Goal: Task Accomplishment & Management: Use online tool/utility

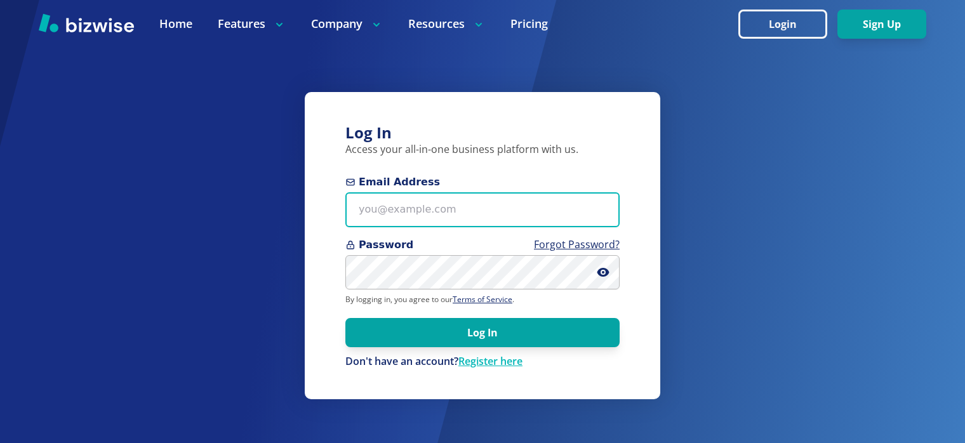
click at [377, 206] on input "Email Address" at bounding box center [483, 209] width 274 height 35
click at [412, 212] on input "Email Address" at bounding box center [483, 209] width 274 height 35
paste input "mariatest@test.com"
type input "mariatest@test.com"
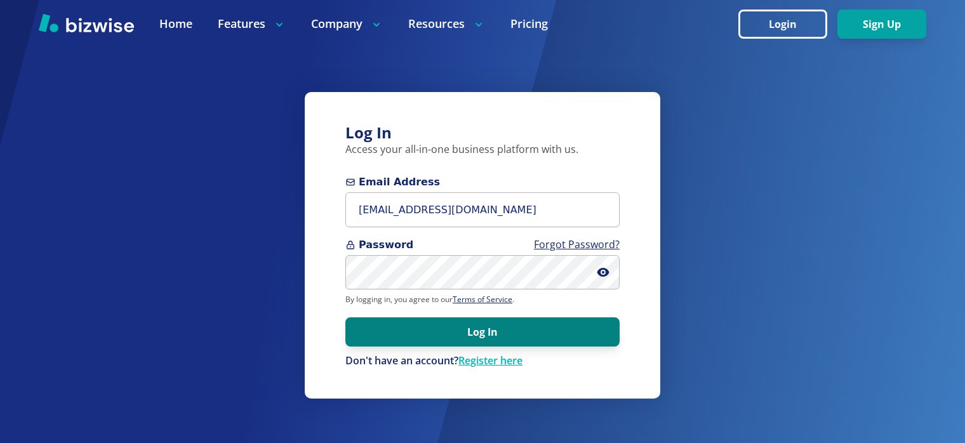
click at [433, 337] on button "Log In" at bounding box center [483, 332] width 274 height 29
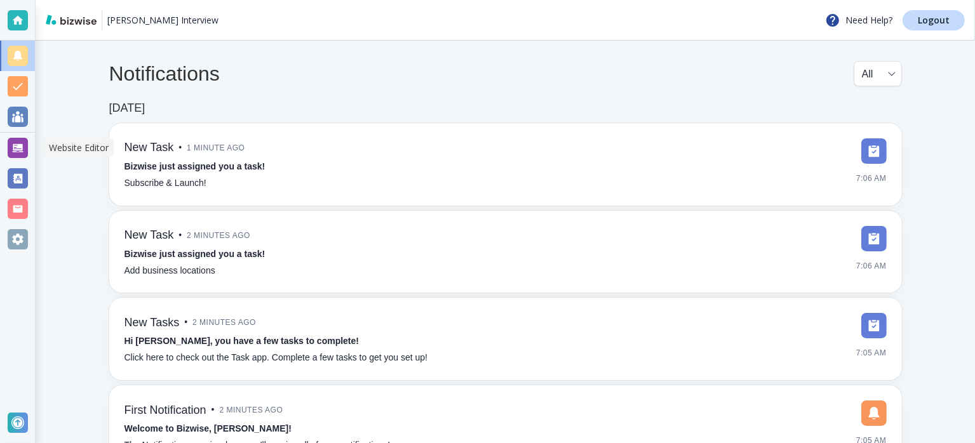
click at [20, 151] on div at bounding box center [18, 148] width 20 height 20
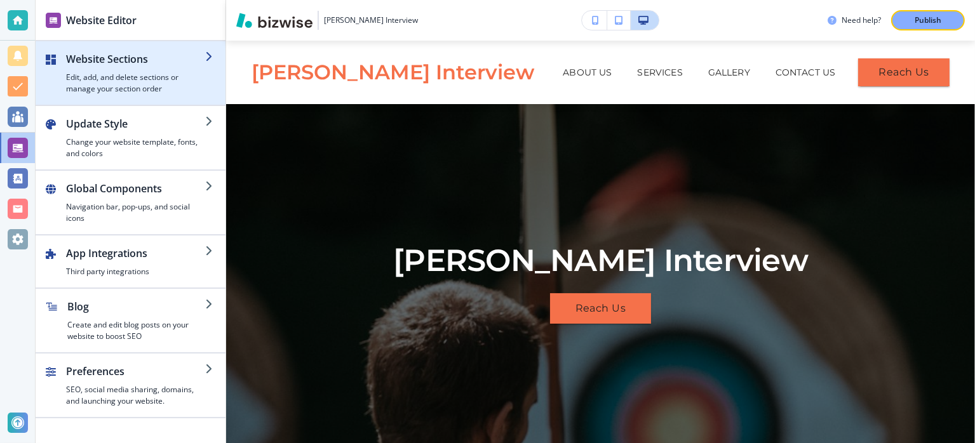
click at [145, 77] on h4 "Edit, add, and delete sections or manage your section order" at bounding box center [135, 83] width 139 height 23
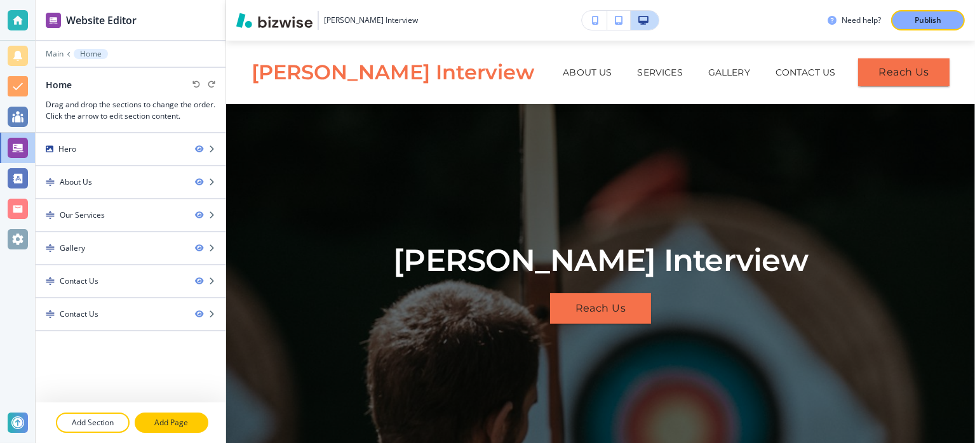
click at [157, 430] on button "Add Page" at bounding box center [172, 423] width 74 height 20
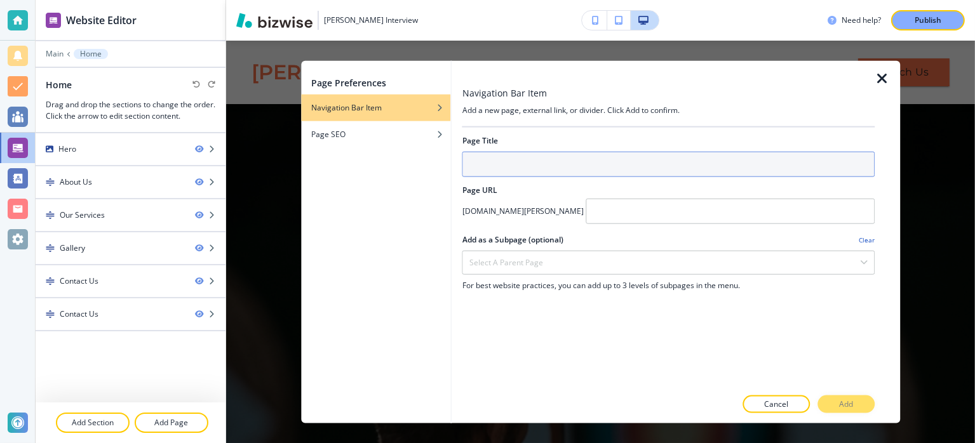
click at [511, 158] on input "text" at bounding box center [668, 164] width 412 height 25
type input "Interview"
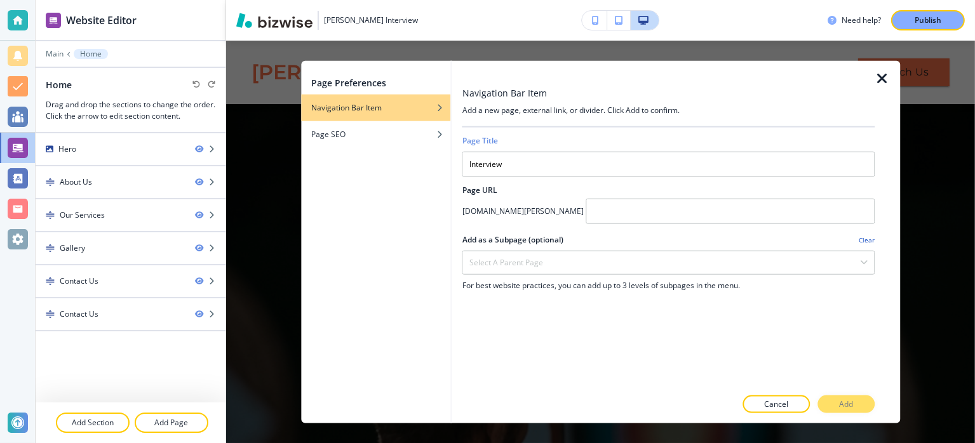
click at [511, 210] on h4 "[DOMAIN_NAME][PERSON_NAME]" at bounding box center [522, 211] width 121 height 11
click at [528, 210] on h4 "[DOMAIN_NAME][PERSON_NAME]" at bounding box center [522, 211] width 121 height 11
copy div "[DOMAIN_NAME][PERSON_NAME]"
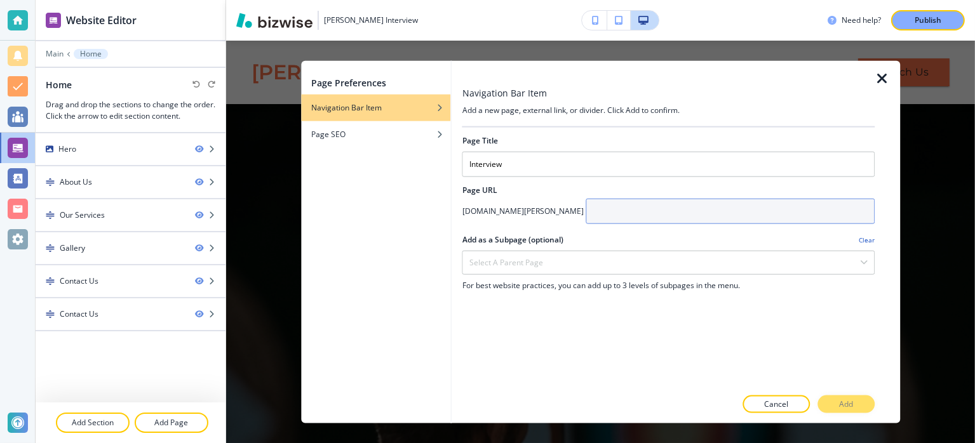
click at [591, 217] on input "text" at bounding box center [730, 211] width 288 height 25
paste input "[DOMAIN_NAME][PERSON_NAME]"
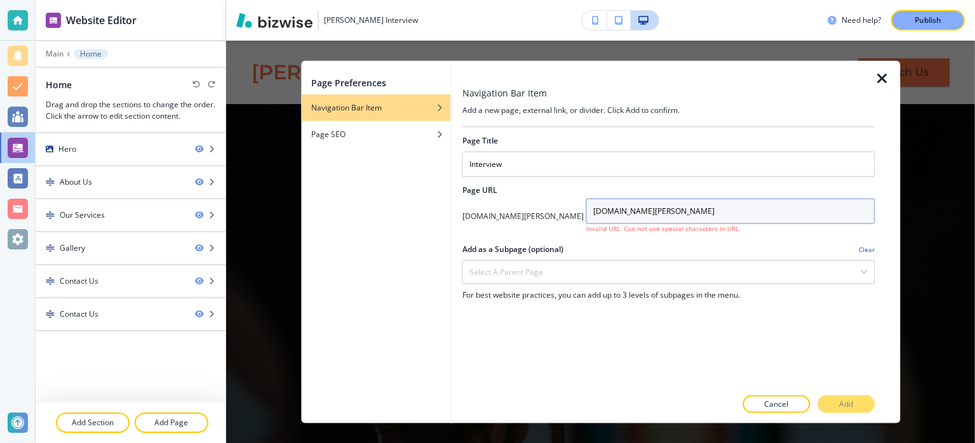
type input "[DOMAIN_NAME][PERSON_NAME]"
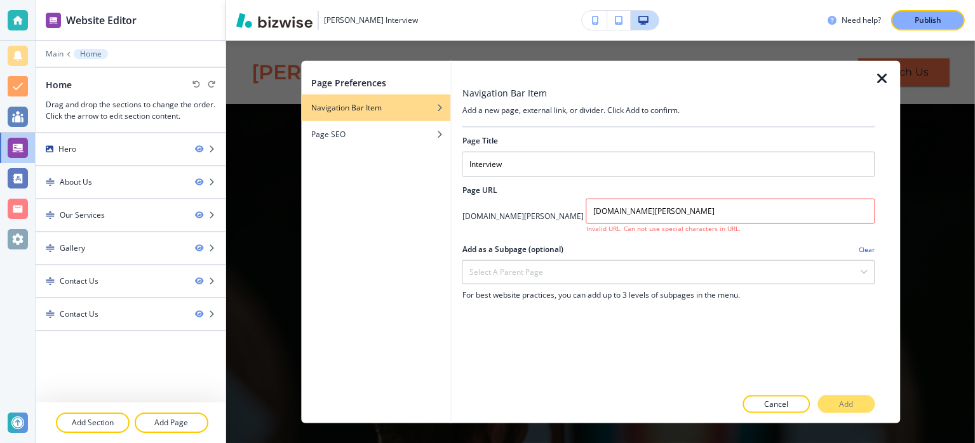
click at [593, 245] on div "Add as a Subpage (optional) Clear" at bounding box center [668, 249] width 412 height 11
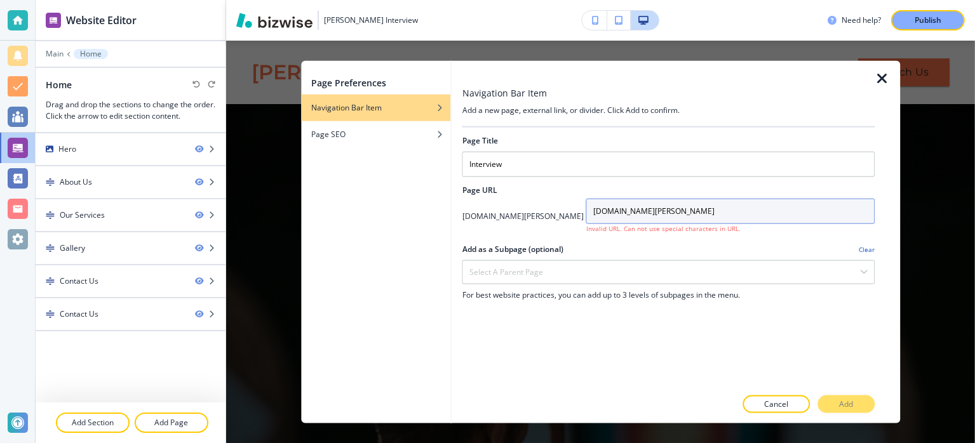
click at [699, 212] on input "[DOMAIN_NAME][PERSON_NAME]" at bounding box center [730, 211] width 288 height 25
click at [694, 212] on input "[DOMAIN_NAME][PERSON_NAME]" at bounding box center [730, 211] width 288 height 25
click at [678, 212] on input "[DOMAIN_NAME][PERSON_NAME]" at bounding box center [730, 211] width 288 height 25
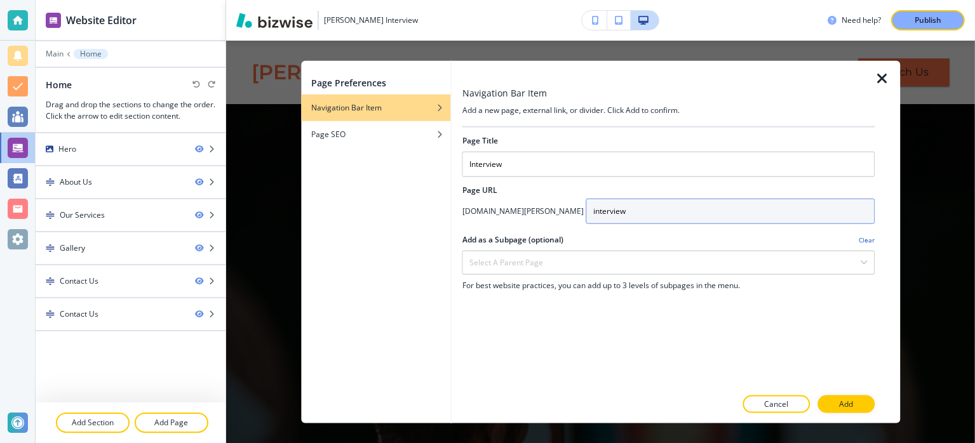
type input "interview"
click at [417, 250] on div "Page Preferences Navigation Bar Item Page SEO" at bounding box center [376, 242] width 150 height 363
click at [553, 260] on div "Select a parent page" at bounding box center [668, 263] width 411 height 23
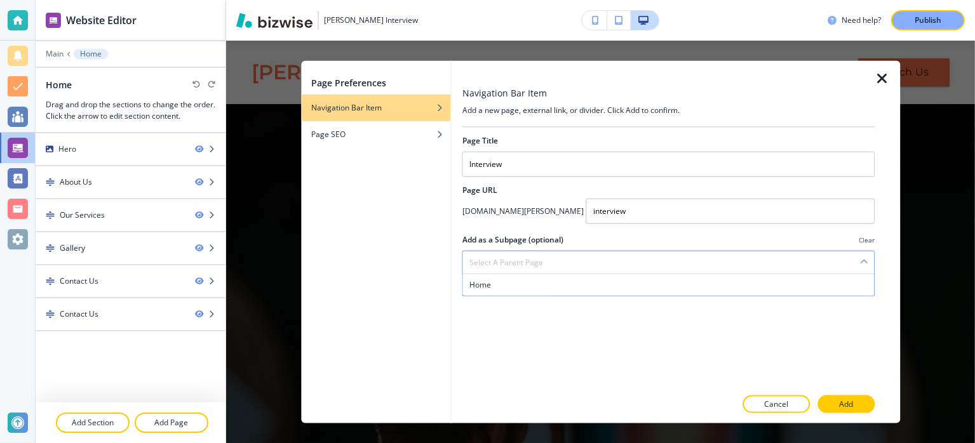
click at [553, 260] on div "Select a parent page" at bounding box center [668, 263] width 411 height 23
click at [525, 367] on div "Page Title Interview Page URL [DOMAIN_NAME][PERSON_NAME] interview Add as a Sub…" at bounding box center [668, 258] width 412 height 260
click at [833, 401] on button "Add" at bounding box center [845, 404] width 57 height 18
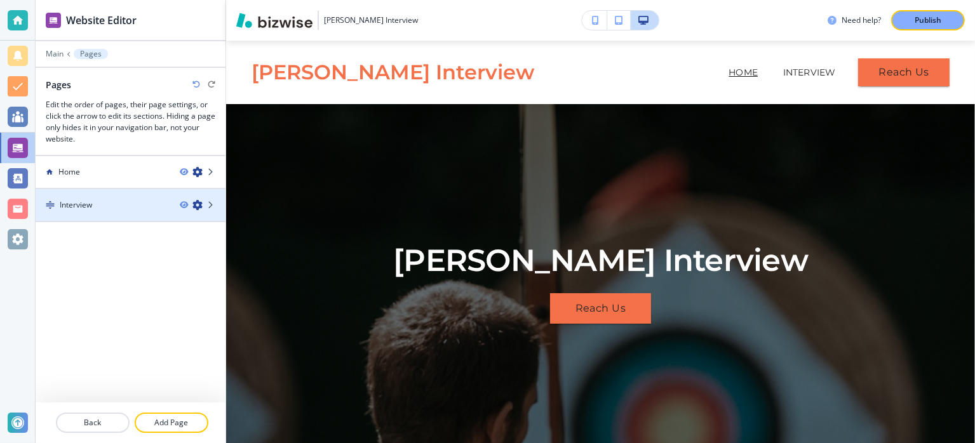
click at [102, 205] on div "Interview" at bounding box center [103, 204] width 134 height 11
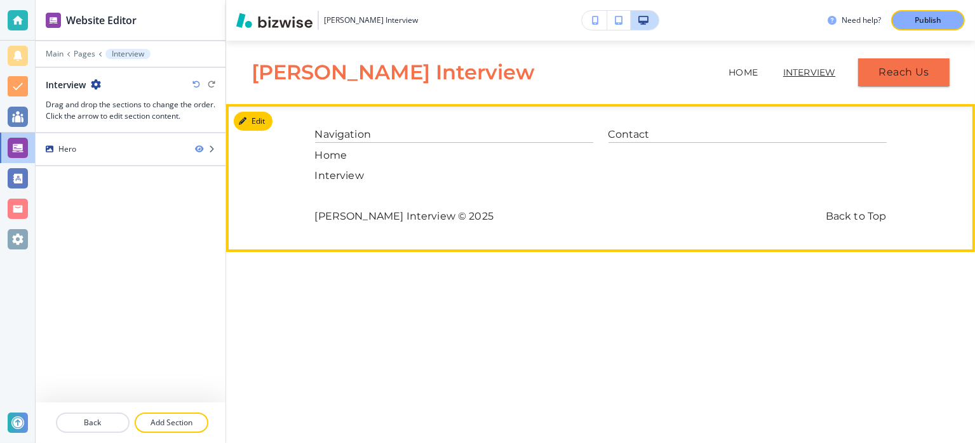
click at [851, 166] on div "Contact" at bounding box center [747, 155] width 278 height 57
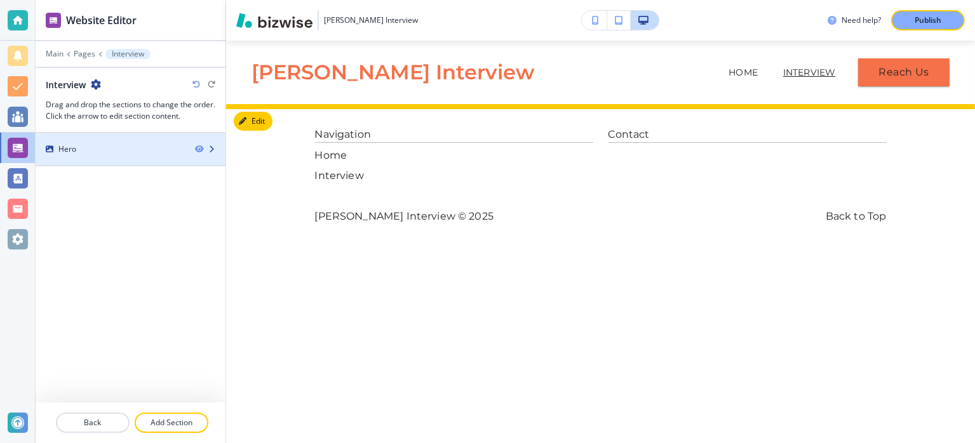
click at [180, 152] on div "Hero" at bounding box center [110, 149] width 149 height 11
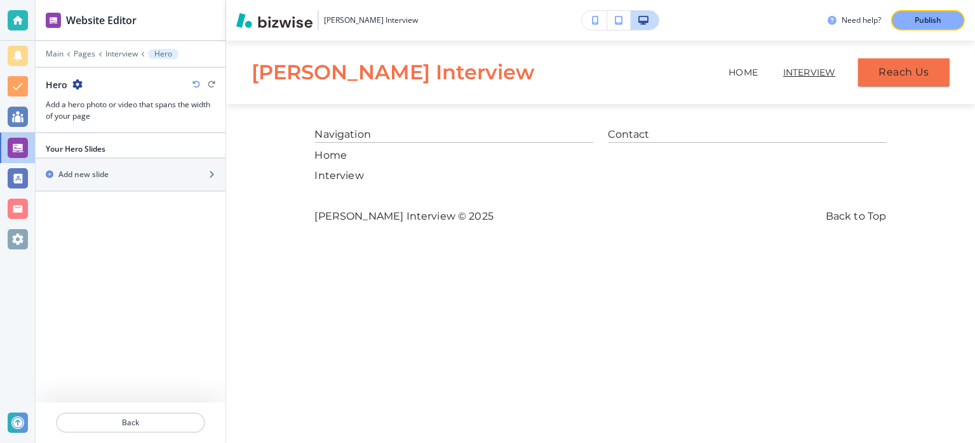
click at [74, 82] on icon "button" at bounding box center [77, 84] width 10 height 10
click at [106, 143] on button "Delete Section" at bounding box center [112, 150] width 81 height 23
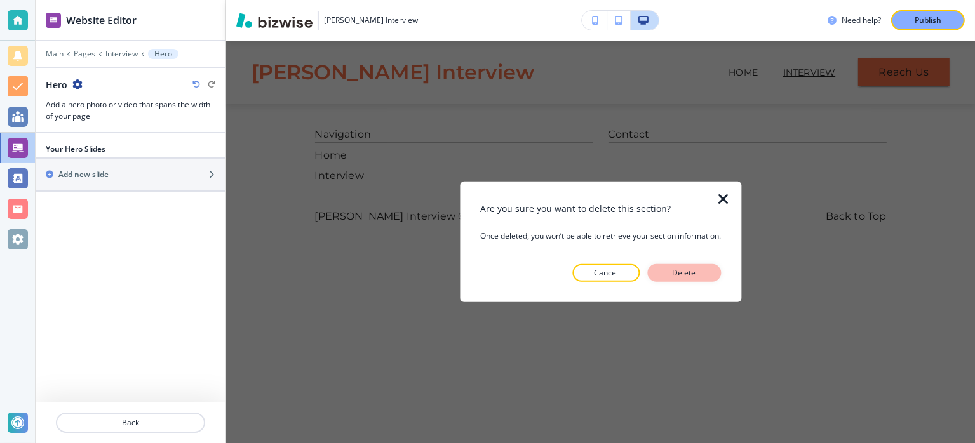
click at [709, 275] on button "Delete" at bounding box center [684, 273] width 74 height 18
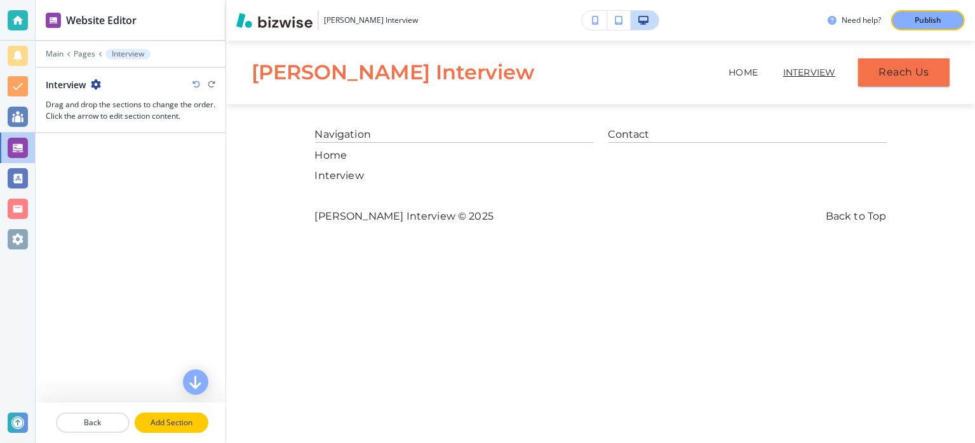
click at [160, 431] on button "Add Section" at bounding box center [172, 423] width 74 height 20
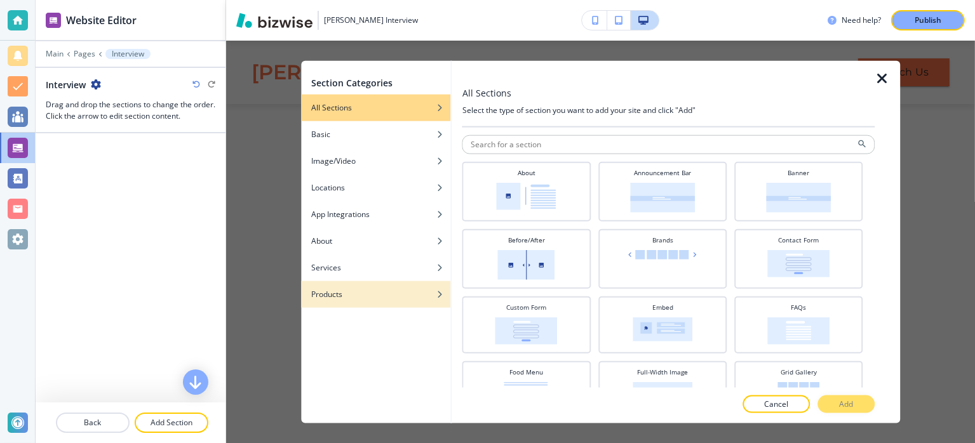
click at [350, 299] on div "Products" at bounding box center [376, 294] width 150 height 11
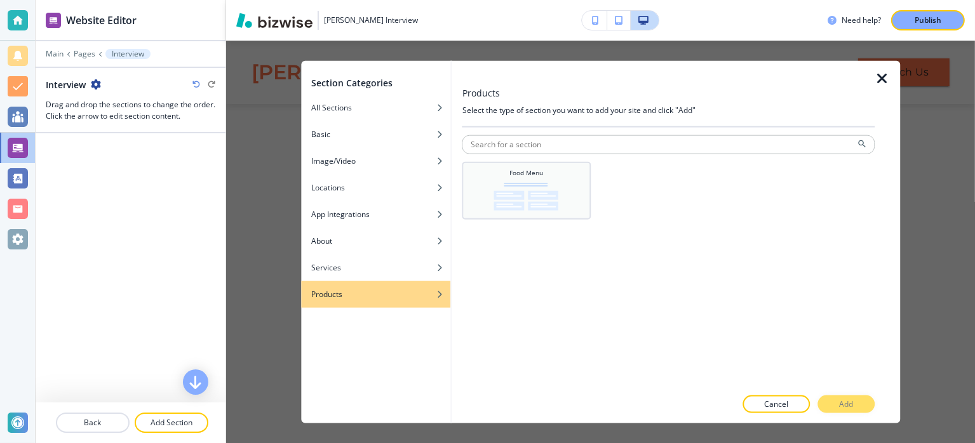
click at [554, 194] on img at bounding box center [526, 197] width 65 height 28
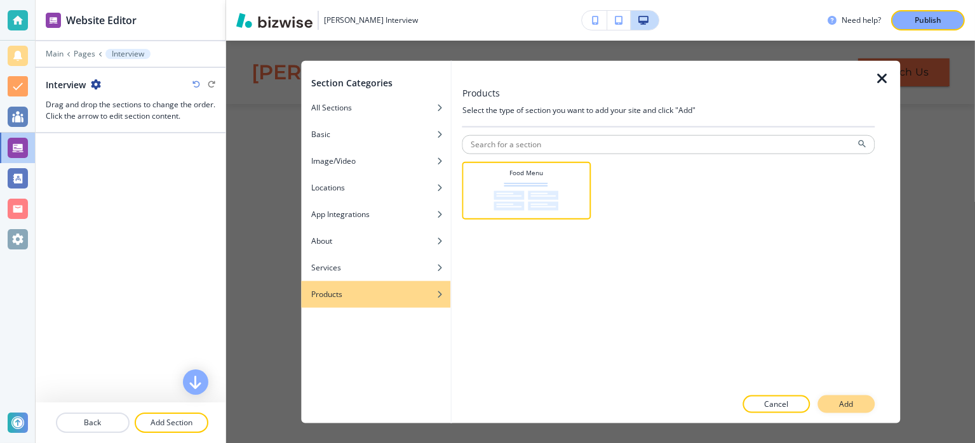
click at [854, 401] on button "Add" at bounding box center [845, 404] width 57 height 18
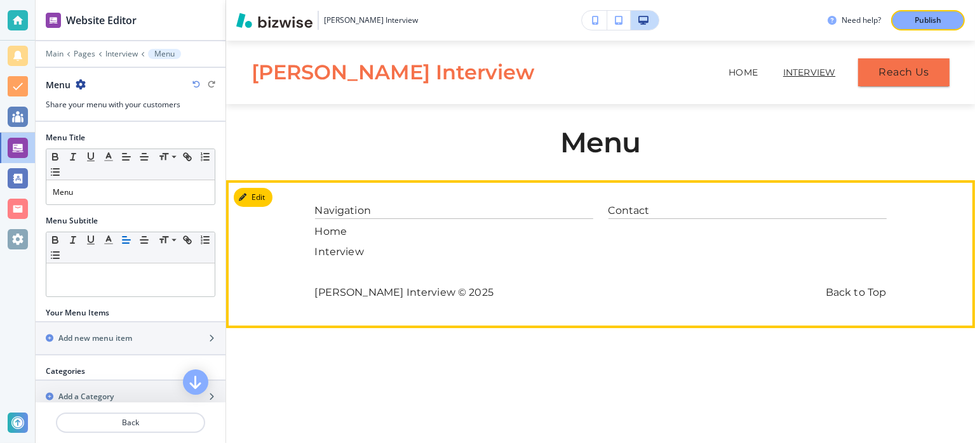
click at [482, 261] on div "Navigation Home Interview Contact [PERSON_NAME] Interview © 2025 Back to Top" at bounding box center [601, 251] width 572 height 97
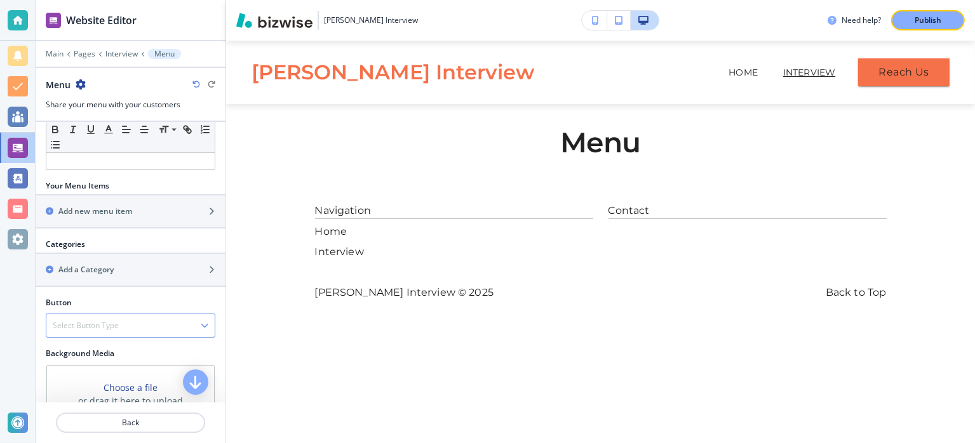
scroll to position [127, 0]
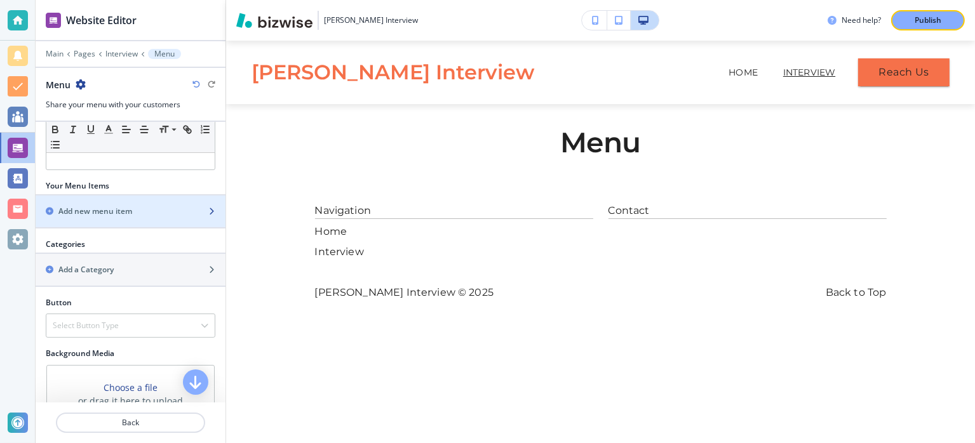
click at [123, 217] on div "button" at bounding box center [131, 222] width 190 height 10
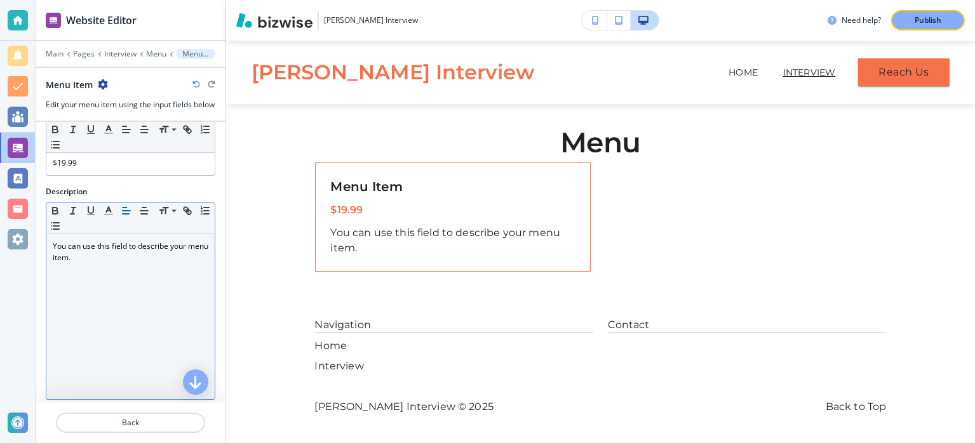
scroll to position [0, 0]
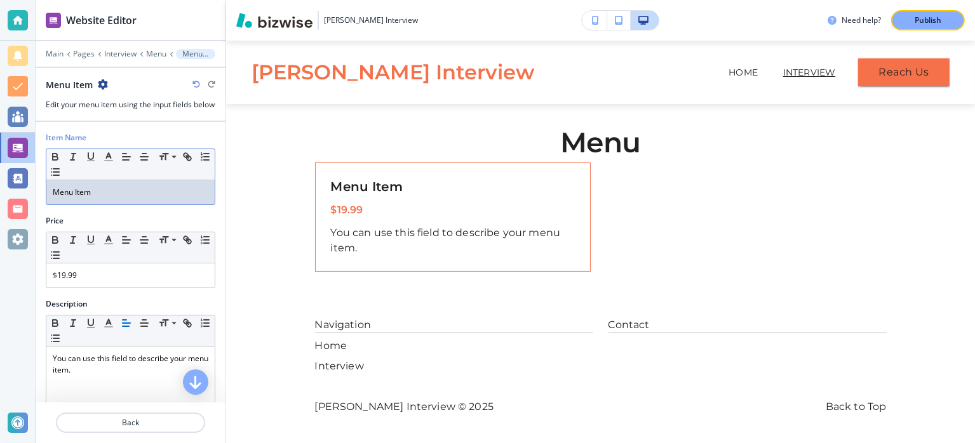
click at [138, 198] on p "Menu Item" at bounding box center [131, 192] width 156 height 11
click at [138, 180] on div "Small Normal Large Huge" at bounding box center [130, 164] width 168 height 31
drag, startPoint x: 89, startPoint y: 188, endPoint x: 162, endPoint y: 193, distance: 73.2
click at [162, 193] on div "Small Normal Large Huge Menu Item" at bounding box center [131, 177] width 170 height 57
click at [162, 194] on div "Menu Item" at bounding box center [130, 192] width 168 height 24
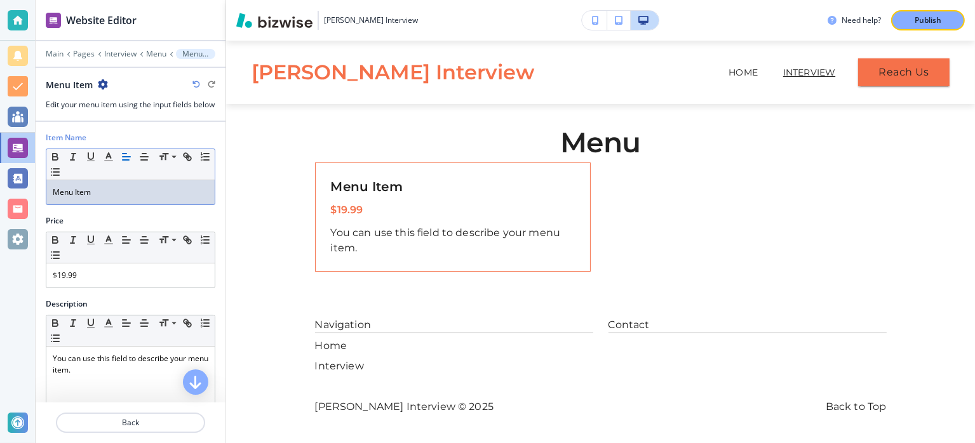
click at [93, 197] on p "Menu Item" at bounding box center [131, 192] width 156 height 11
click at [91, 198] on p "Menu Item" at bounding box center [131, 192] width 156 height 11
click at [90, 198] on p "Menu Item" at bounding box center [131, 192] width 156 height 11
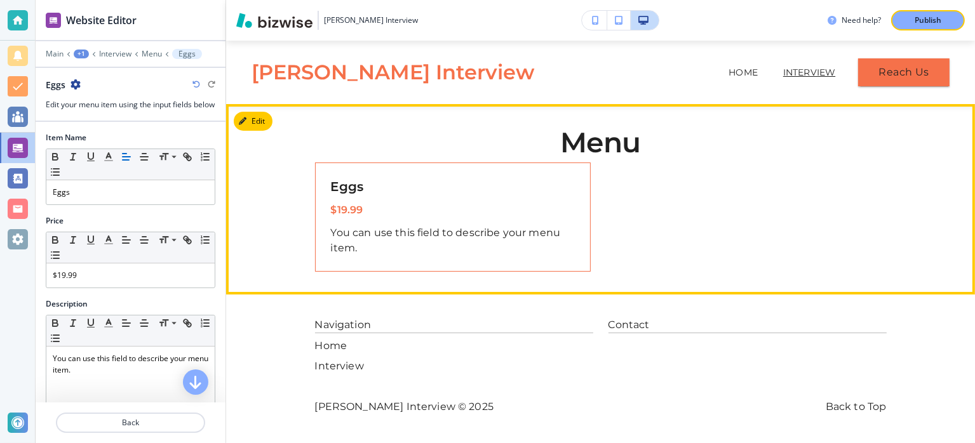
click at [280, 205] on div "Menu Eggs $19.99 You can use this field to describe your menu item." at bounding box center [600, 199] width 749 height 145
click at [369, 209] on p "$19.99" at bounding box center [453, 210] width 244 height 15
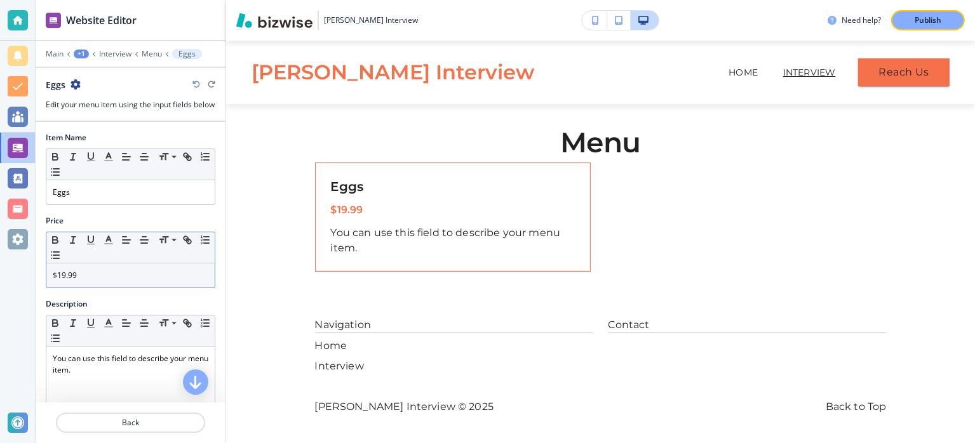
click at [88, 281] on p "$19.99" at bounding box center [131, 275] width 156 height 11
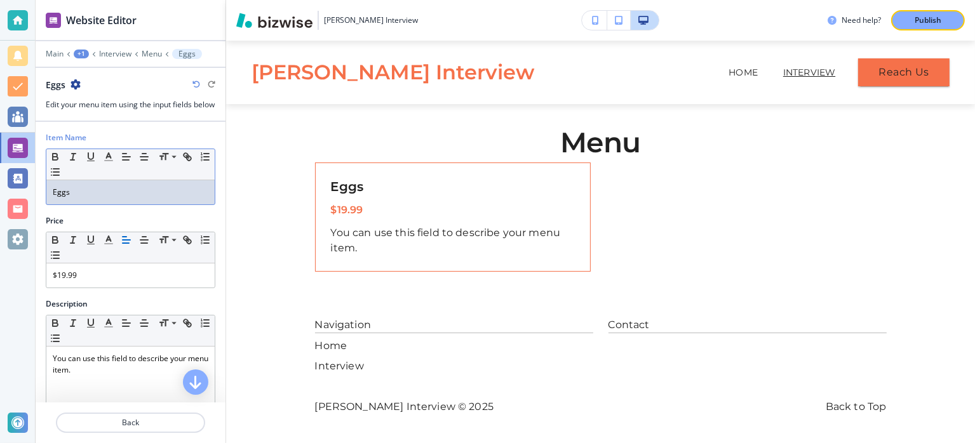
click at [88, 198] on p "Eggs" at bounding box center [131, 192] width 156 height 11
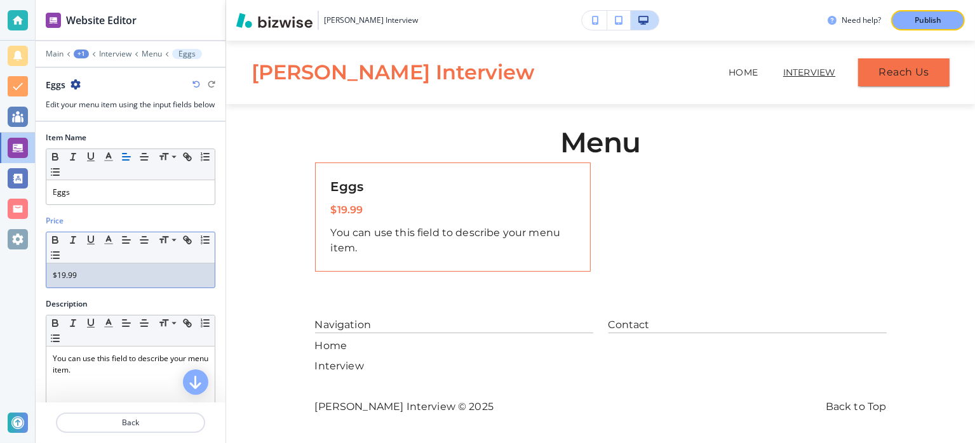
click at [104, 281] on p "$19.99" at bounding box center [131, 275] width 156 height 11
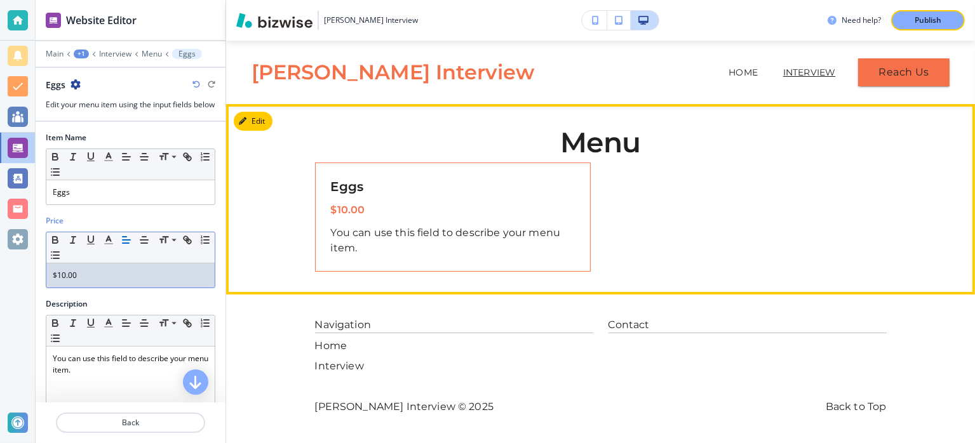
click at [635, 239] on div "Eggs $10.00 You can use this field to describe your menu item." at bounding box center [601, 215] width 572 height 114
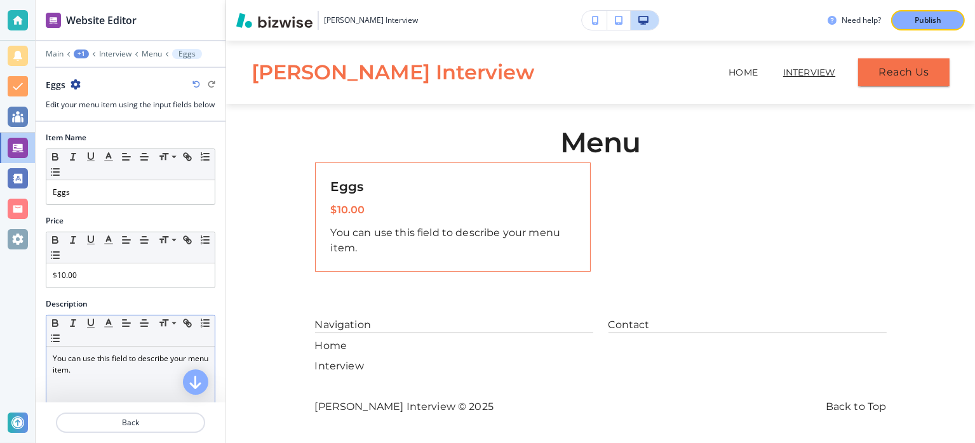
scroll to position [64, 0]
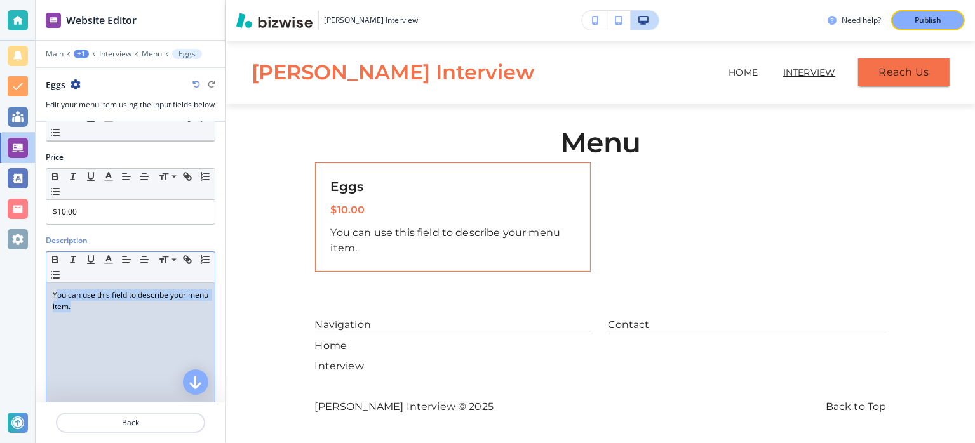
drag, startPoint x: 110, startPoint y: 328, endPoint x: 58, endPoint y: 304, distance: 56.8
click at [58, 304] on div "You can use this field to describe your menu item." at bounding box center [130, 365] width 168 height 165
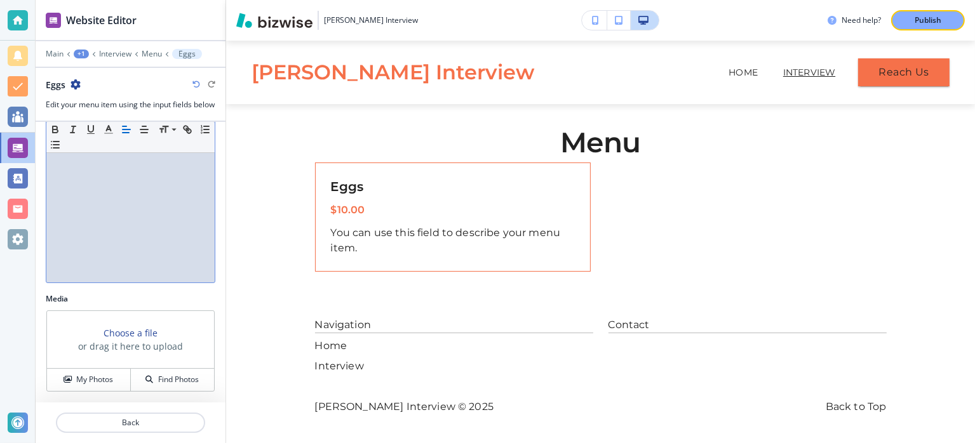
scroll to position [239, 0]
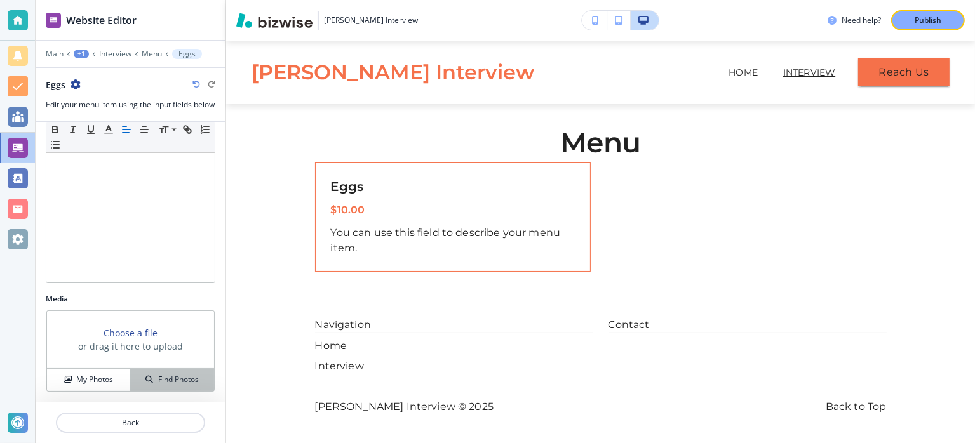
click at [158, 379] on h4 "Find Photos" at bounding box center [178, 379] width 41 height 11
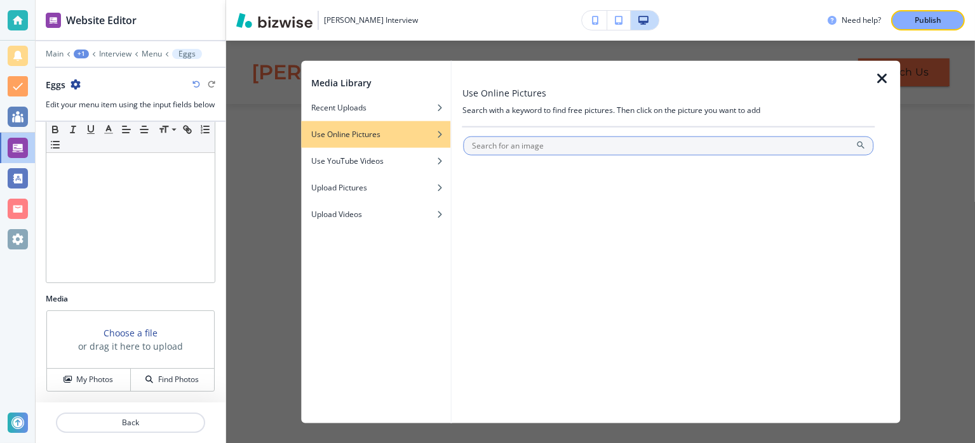
click at [504, 147] on input "text" at bounding box center [669, 146] width 410 height 19
type input "eggs"
click at [859, 146] on icon at bounding box center [861, 145] width 10 height 10
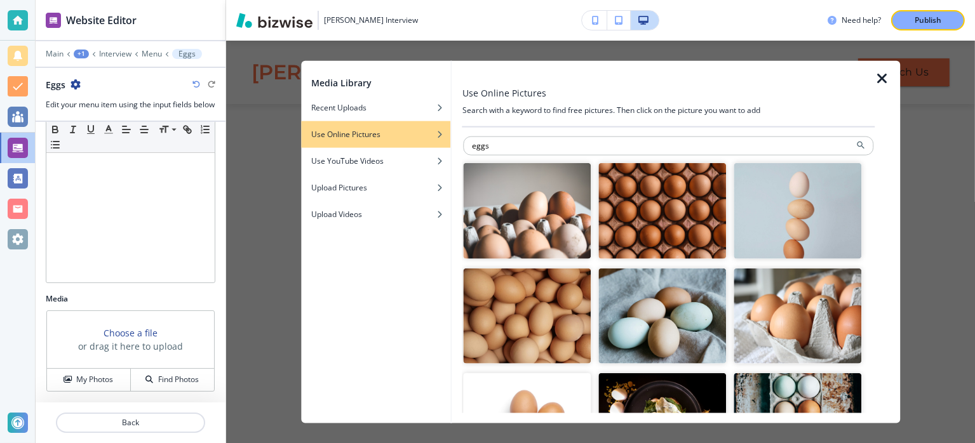
click at [645, 298] on img "button" at bounding box center [663, 316] width 128 height 96
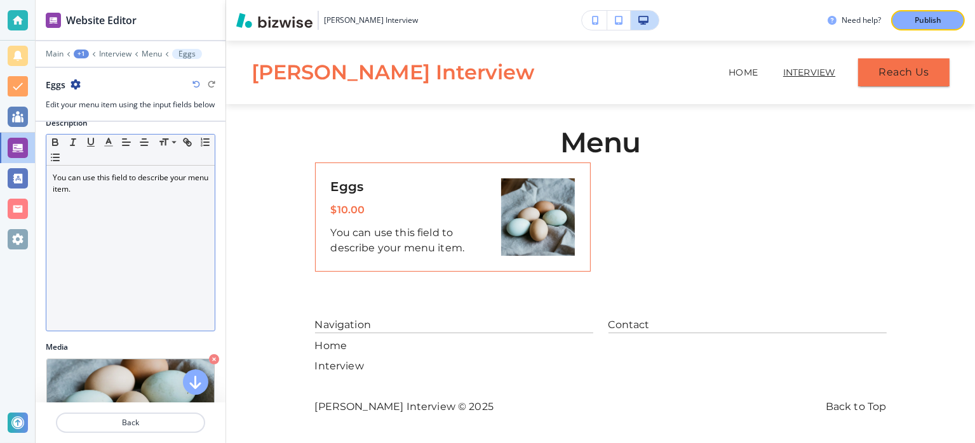
scroll to position [112, 0]
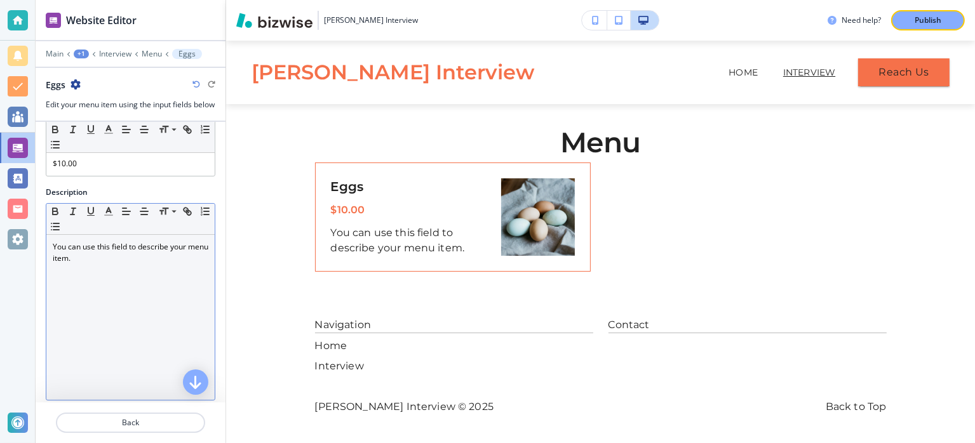
click at [109, 274] on div "You can use this field to describe your menu item." at bounding box center [130, 317] width 168 height 165
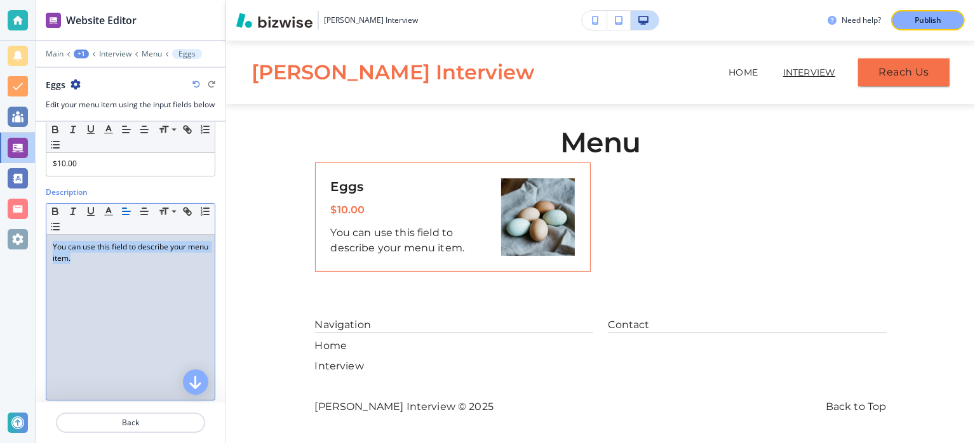
drag, startPoint x: 109, startPoint y: 274, endPoint x: 40, endPoint y: 248, distance: 74.2
click at [41, 250] on div "Description Small Normal Large Huge You can use this field to describe your men…" at bounding box center [131, 299] width 190 height 224
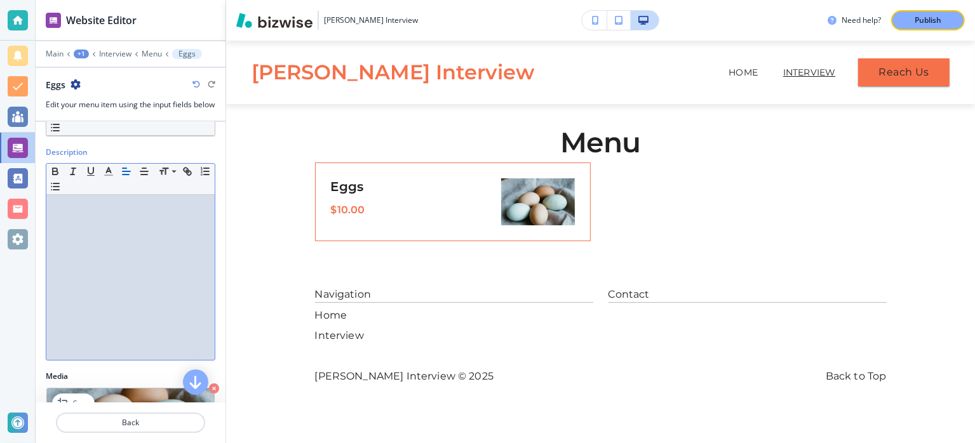
scroll to position [239, 0]
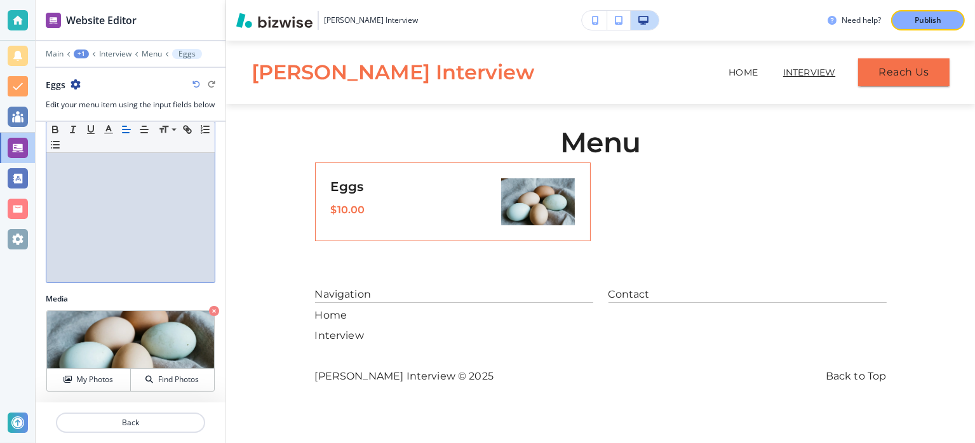
click at [173, 433] on div at bounding box center [131, 438] width 190 height 10
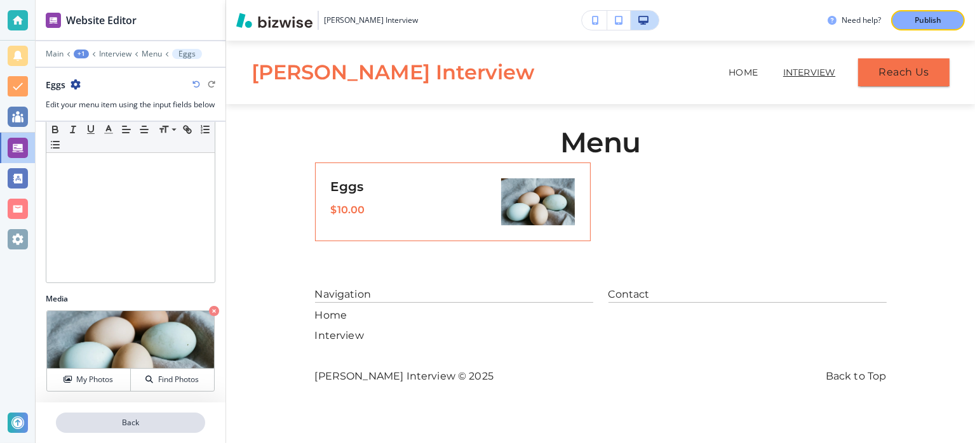
click at [173, 426] on p "Back" at bounding box center [130, 422] width 147 height 11
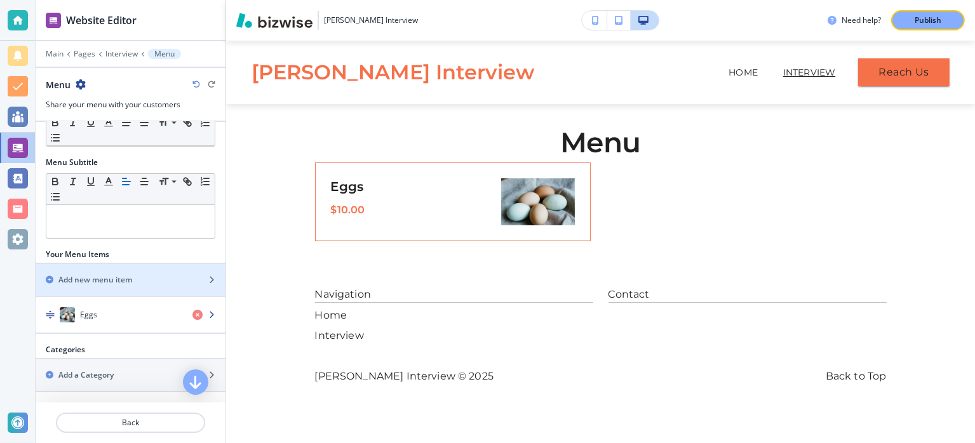
scroll to position [64, 0]
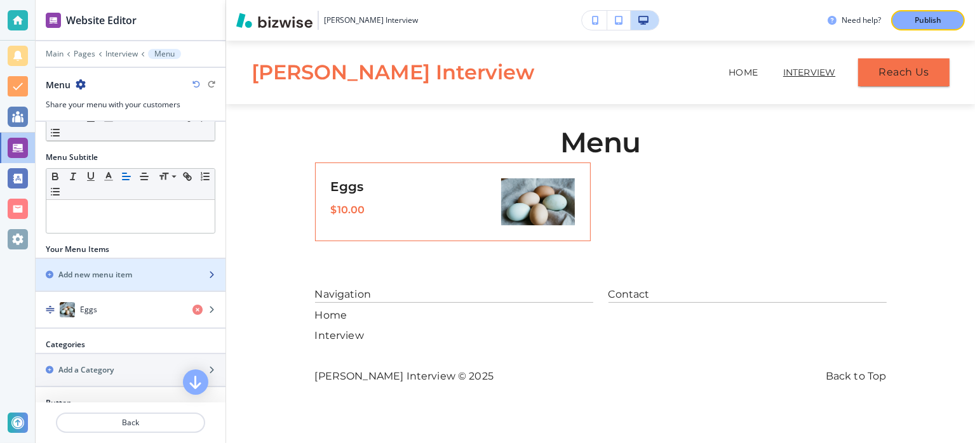
click at [137, 281] on div "button" at bounding box center [131, 286] width 190 height 10
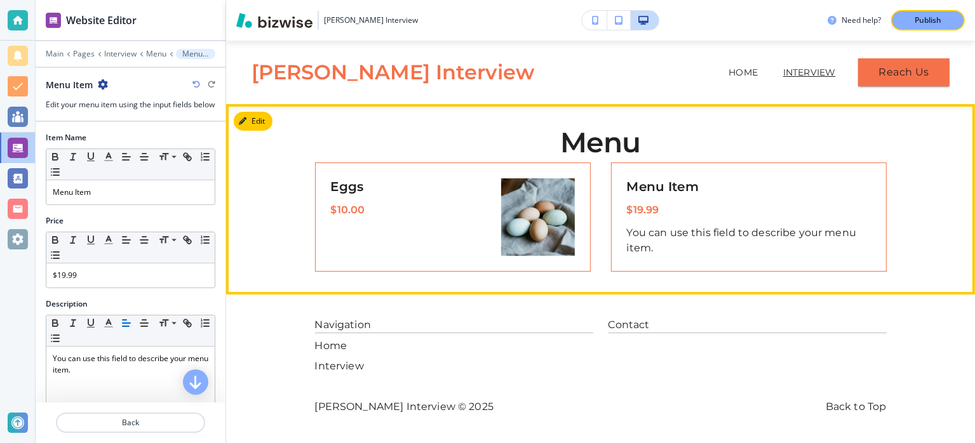
click at [679, 199] on div "Menu Item $19.99 You can use this field to describe your menu item." at bounding box center [749, 216] width 244 height 77
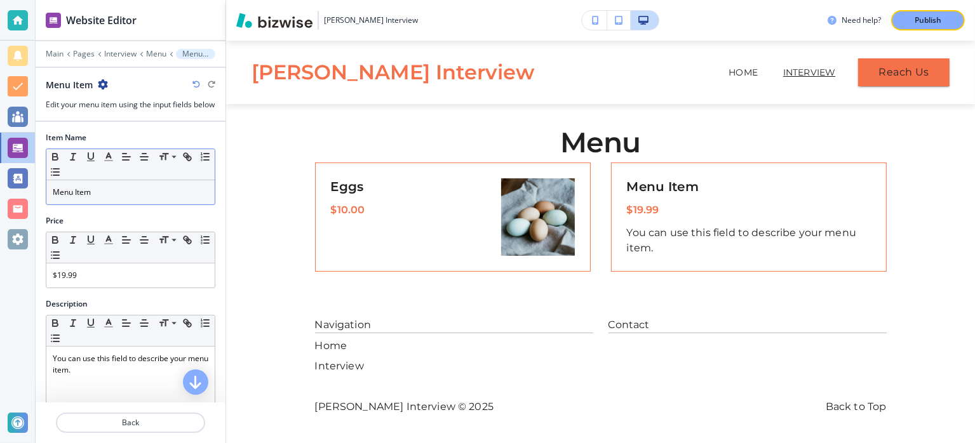
click at [95, 198] on p "Menu Item" at bounding box center [131, 192] width 156 height 11
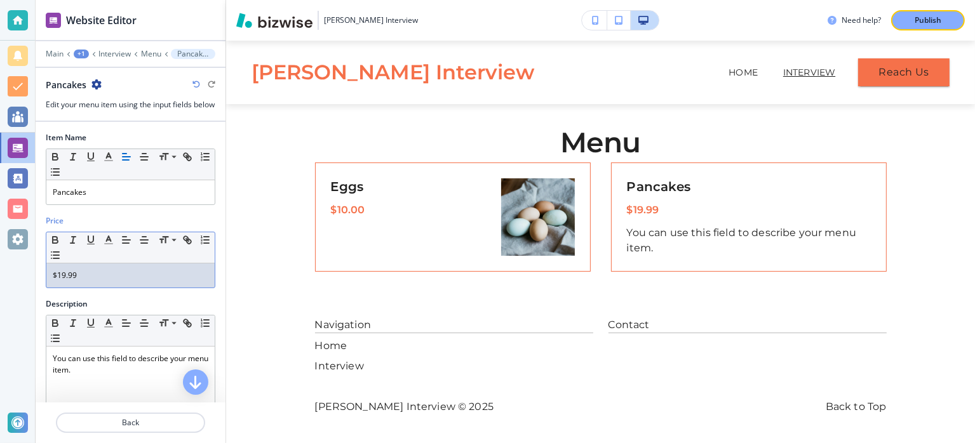
click at [81, 288] on div "$19.99" at bounding box center [130, 276] width 168 height 24
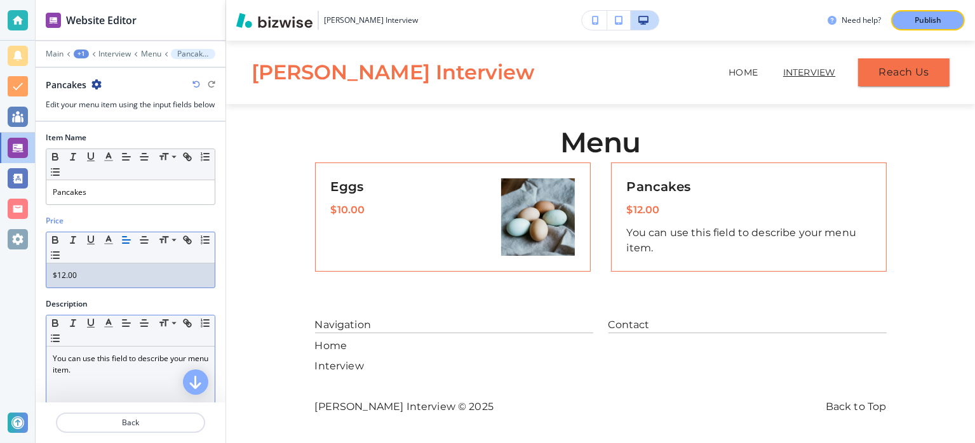
click at [84, 374] on p "You can use this field to describe your menu item." at bounding box center [131, 364] width 156 height 23
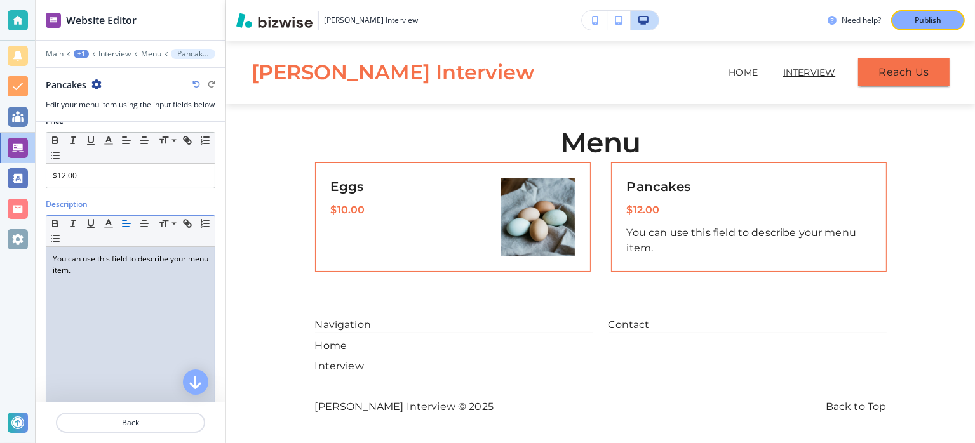
scroll to position [127, 0]
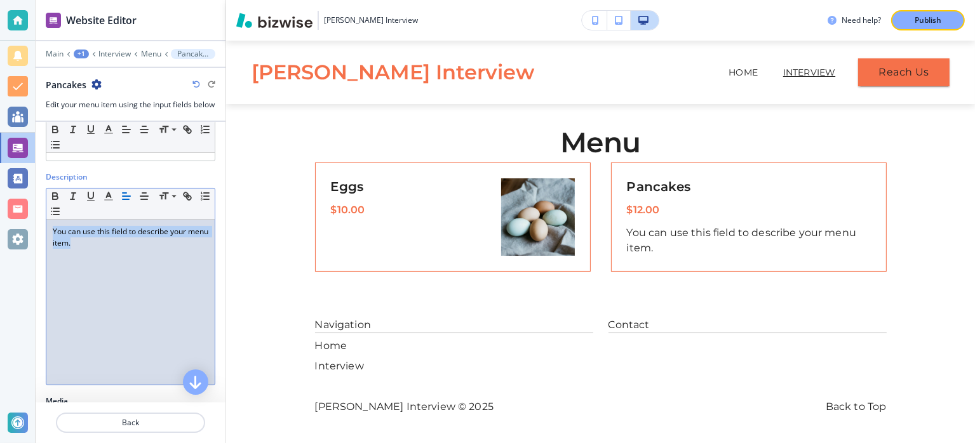
drag, startPoint x: 119, startPoint y: 299, endPoint x: 48, endPoint y: 241, distance: 90.8
click at [48, 241] on div "You can use this field to describe your menu item." at bounding box center [130, 302] width 168 height 165
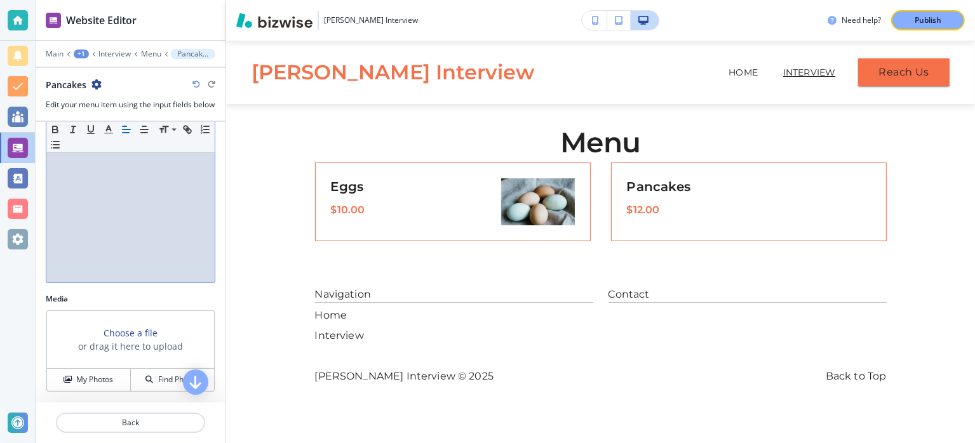
scroll to position [239, 0]
click at [160, 377] on h4 "Find Photos" at bounding box center [178, 379] width 41 height 11
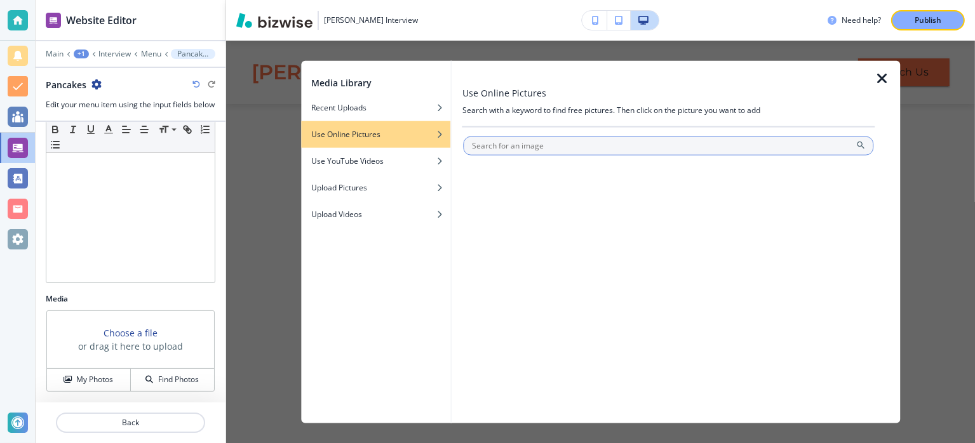
click at [570, 151] on input "text" at bounding box center [669, 146] width 410 height 19
type input "pancakes"
click at [861, 149] on icon at bounding box center [861, 145] width 10 height 10
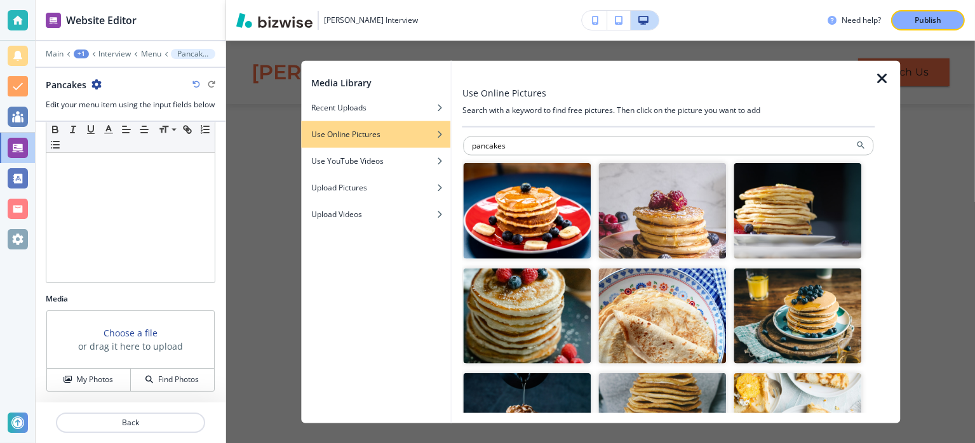
click at [668, 248] on img "button" at bounding box center [663, 211] width 128 height 96
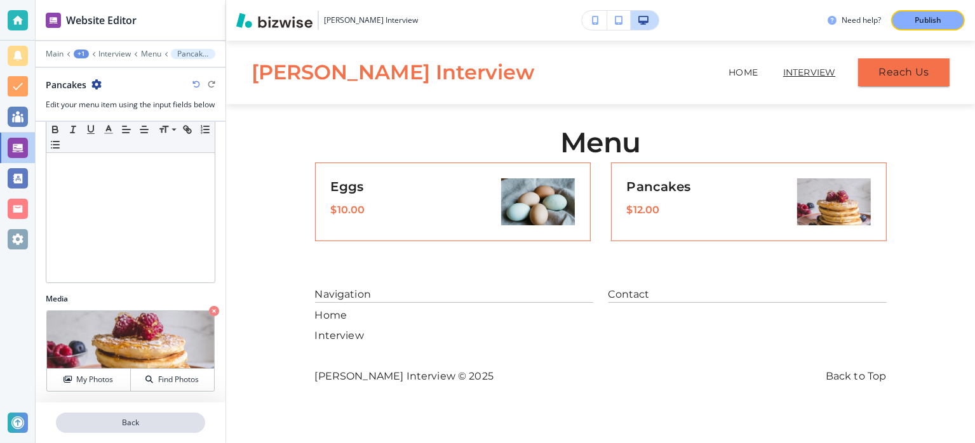
click at [171, 422] on p "Back" at bounding box center [130, 422] width 147 height 11
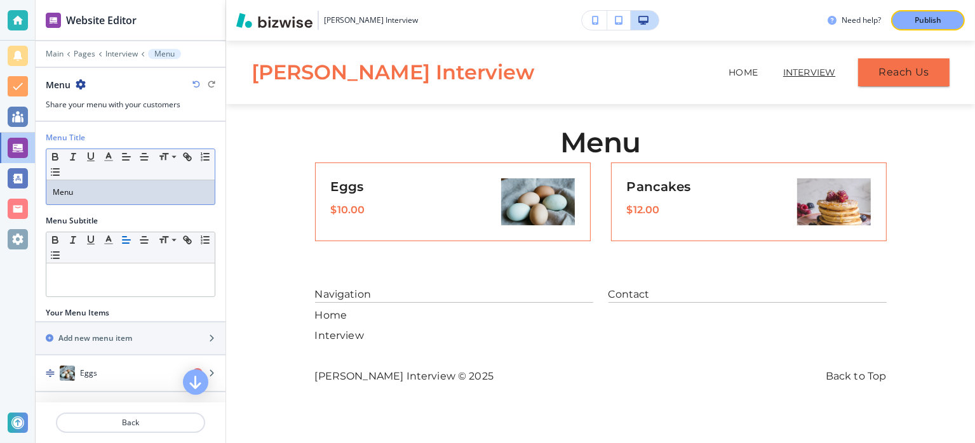
click at [116, 190] on p "Menu" at bounding box center [131, 192] width 156 height 11
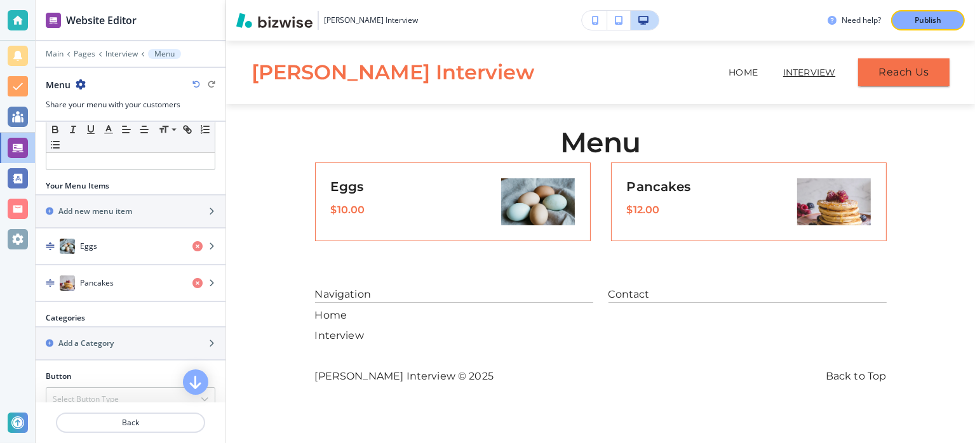
scroll to position [127, 0]
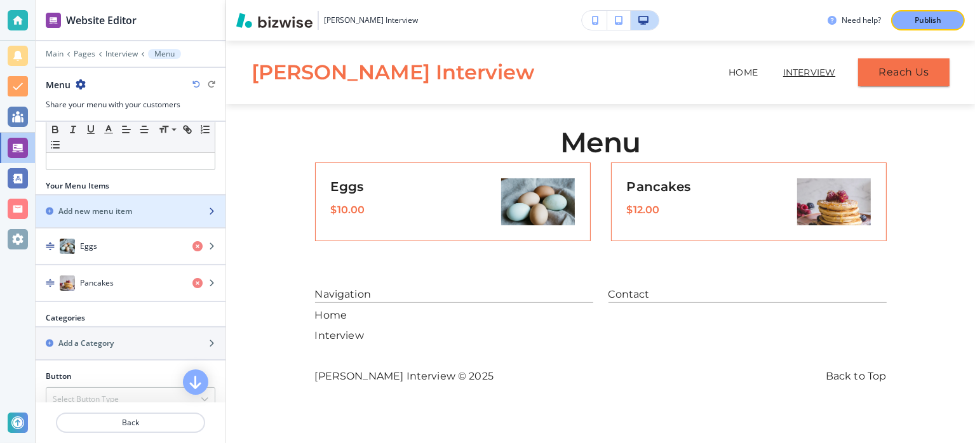
click at [107, 207] on h2 "Add new menu item" at bounding box center [95, 211] width 74 height 11
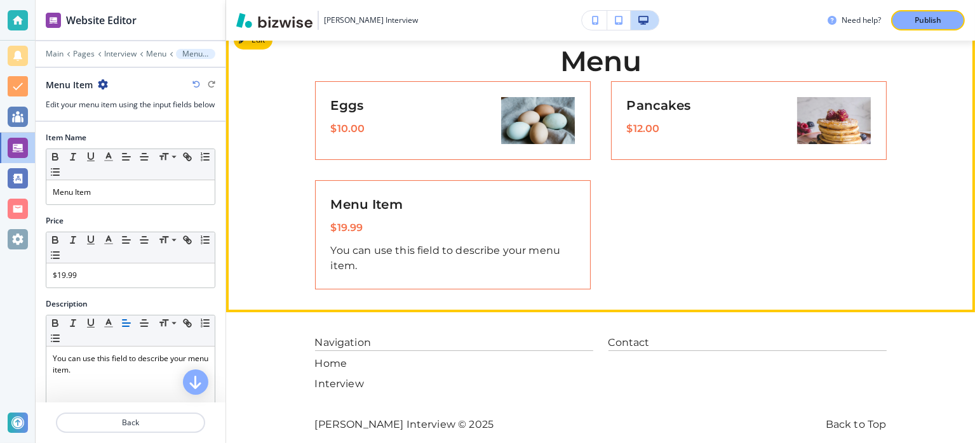
scroll to position [98, 0]
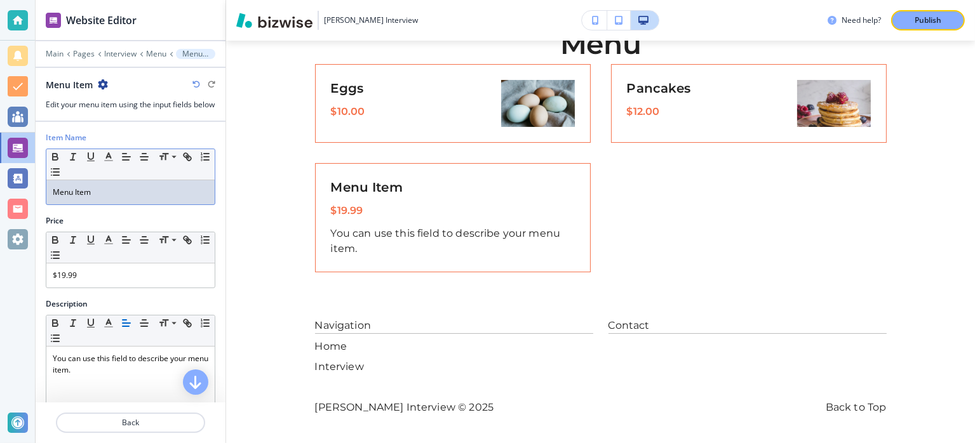
click at [109, 198] on p "Menu Item" at bounding box center [131, 192] width 156 height 11
click at [83, 281] on p "$19.99" at bounding box center [131, 275] width 156 height 11
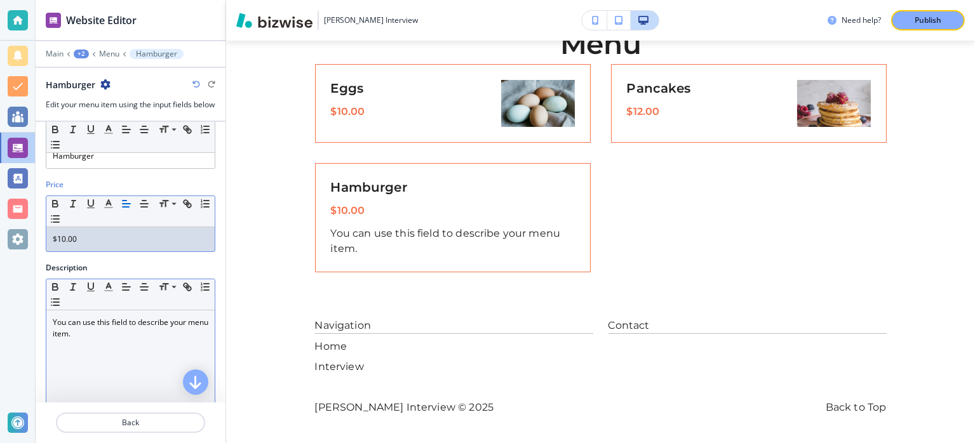
scroll to position [64, 0]
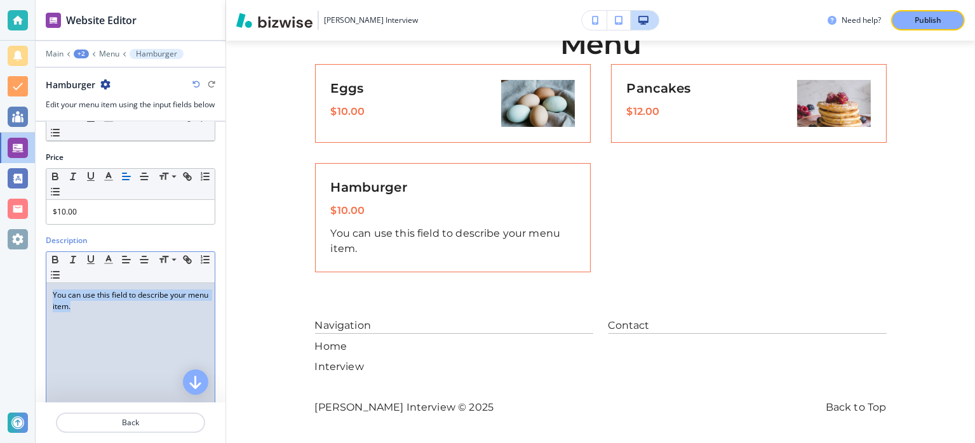
drag, startPoint x: 105, startPoint y: 331, endPoint x: 39, endPoint y: 295, distance: 75.0
click at [41, 295] on div "Description Small Normal Large Huge You can use this field to describe your men…" at bounding box center [131, 347] width 190 height 224
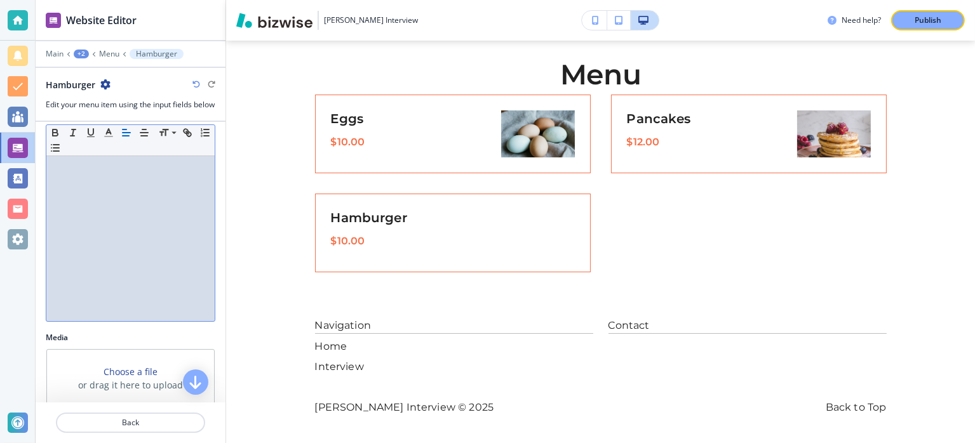
scroll to position [239, 0]
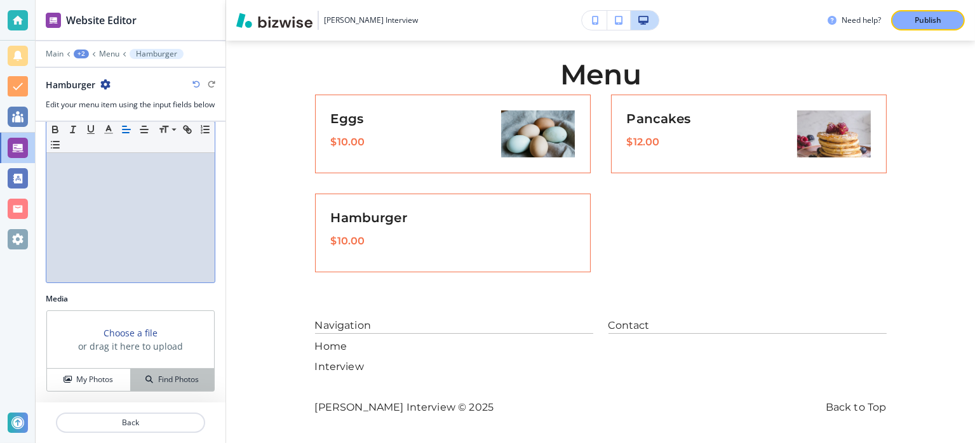
click at [158, 379] on h4 "Find Photos" at bounding box center [178, 379] width 41 height 11
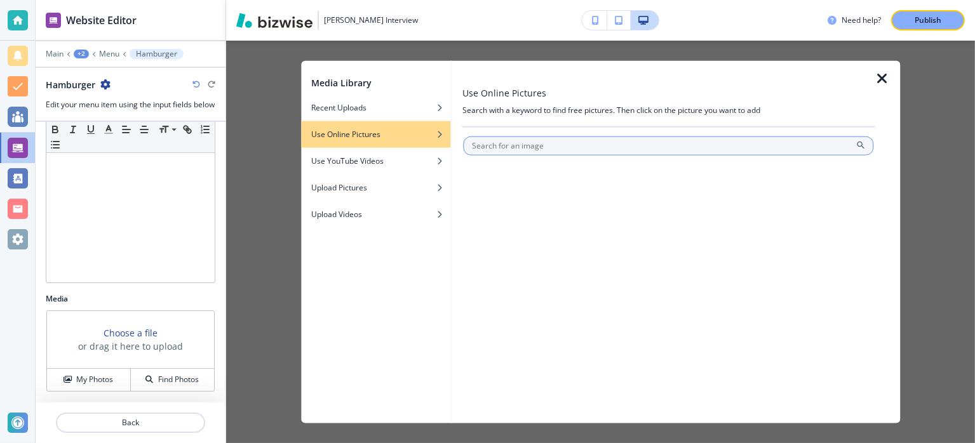
click at [542, 151] on input "text" at bounding box center [669, 146] width 410 height 19
type input "hamburger"
click at [861, 142] on icon at bounding box center [861, 145] width 10 height 10
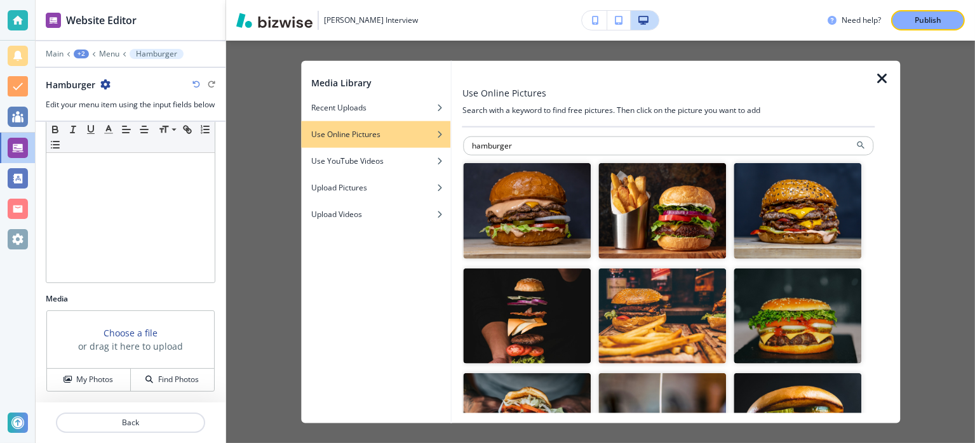
click at [640, 227] on img "button" at bounding box center [663, 211] width 128 height 96
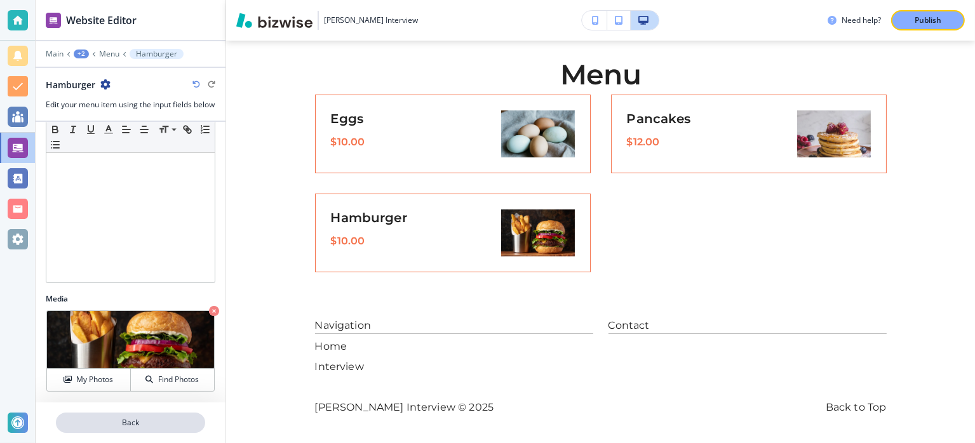
click at [145, 423] on p "Back" at bounding box center [130, 422] width 147 height 11
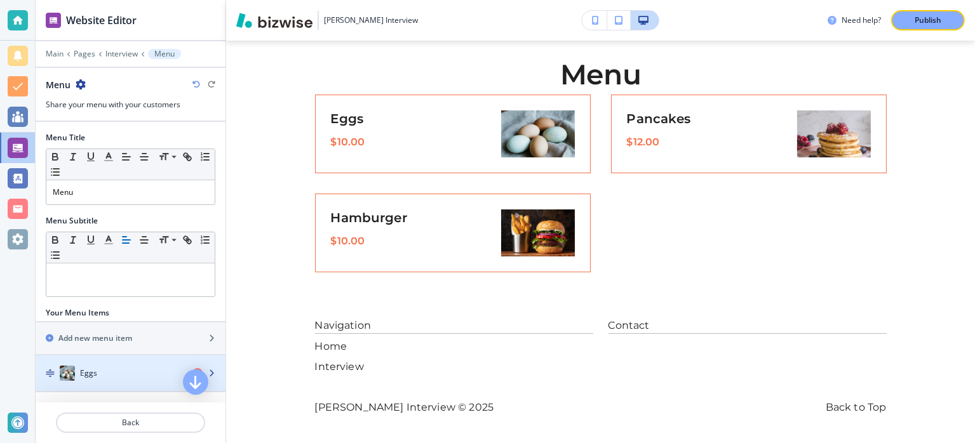
scroll to position [64, 0]
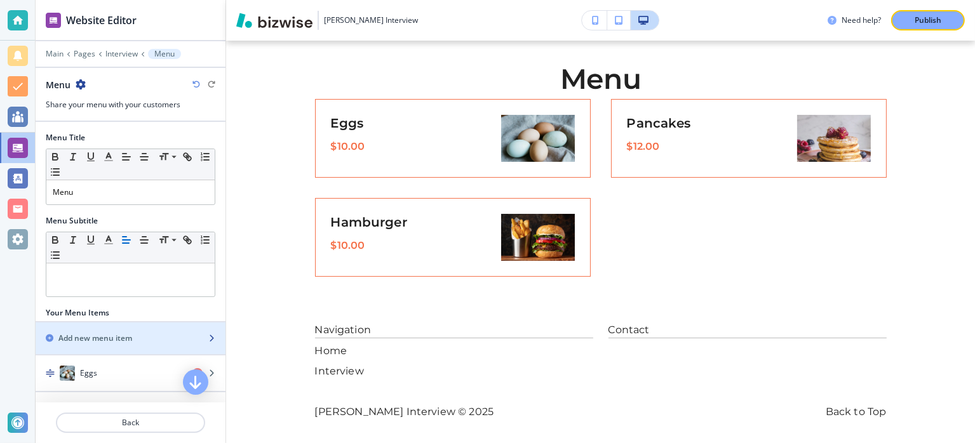
click at [142, 344] on div "button" at bounding box center [131, 349] width 190 height 10
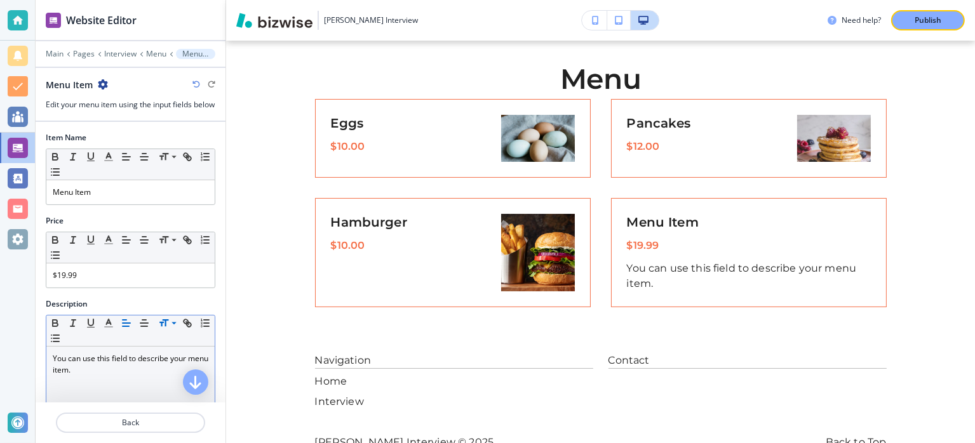
scroll to position [98, 0]
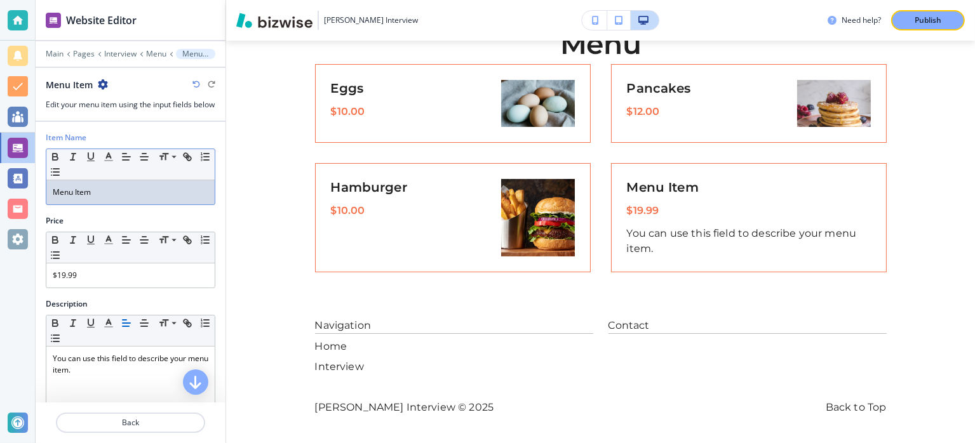
click at [107, 205] on div "Menu Item" at bounding box center [130, 192] width 168 height 24
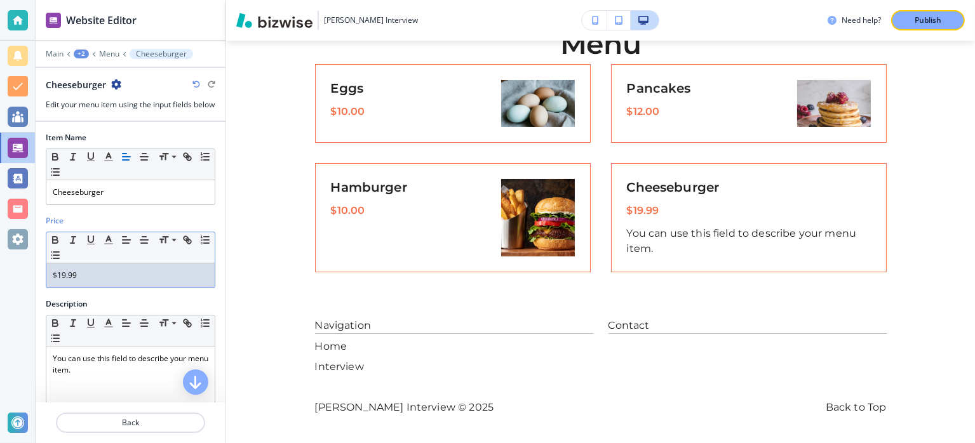
click at [107, 281] on p "$19.99" at bounding box center [131, 275] width 156 height 11
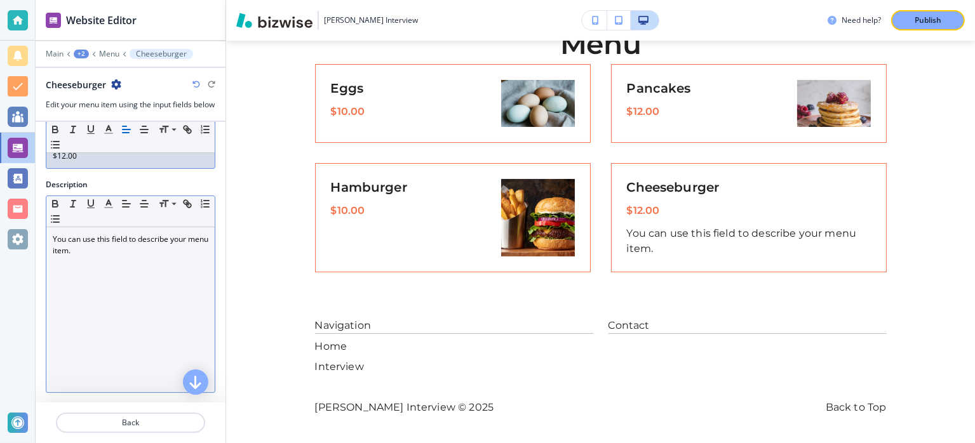
scroll to position [127, 0]
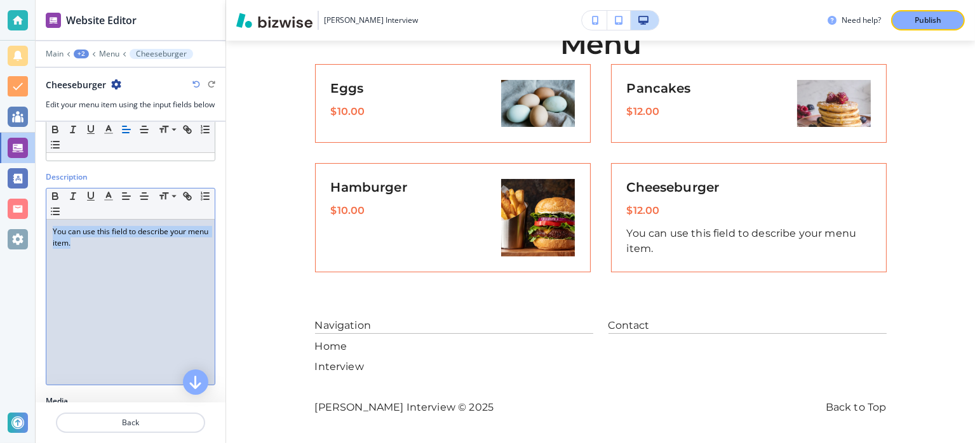
drag, startPoint x: 100, startPoint y: 296, endPoint x: 43, endPoint y: 229, distance: 88.2
click at [43, 232] on div "Description Small Normal Large Huge You can use this field to describe your men…" at bounding box center [131, 283] width 190 height 224
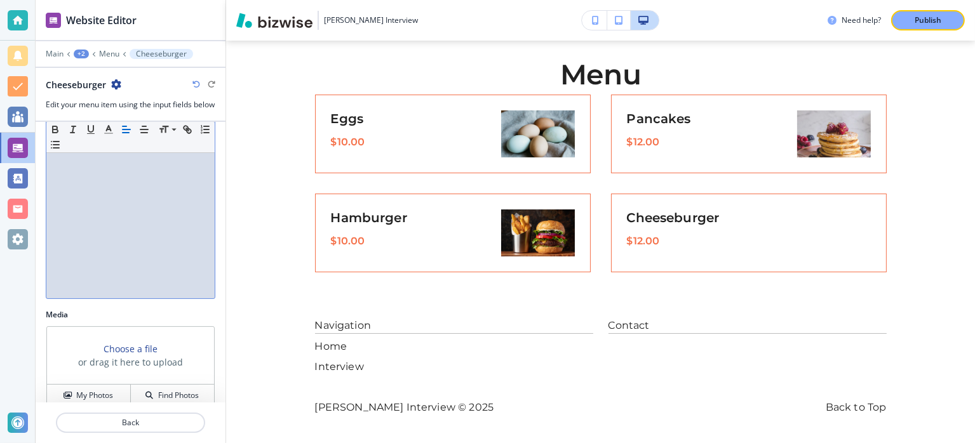
scroll to position [239, 0]
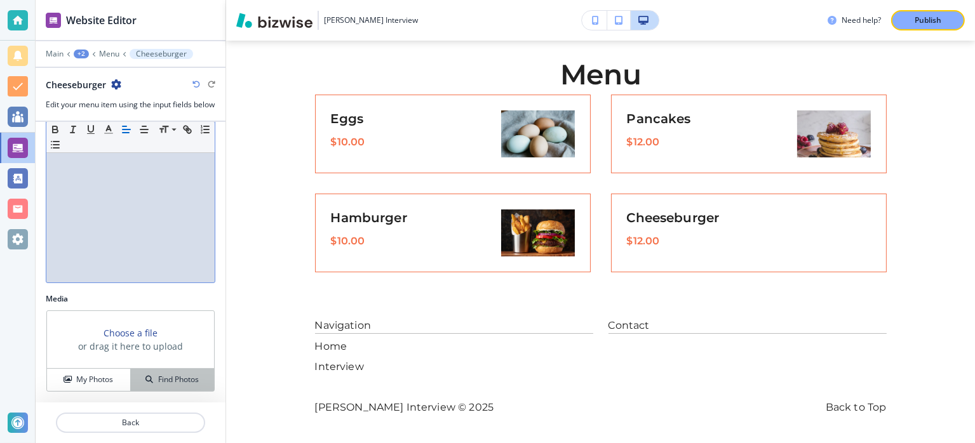
click at [167, 389] on button "Find Photos" at bounding box center [172, 380] width 83 height 22
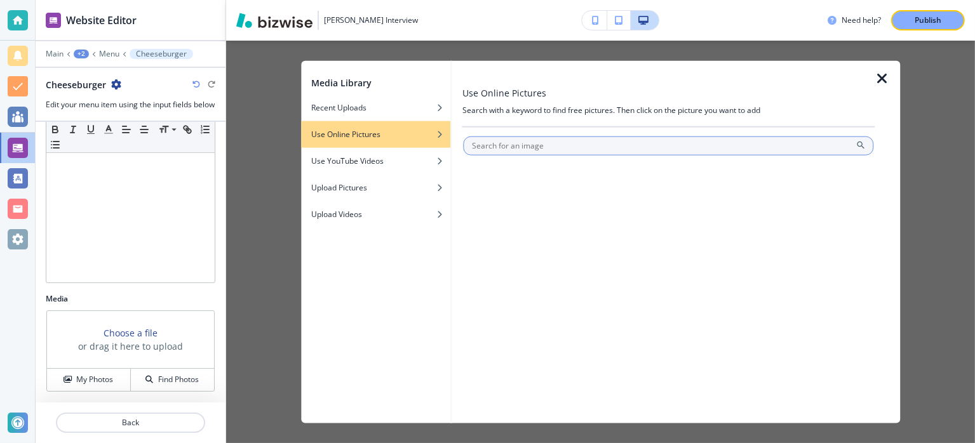
click at [558, 149] on input "text" at bounding box center [669, 146] width 410 height 19
click at [861, 137] on input "Cheeseburger" at bounding box center [669, 146] width 410 height 19
type input "Cheeseburger"
click at [861, 146] on icon at bounding box center [861, 145] width 10 height 10
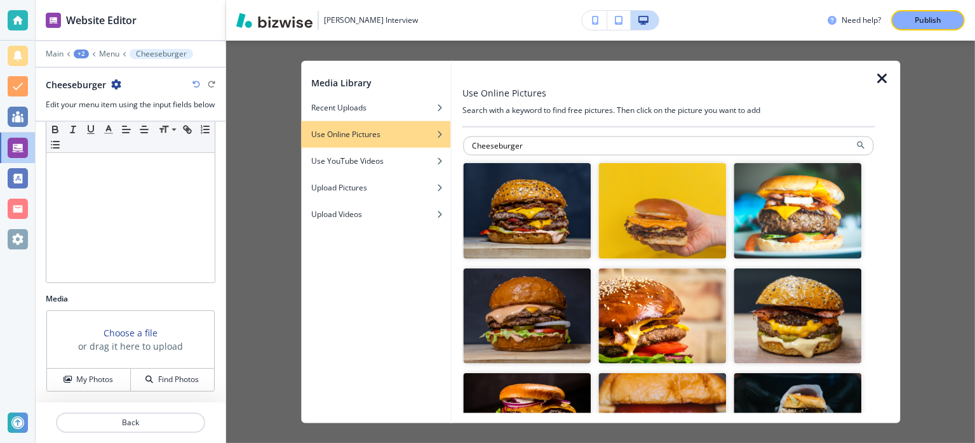
click at [664, 213] on img "button" at bounding box center [663, 211] width 128 height 96
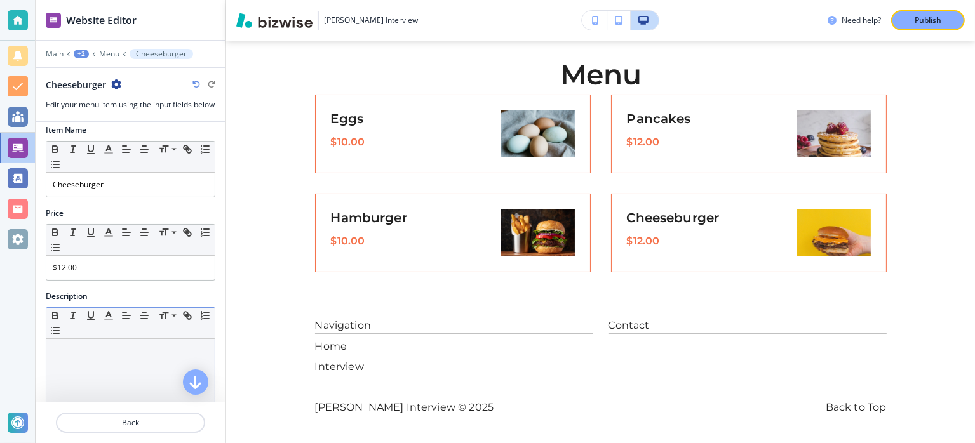
scroll to position [0, 0]
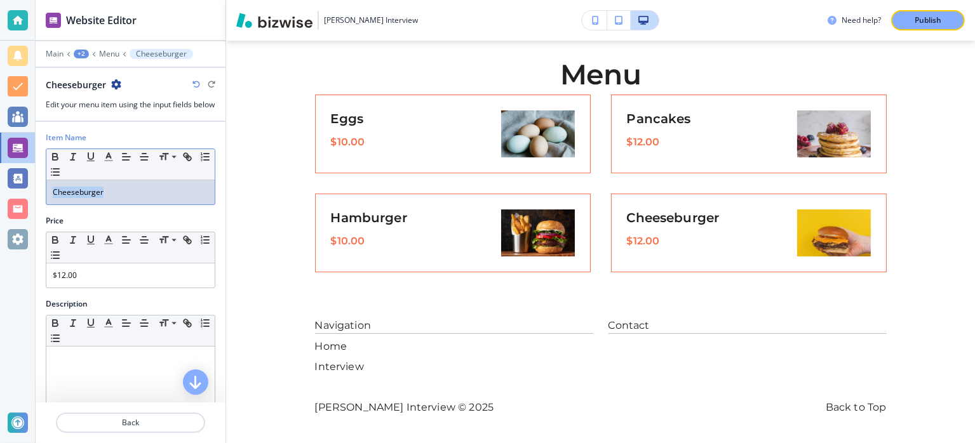
drag, startPoint x: 111, startPoint y: 198, endPoint x: 0, endPoint y: 201, distance: 111.2
click at [0, 201] on div "Website Editor Main +2 Menu Cheeseburger Cheeseburger Edit your menu item using…" at bounding box center [487, 221] width 975 height 443
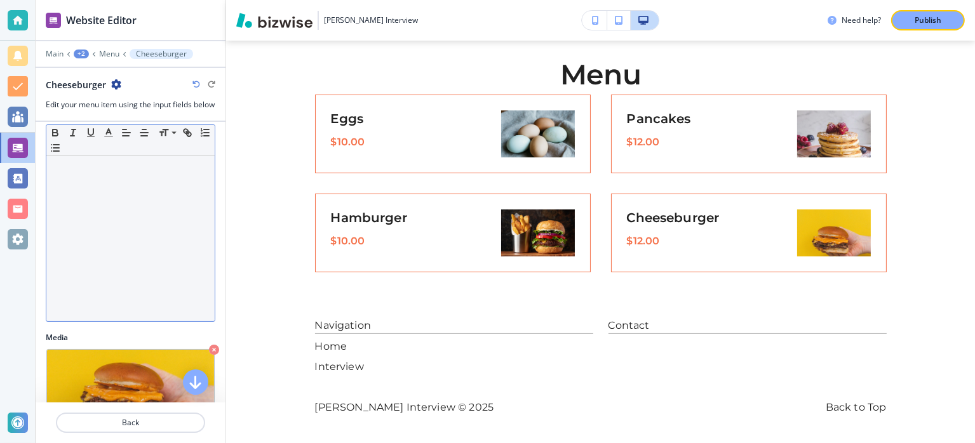
scroll to position [239, 0]
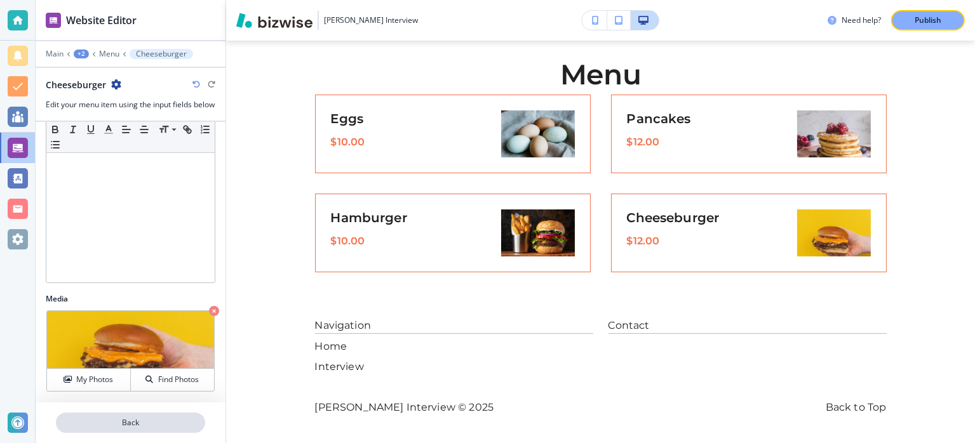
click at [133, 417] on p "Back" at bounding box center [130, 422] width 147 height 11
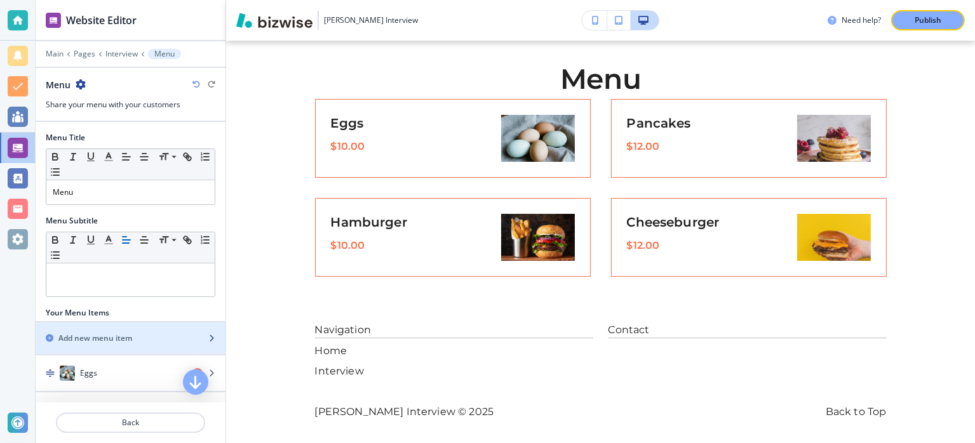
click at [125, 336] on h2 "Add new menu item" at bounding box center [95, 338] width 74 height 11
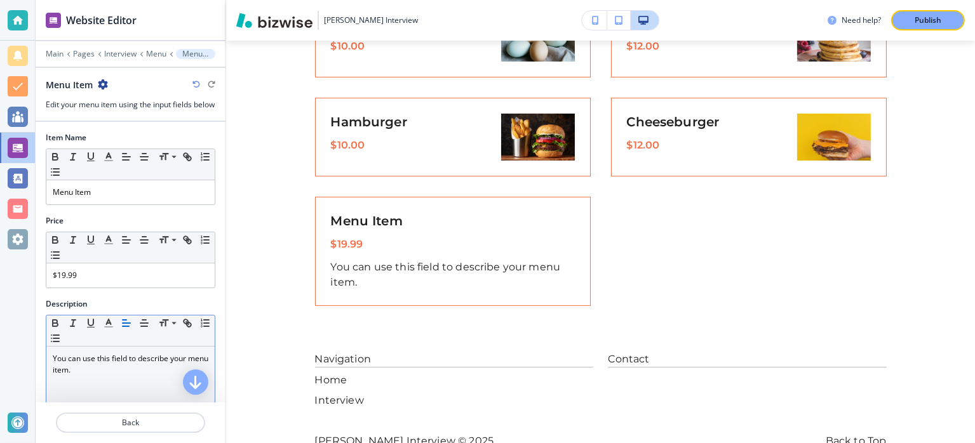
scroll to position [197, 0]
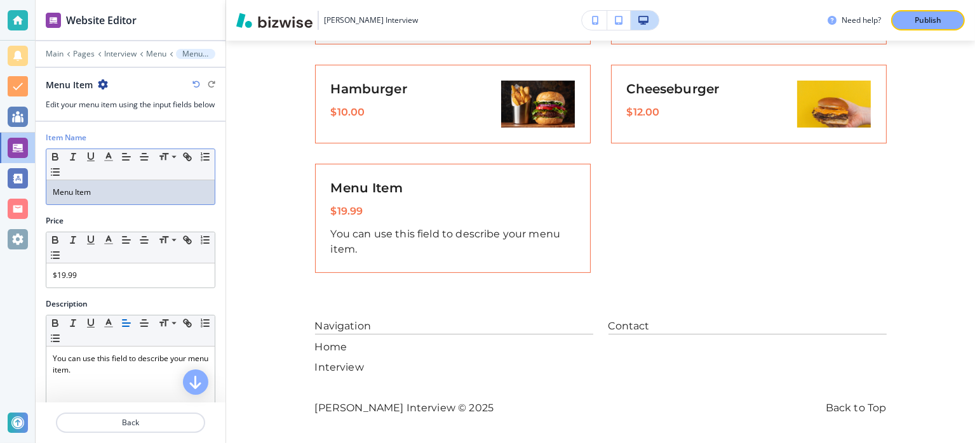
click at [89, 198] on p "Menu Item" at bounding box center [131, 192] width 156 height 11
click at [84, 280] on p "$19.99" at bounding box center [131, 275] width 156 height 11
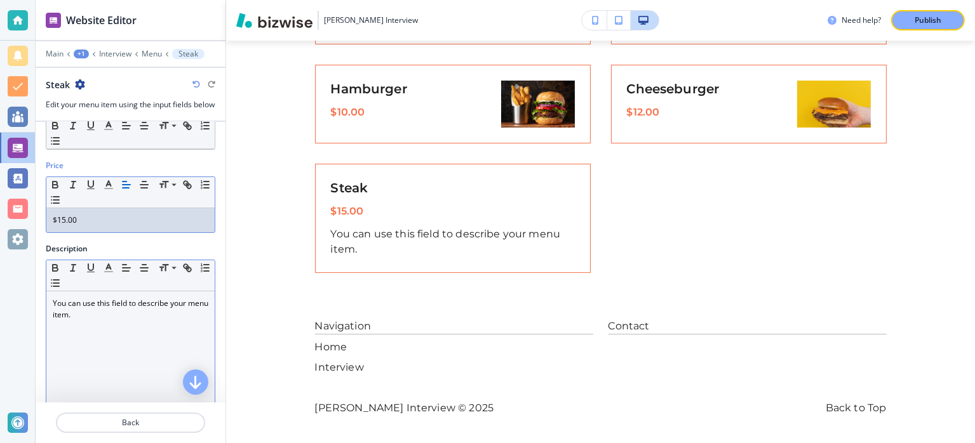
scroll to position [64, 0]
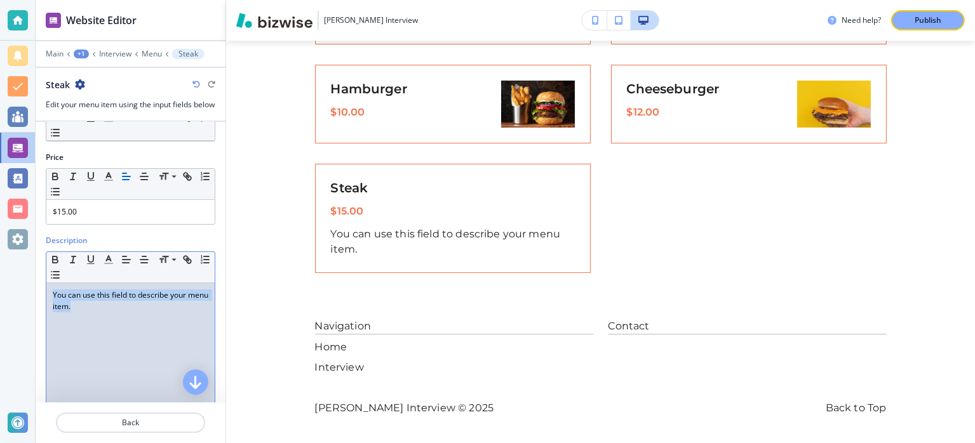
drag, startPoint x: 97, startPoint y: 334, endPoint x: 43, endPoint y: 297, distance: 64.8
click at [43, 297] on div "Description Small Normal Large Huge You can use this field to describe your men…" at bounding box center [131, 347] width 190 height 224
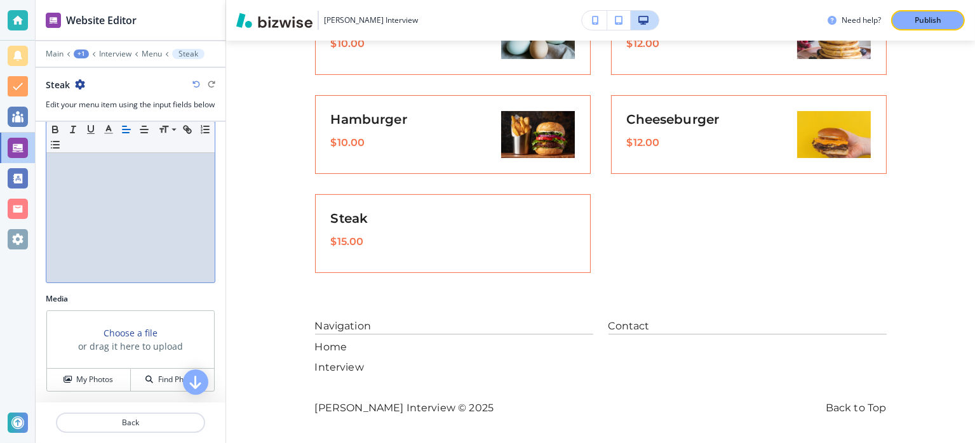
scroll to position [239, 0]
click at [163, 379] on h4 "Find Photos" at bounding box center [178, 379] width 41 height 11
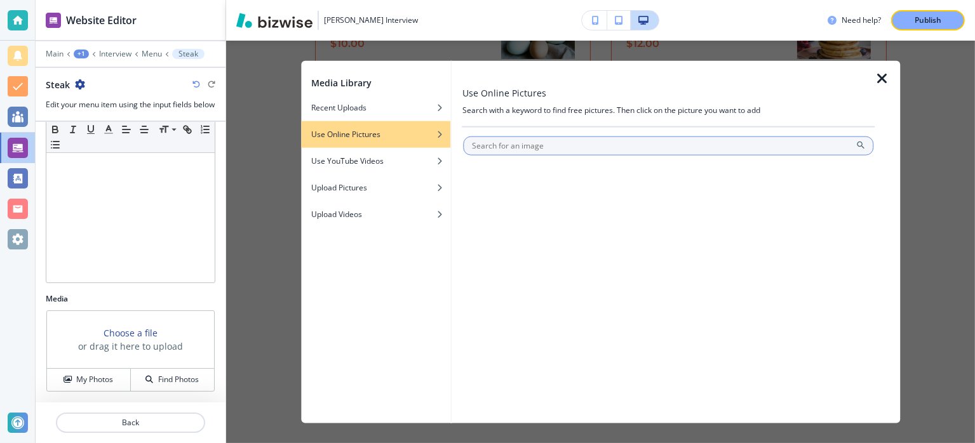
click at [490, 145] on input "text" at bounding box center [669, 146] width 410 height 19
type input "steak"
click at [861, 143] on icon at bounding box center [861, 145] width 10 height 10
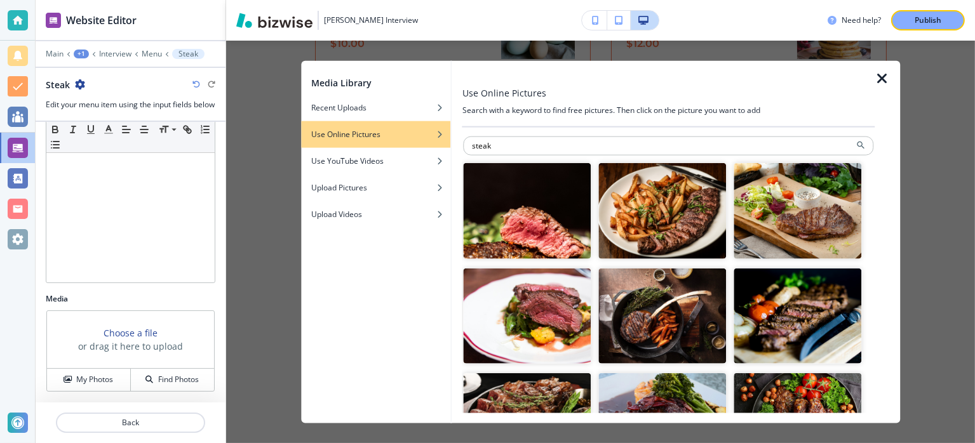
scroll to position [64, 0]
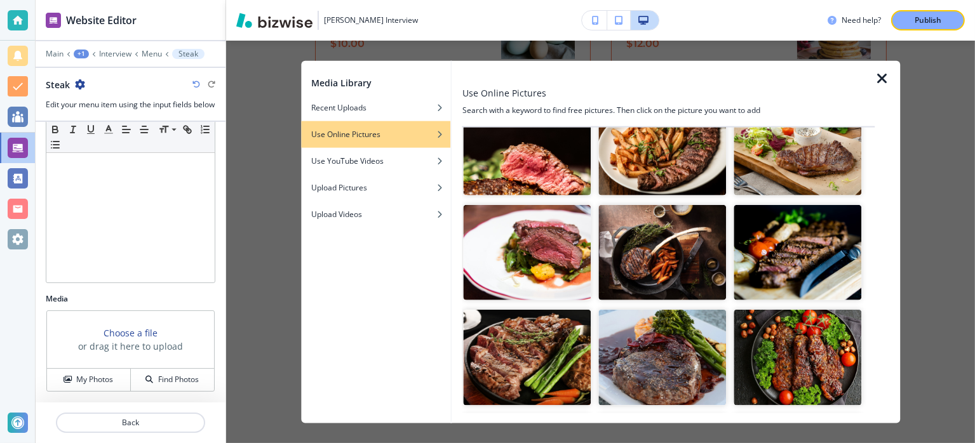
click at [567, 346] on img "button" at bounding box center [528, 358] width 128 height 96
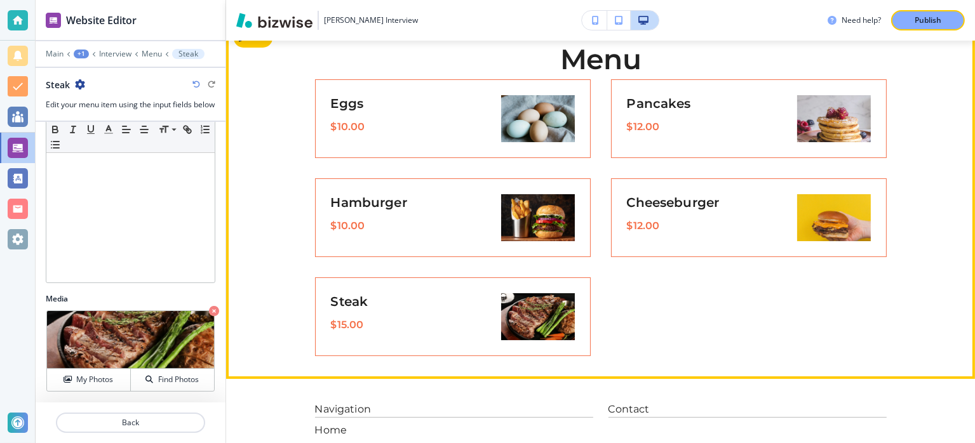
scroll to position [166, 0]
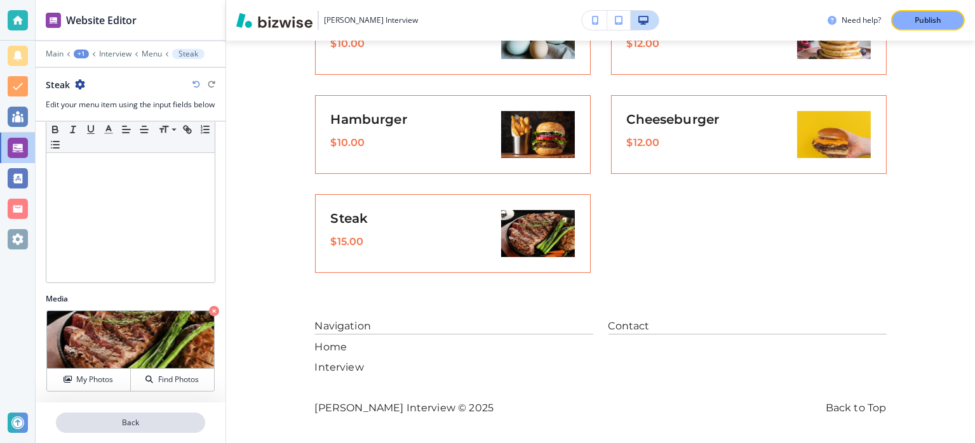
click at [129, 424] on p "Back" at bounding box center [130, 422] width 147 height 11
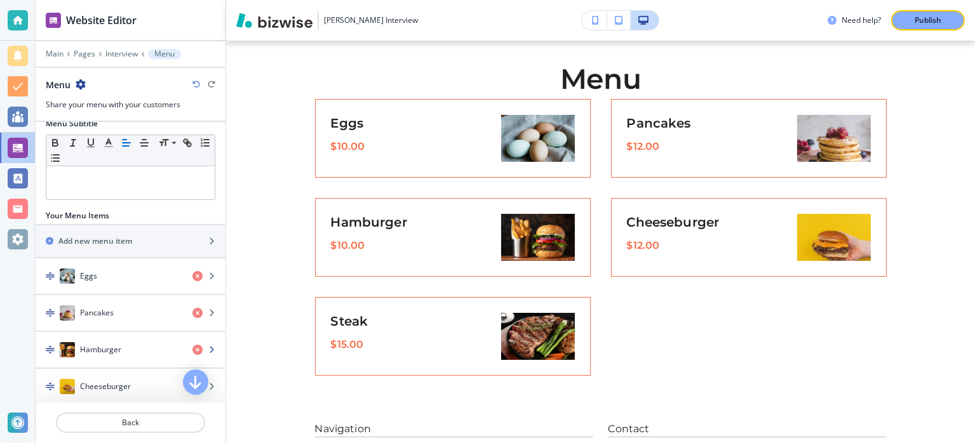
scroll to position [191, 0]
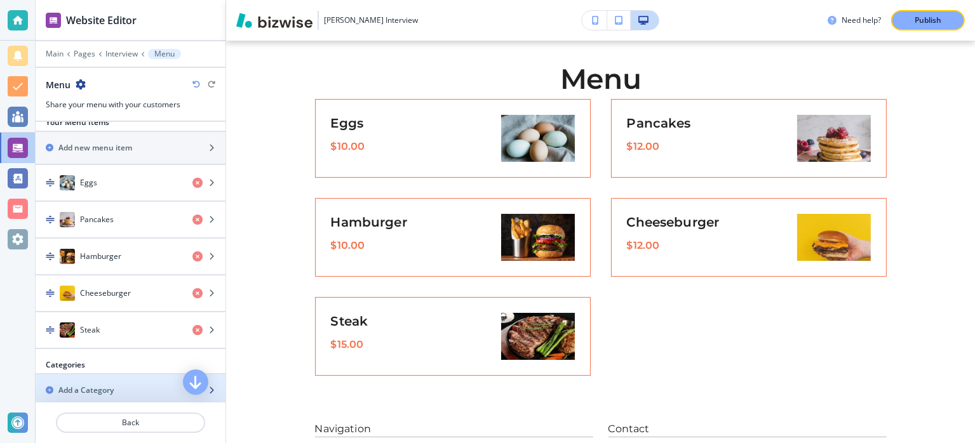
click at [119, 385] on div "Add a Category" at bounding box center [117, 390] width 162 height 11
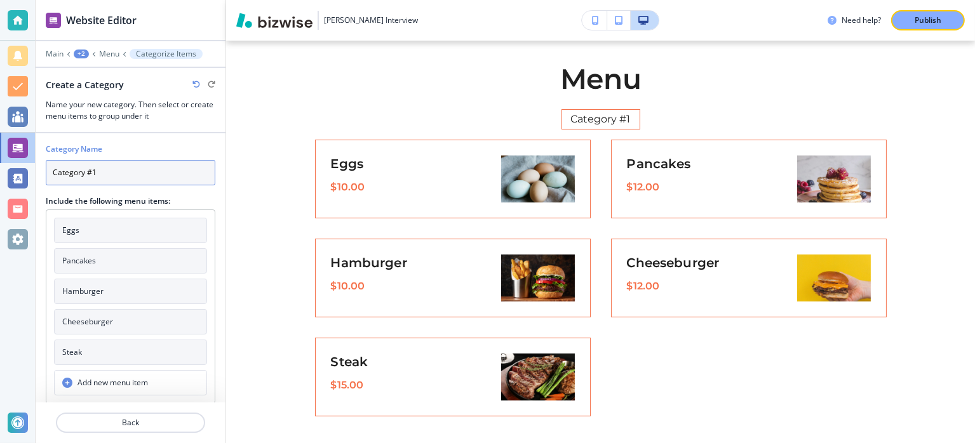
click at [119, 171] on input "Category #1" at bounding box center [131, 172] width 170 height 25
click at [136, 171] on input "Category #1" at bounding box center [131, 172] width 170 height 25
type input "Category #1"
click at [104, 171] on input "Category #1" at bounding box center [131, 172] width 170 height 25
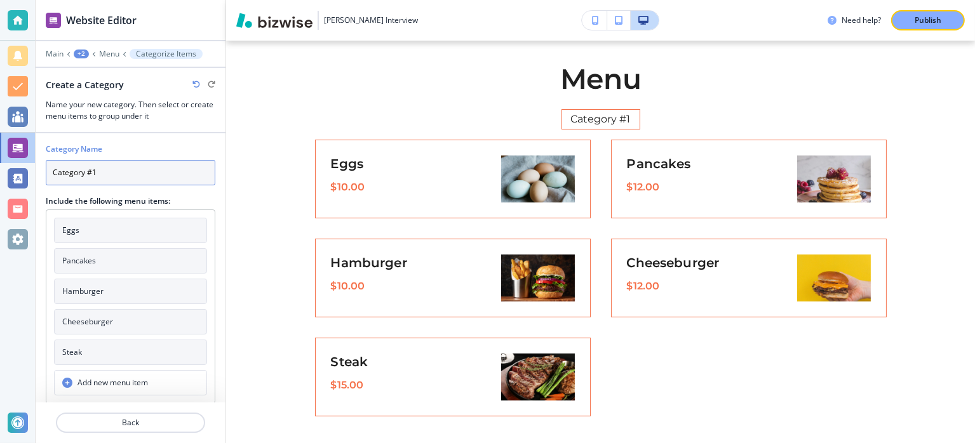
click at [104, 171] on input "Category #1" at bounding box center [131, 172] width 170 height 25
type input "V"
type input "Breakfast"
click at [109, 231] on button "Eggs" at bounding box center [130, 230] width 153 height 25
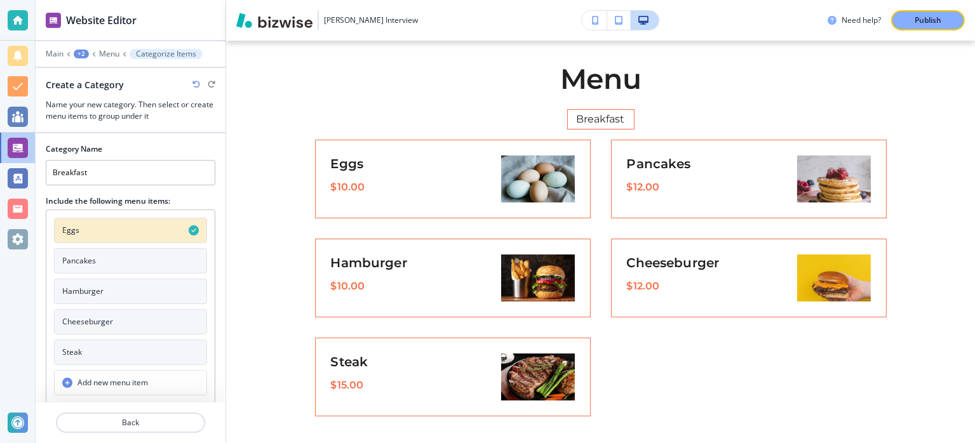
click at [112, 256] on button "Pancakes" at bounding box center [130, 260] width 153 height 25
click at [115, 289] on button "Hamburger" at bounding box center [130, 291] width 153 height 25
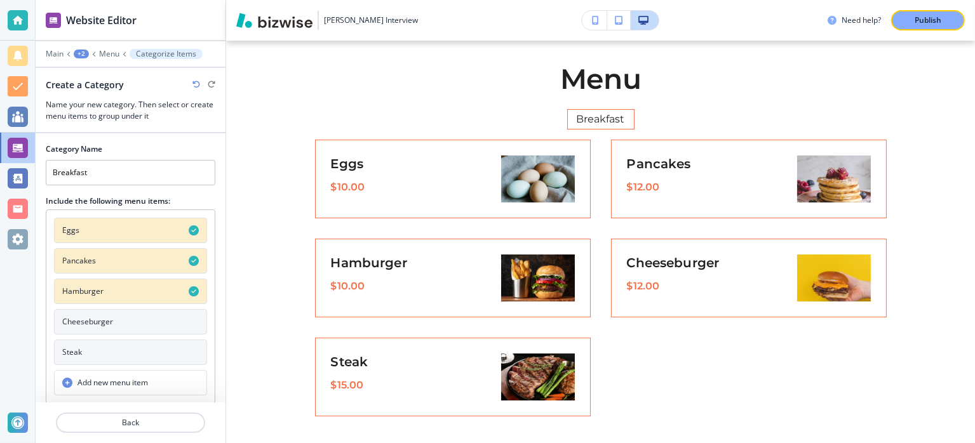
click at [126, 321] on button "Cheeseburger" at bounding box center [130, 321] width 153 height 25
click at [191, 290] on icon "button" at bounding box center [194, 291] width 10 height 10
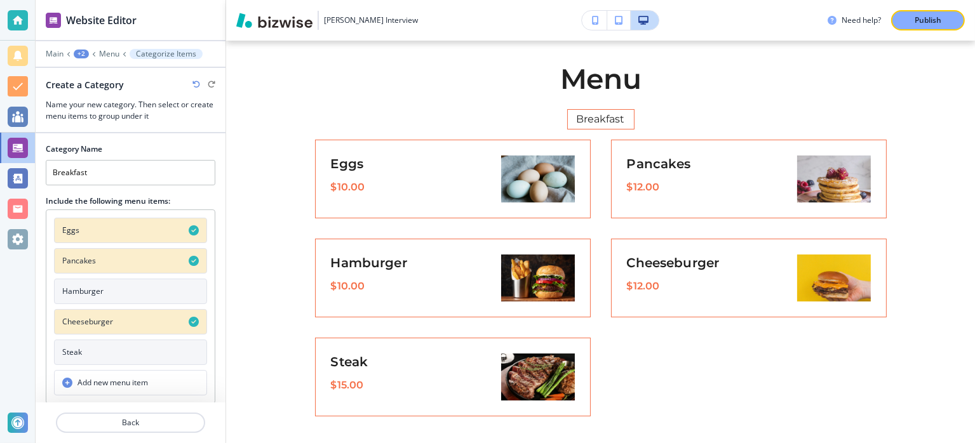
click at [193, 323] on icon "button" at bounding box center [194, 322] width 10 height 10
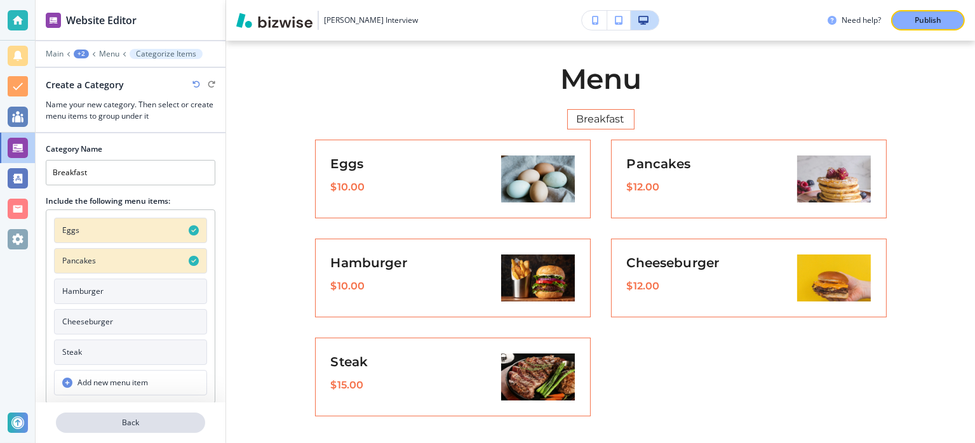
click at [132, 431] on button "Back" at bounding box center [130, 423] width 149 height 20
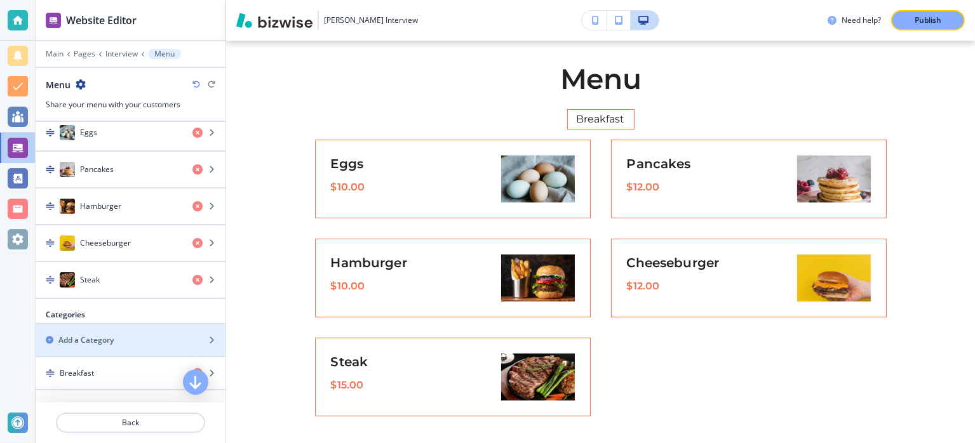
scroll to position [254, 0]
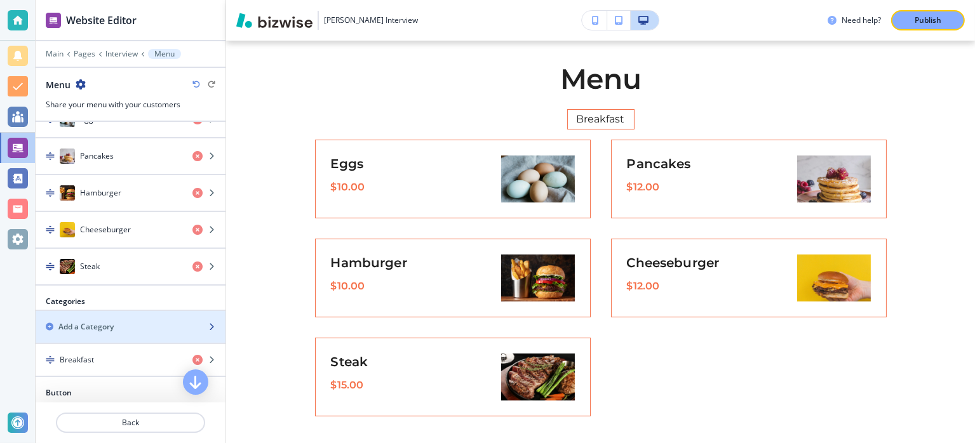
click at [131, 324] on div "Add a Category" at bounding box center [117, 326] width 162 height 11
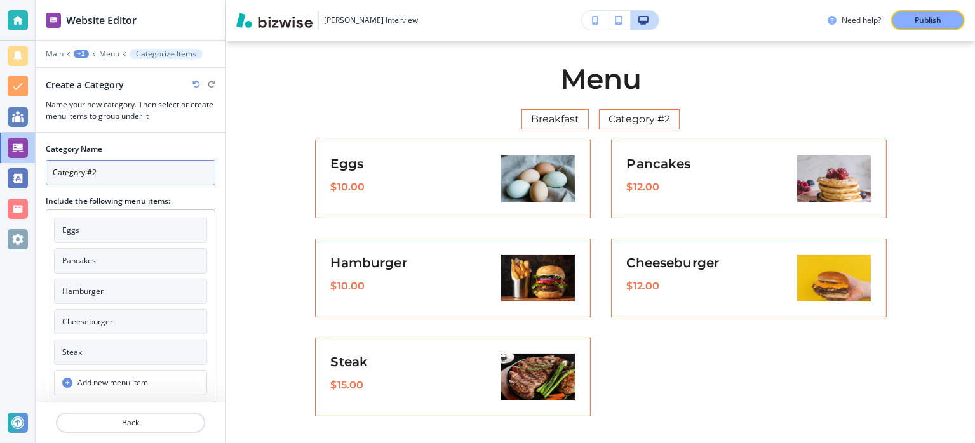
click at [114, 172] on input "Category #2" at bounding box center [131, 172] width 170 height 25
type input "B"
type input "Lunch"
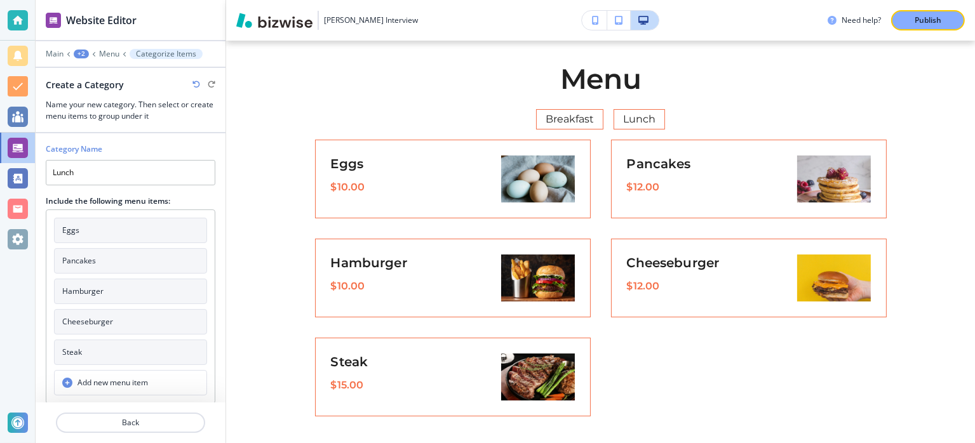
click at [131, 286] on button "Hamburger" at bounding box center [130, 291] width 153 height 25
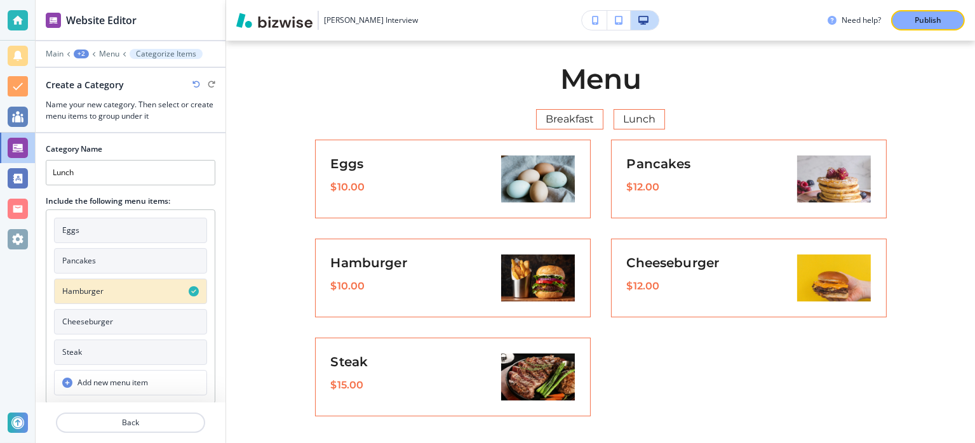
click at [158, 316] on button "Cheeseburger" at bounding box center [130, 321] width 153 height 25
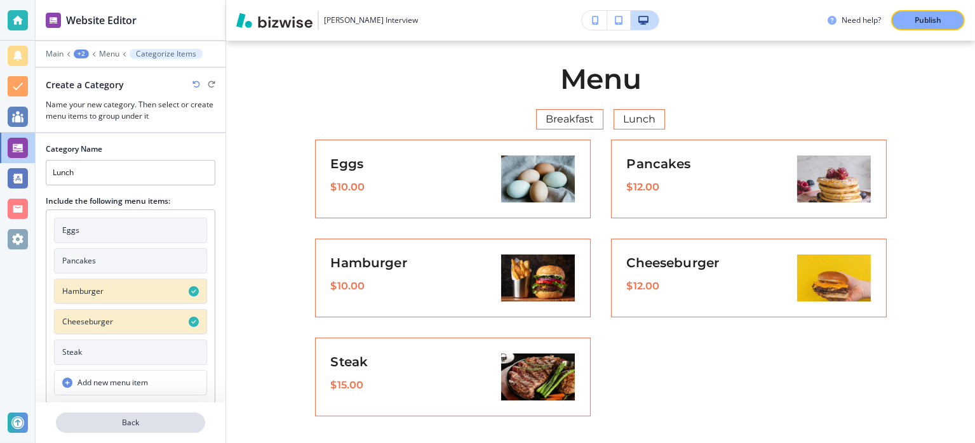
click at [121, 422] on p "Back" at bounding box center [130, 422] width 147 height 11
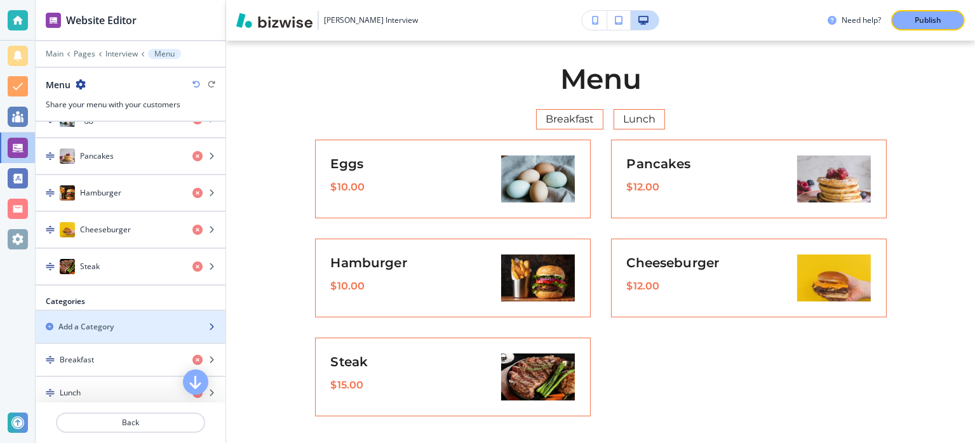
click at [115, 333] on div "button" at bounding box center [131, 338] width 190 height 10
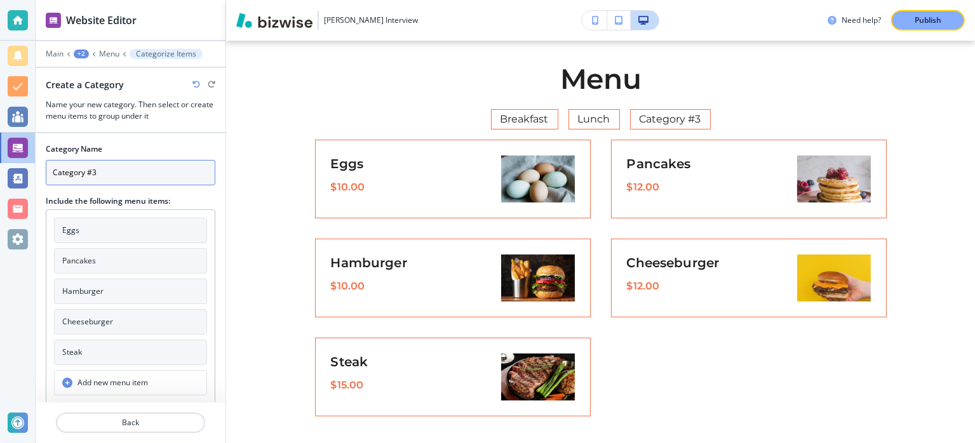
click at [102, 173] on input "Category #3" at bounding box center [131, 172] width 170 height 25
type input "Dinner"
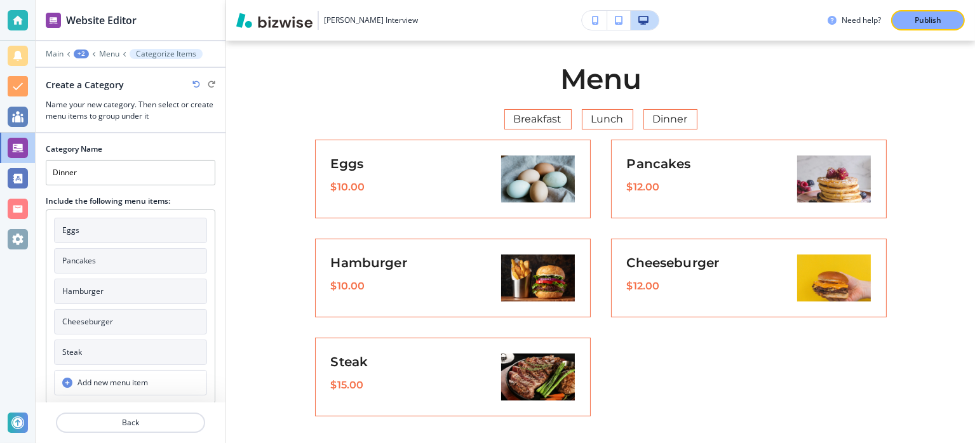
click at [112, 343] on button "Steak" at bounding box center [130, 352] width 153 height 25
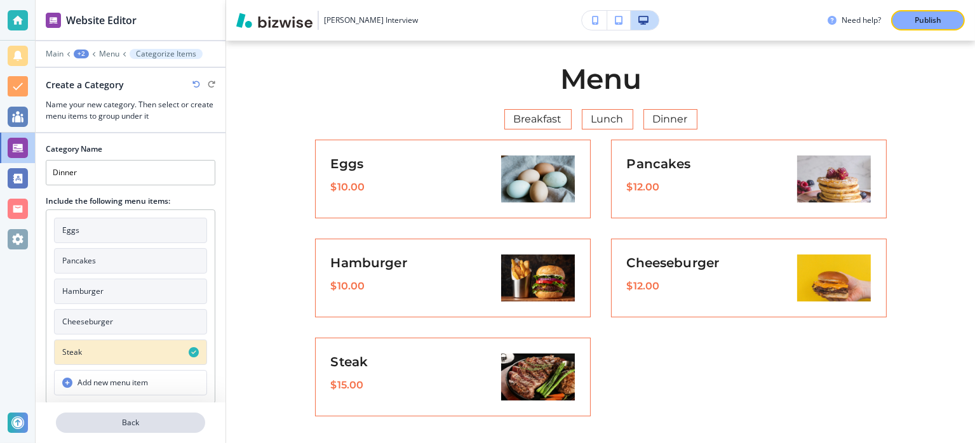
click at [147, 418] on p "Back" at bounding box center [130, 422] width 147 height 11
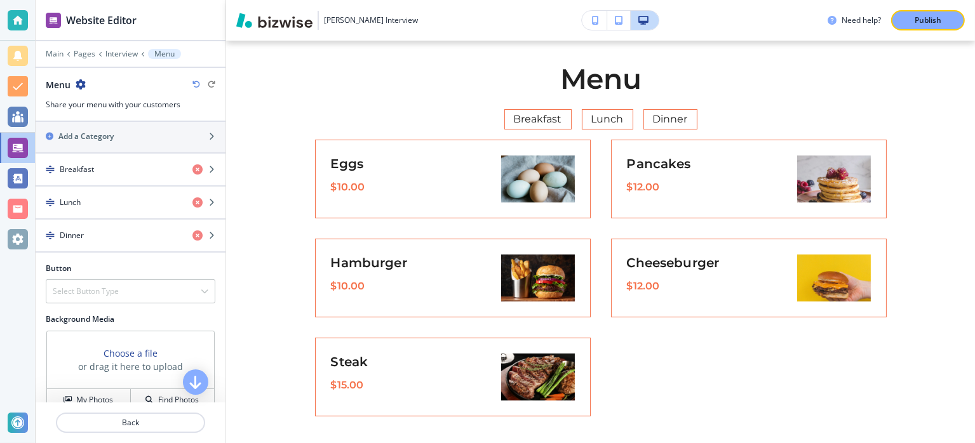
scroll to position [381, 0]
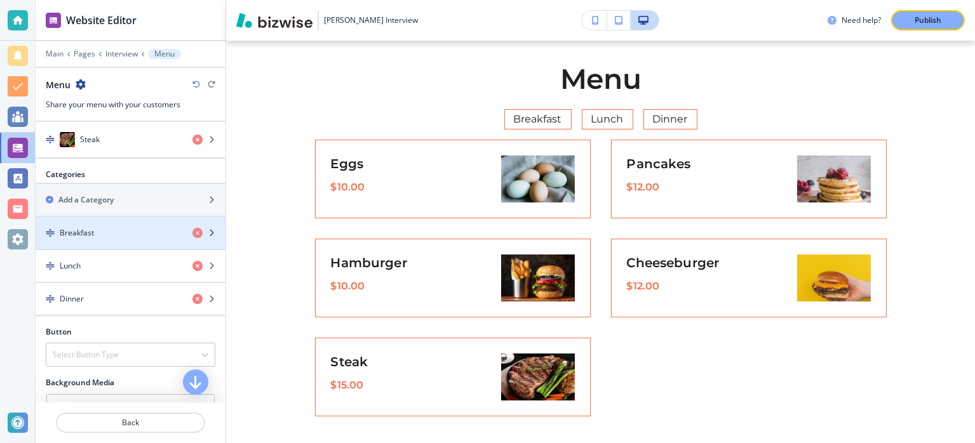
click at [208, 229] on icon "button" at bounding box center [212, 233] width 8 height 8
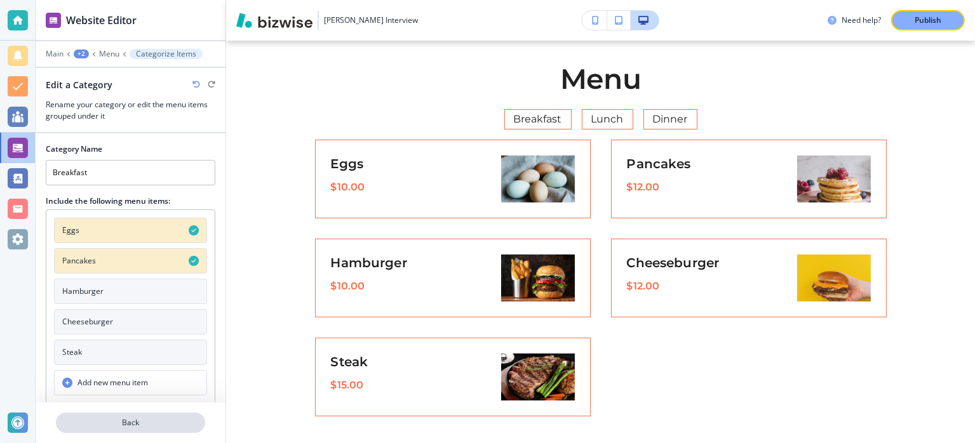
click at [107, 419] on p "Back" at bounding box center [130, 422] width 147 height 11
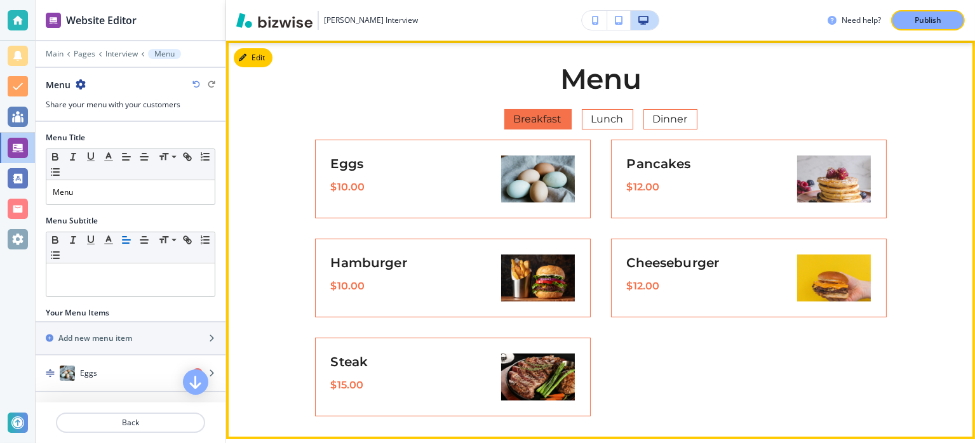
click at [528, 122] on span "Breakfast" at bounding box center [538, 120] width 66 height 18
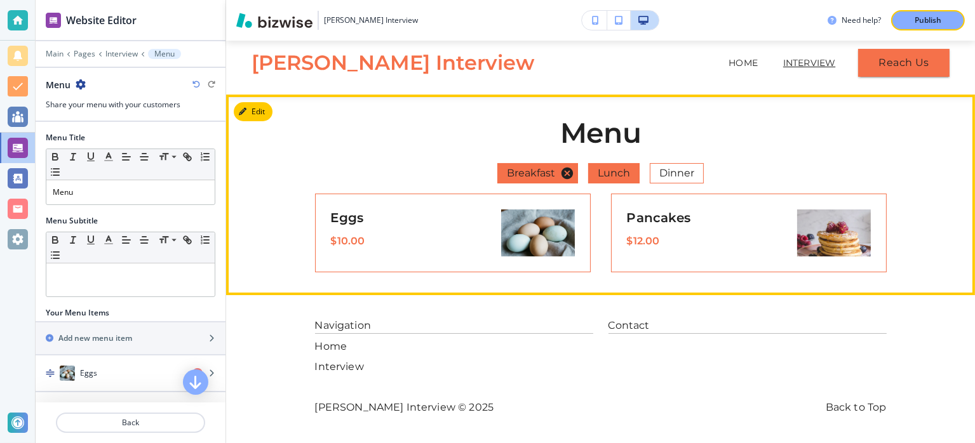
click at [620, 170] on span "Lunch" at bounding box center [614, 173] width 50 height 18
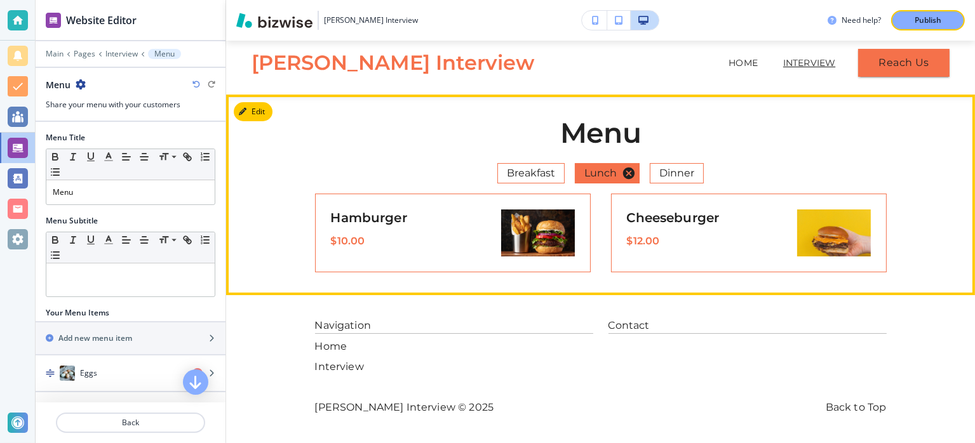
scroll to position [0, 0]
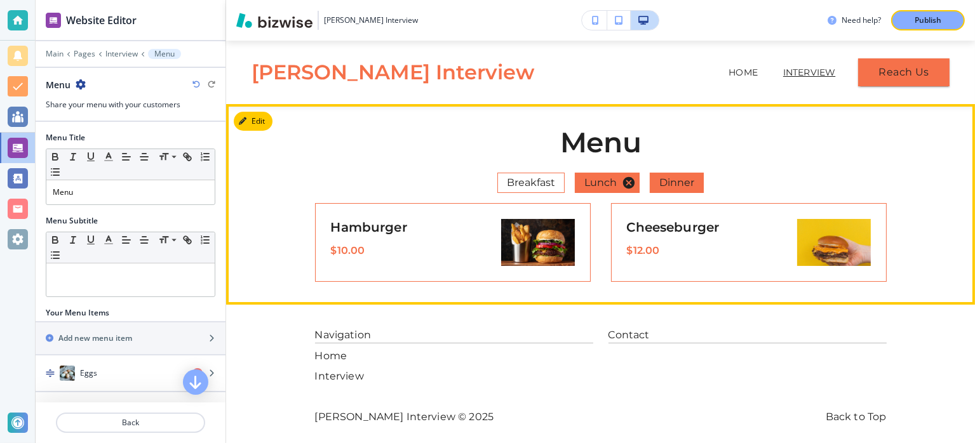
click at [681, 180] on span "Dinner" at bounding box center [676, 183] width 53 height 18
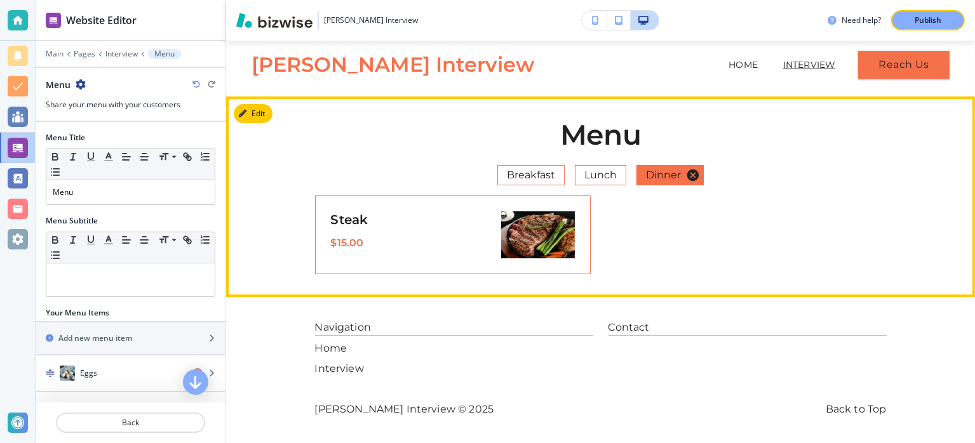
scroll to position [10, 0]
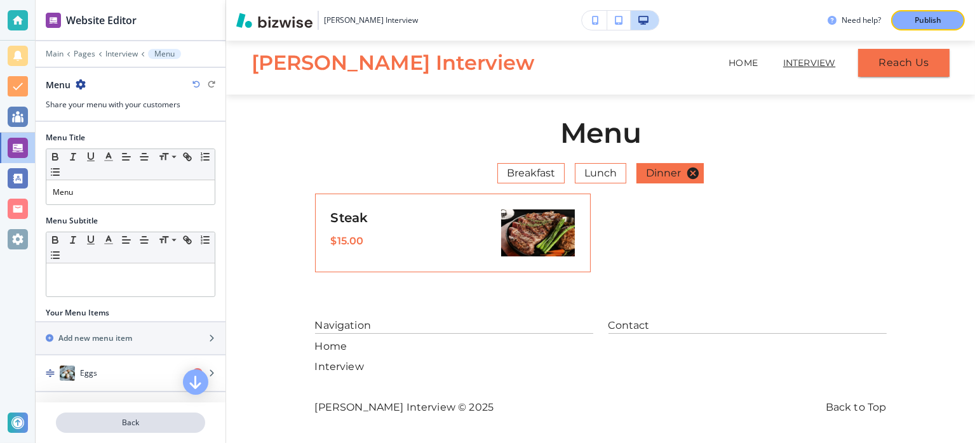
click at [140, 420] on p "Back" at bounding box center [130, 422] width 147 height 11
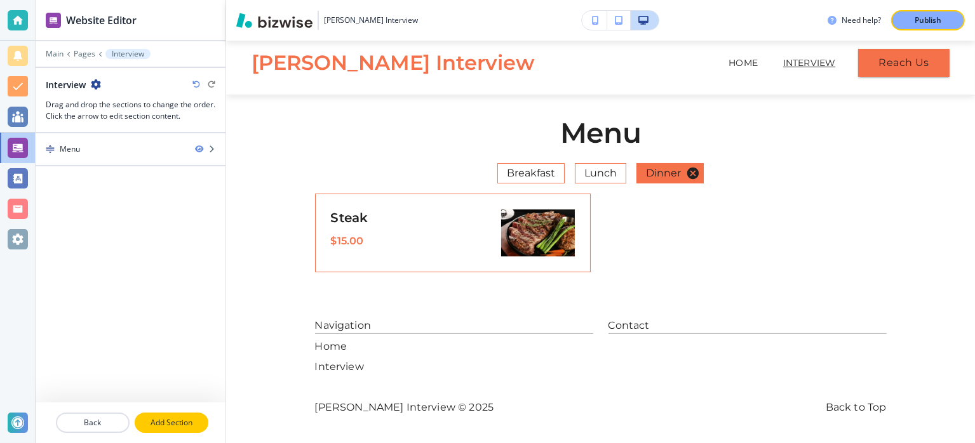
click at [171, 421] on p "Add Section" at bounding box center [171, 422] width 71 height 11
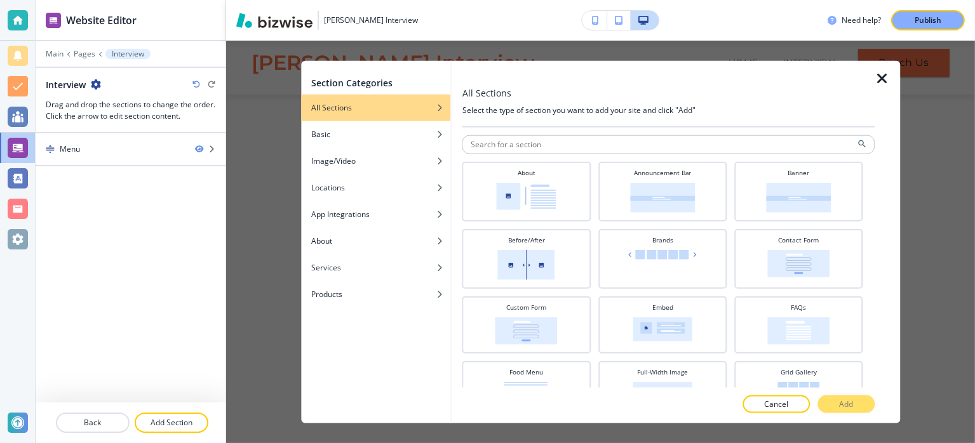
click at [889, 84] on icon "button" at bounding box center [882, 78] width 15 height 15
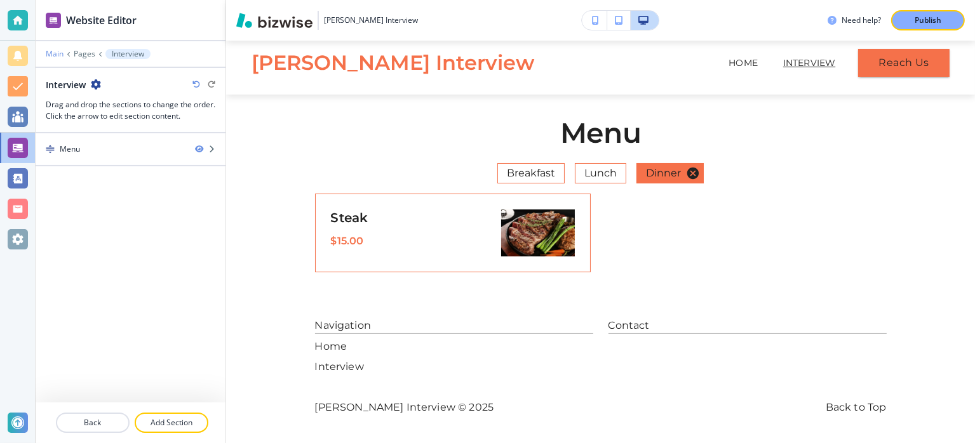
click at [58, 55] on p "Main" at bounding box center [55, 54] width 18 height 9
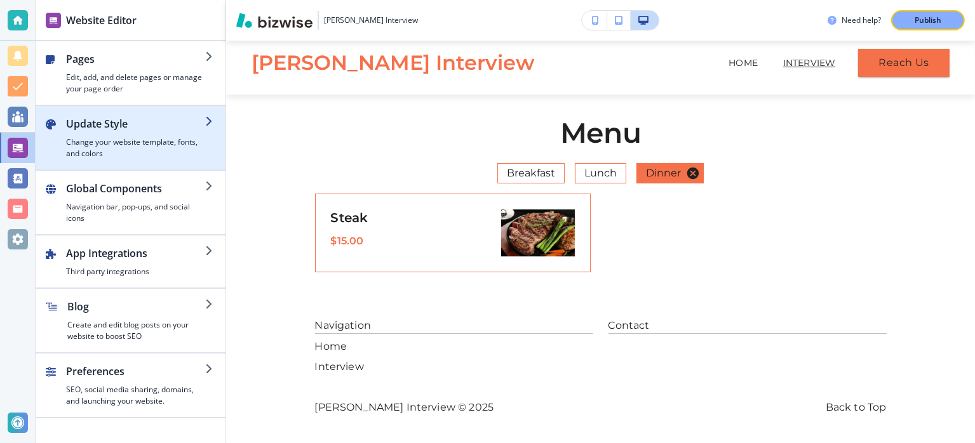
click at [124, 135] on div "button" at bounding box center [135, 133] width 139 height 5
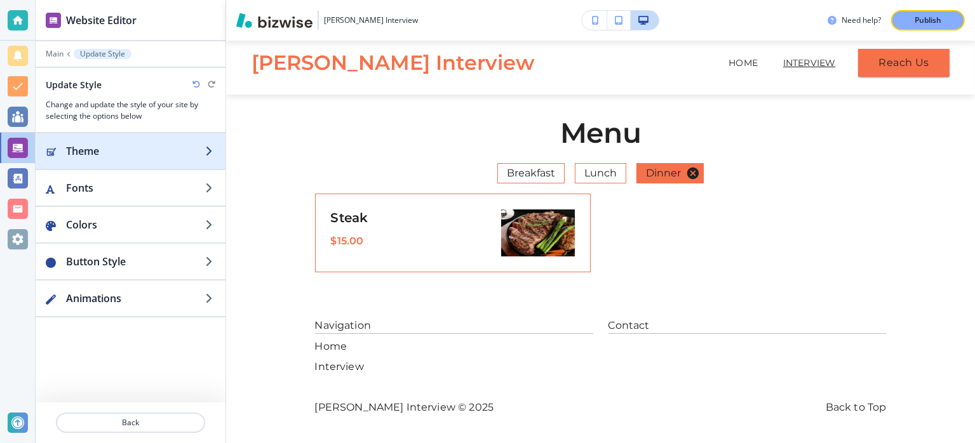
click at [152, 156] on h2 "Theme" at bounding box center [135, 151] width 139 height 15
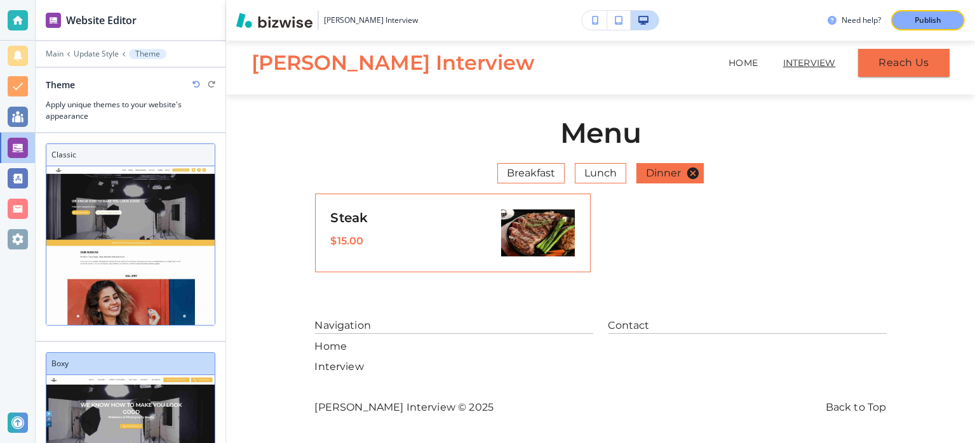
scroll to position [0, 0]
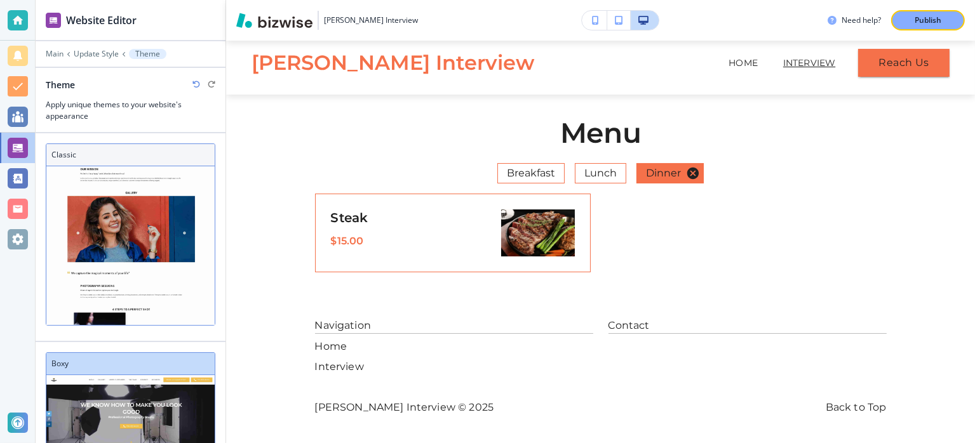
click at [91, 153] on h3 "Classic" at bounding box center [130, 154] width 158 height 11
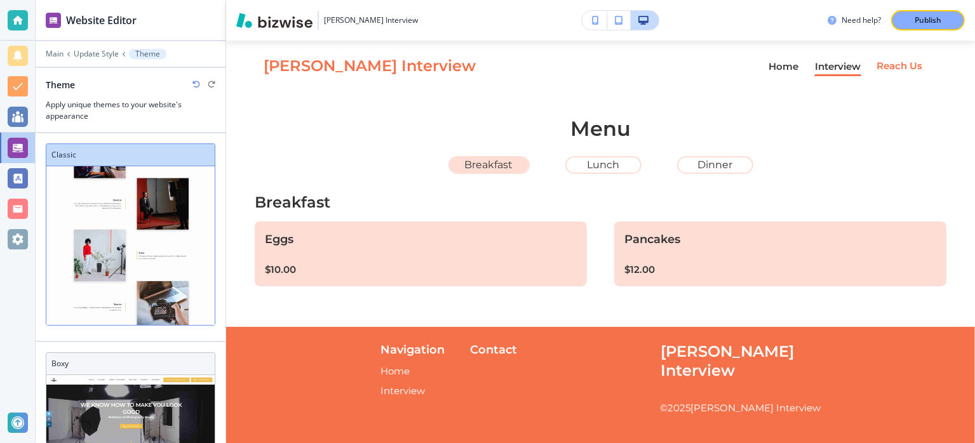
scroll to position [272, 0]
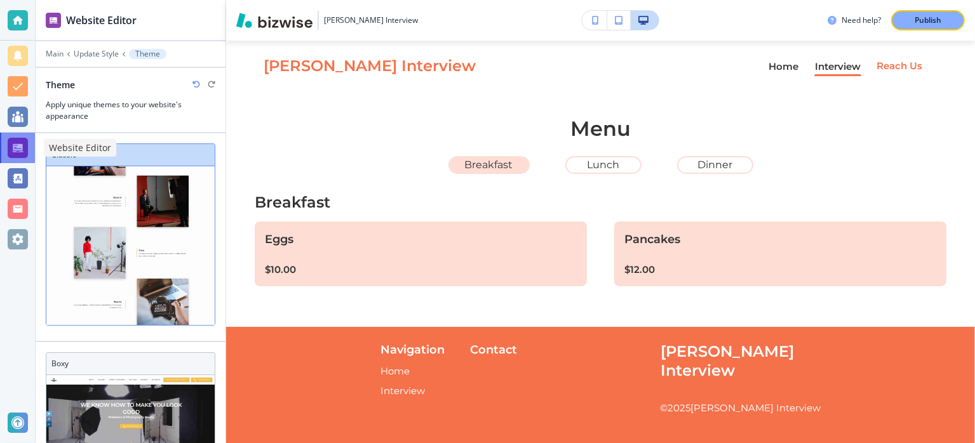
click at [23, 148] on div at bounding box center [18, 148] width 20 height 20
click at [65, 0] on body "Website Editor Main Update Style Theme Theme Apply unique themes to your websit…" at bounding box center [487, 0] width 975 height 0
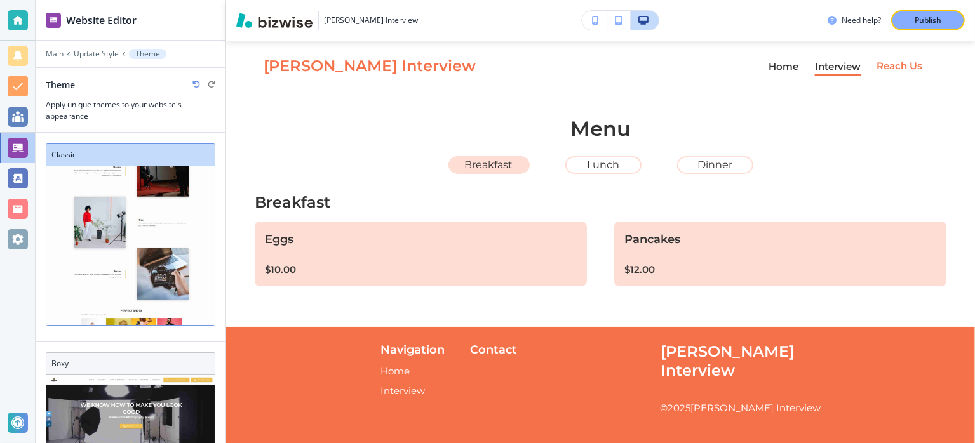
scroll to position [317, 0]
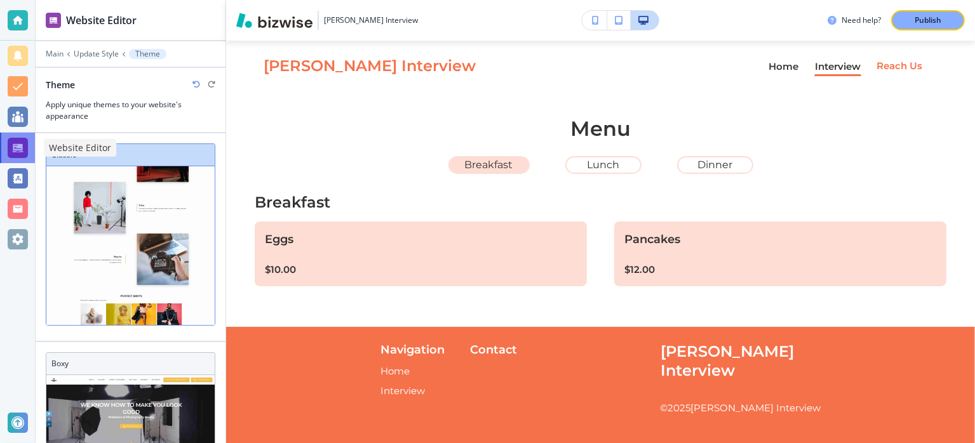
click at [17, 149] on div at bounding box center [18, 148] width 20 height 20
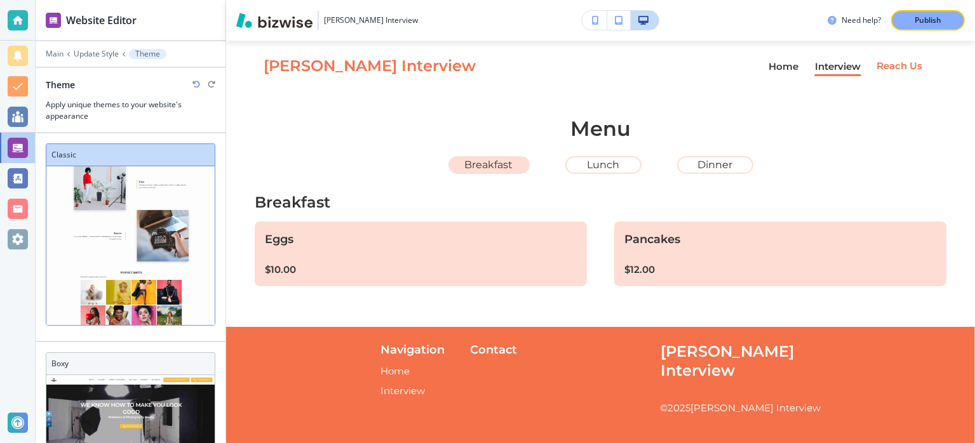
scroll to position [348, 0]
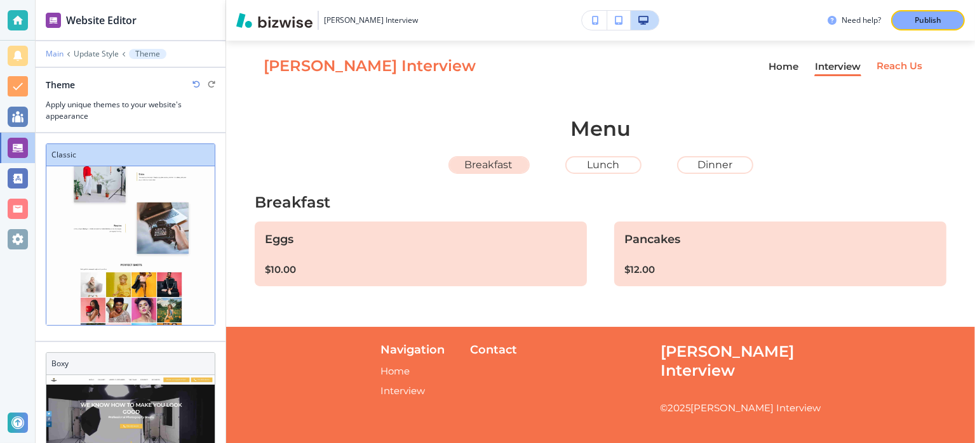
click at [55, 52] on p "Main" at bounding box center [55, 54] width 18 height 9
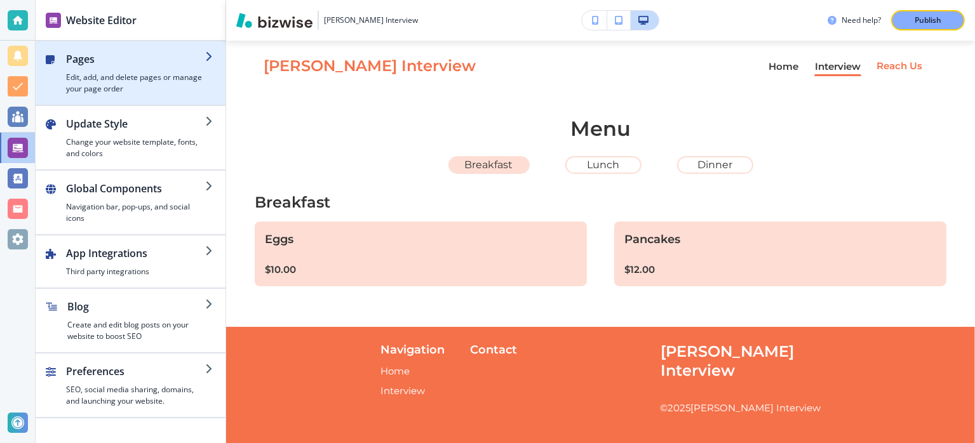
click at [87, 87] on h4 "Edit, add, and delete pages or manage your page order" at bounding box center [135, 83] width 139 height 23
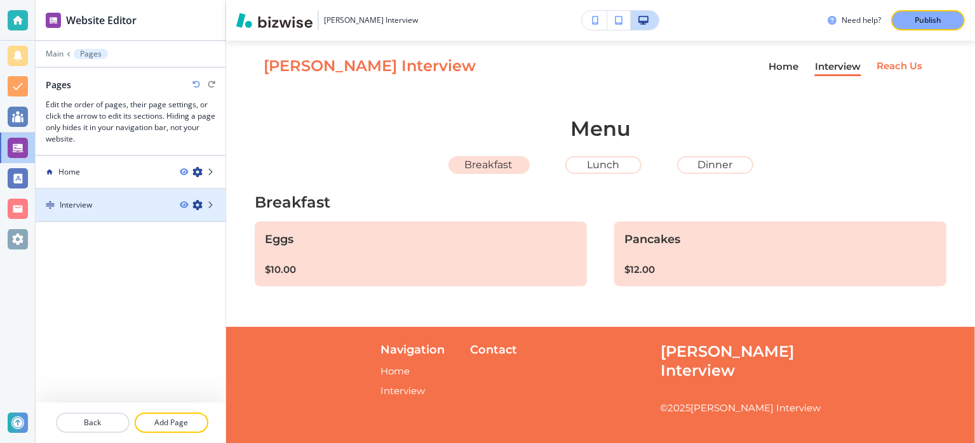
click at [137, 211] on div at bounding box center [131, 216] width 190 height 10
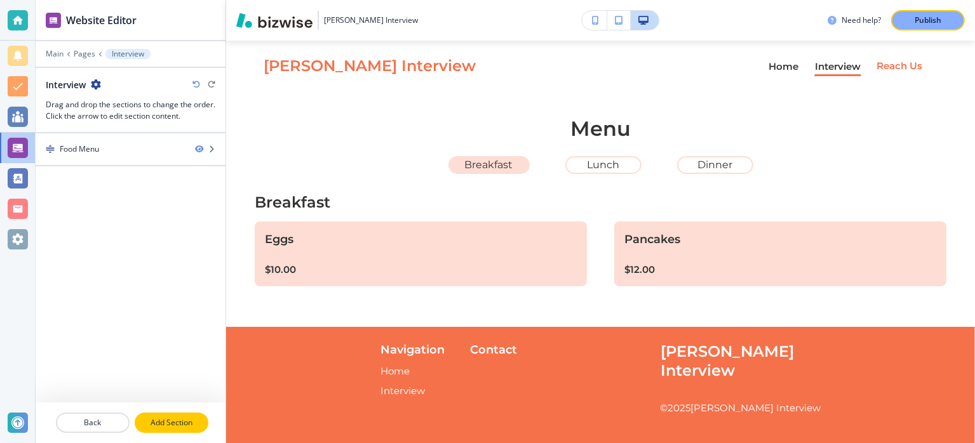
click at [180, 422] on p "Add Section" at bounding box center [171, 422] width 71 height 11
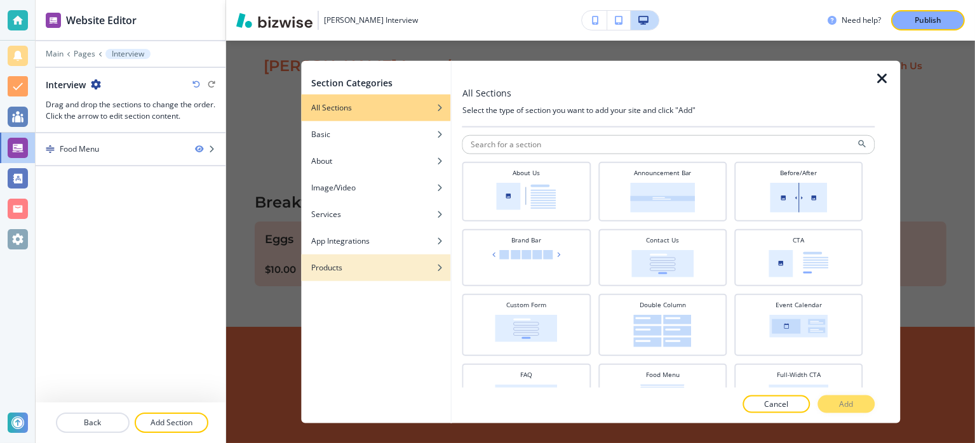
click at [366, 272] on div "Products" at bounding box center [376, 267] width 150 height 11
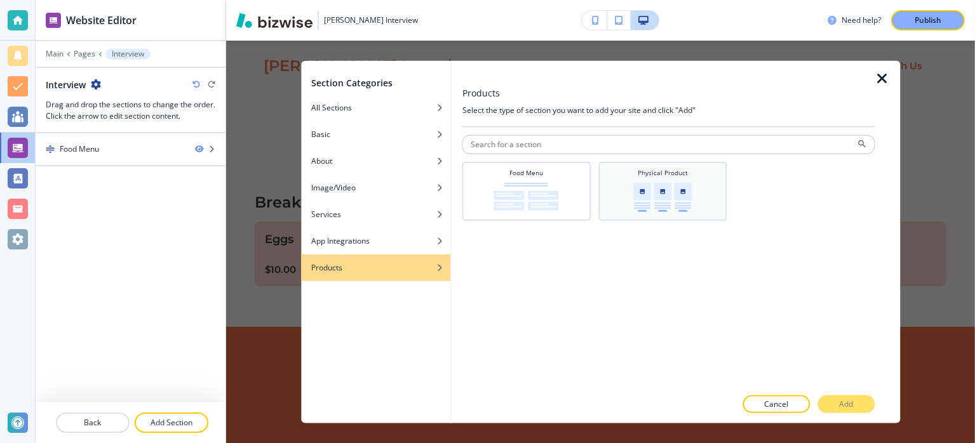
click at [662, 193] on img at bounding box center [662, 197] width 58 height 29
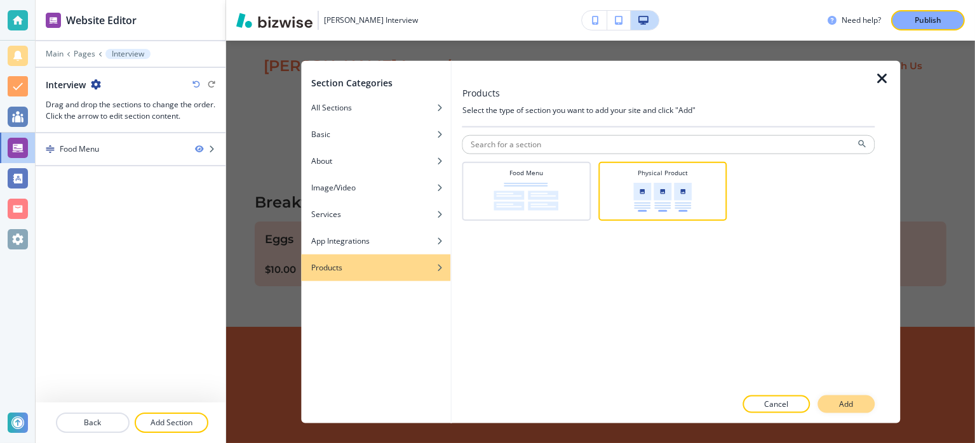
click at [849, 402] on p "Add" at bounding box center [846, 403] width 14 height 11
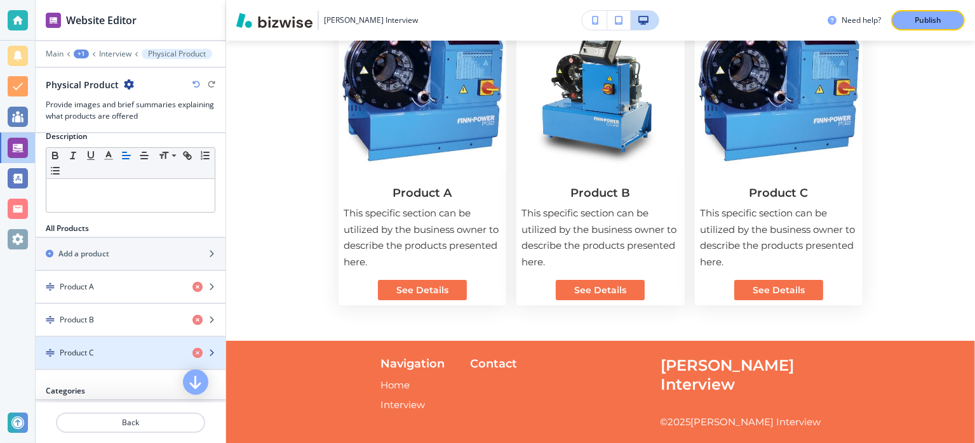
scroll to position [238, 0]
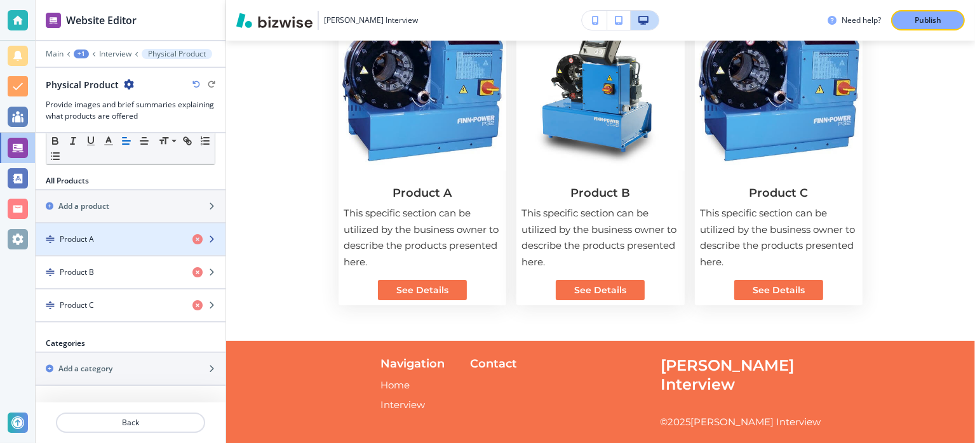
click at [208, 239] on icon "button" at bounding box center [212, 240] width 8 height 8
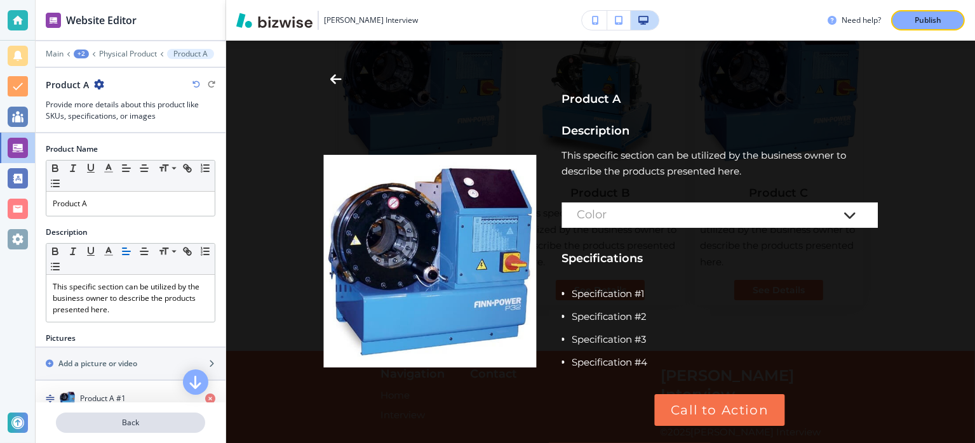
click at [169, 420] on p "Back" at bounding box center [130, 422] width 147 height 11
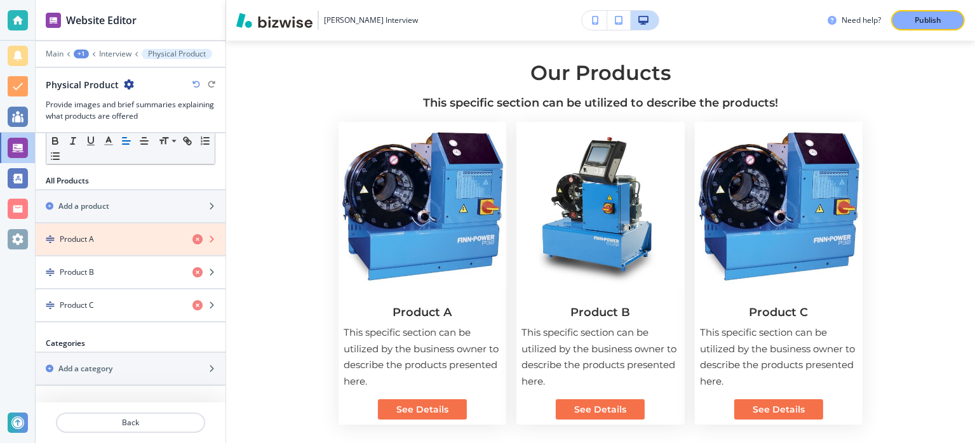
click at [192, 238] on icon "button" at bounding box center [197, 239] width 10 height 10
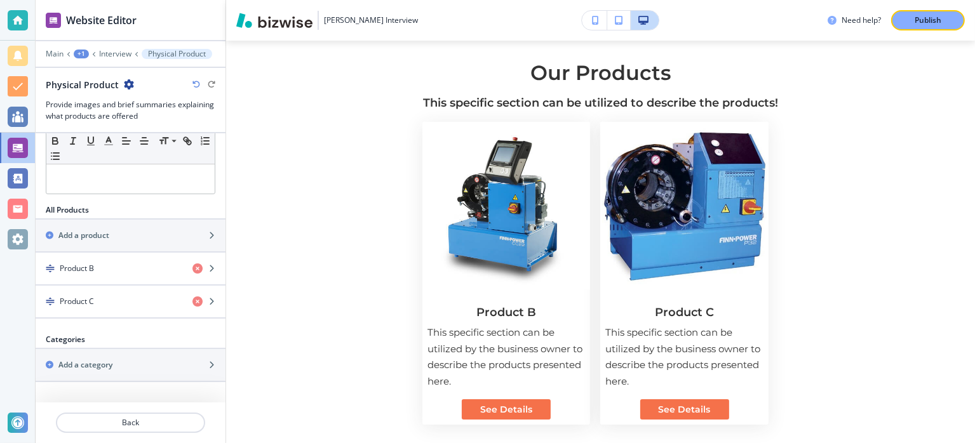
scroll to position [206, 0]
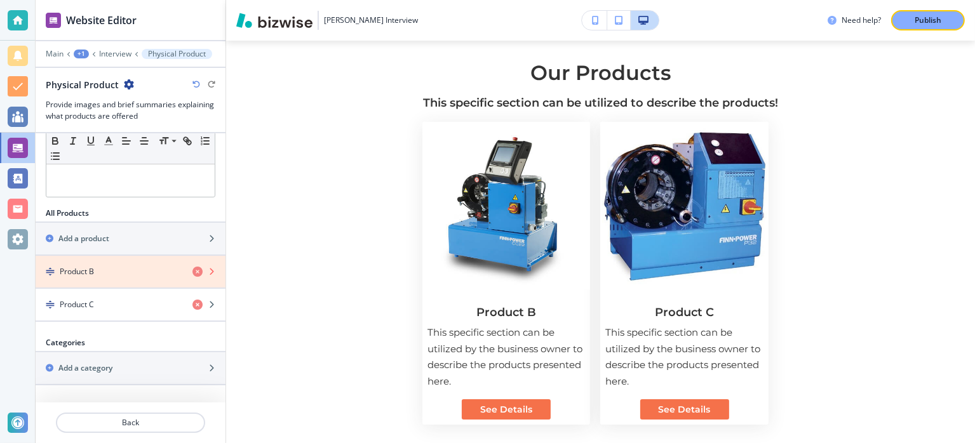
click at [192, 271] on icon "button" at bounding box center [197, 272] width 10 height 10
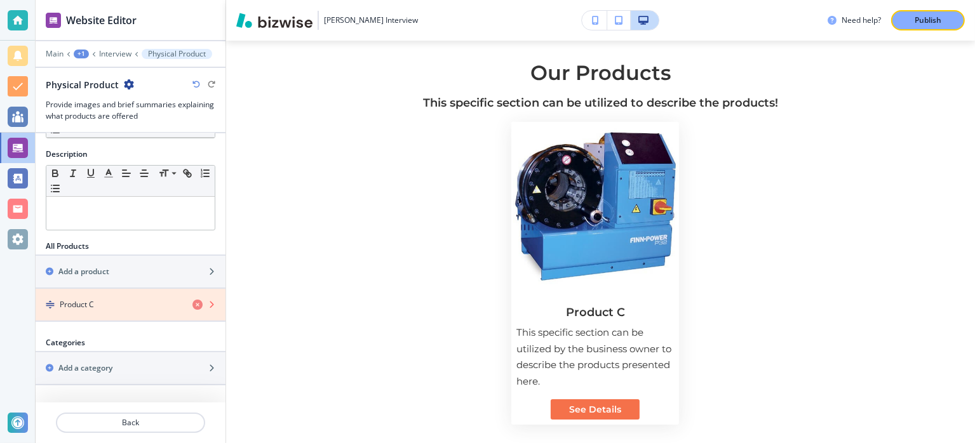
click at [192, 300] on icon "button" at bounding box center [197, 305] width 10 height 10
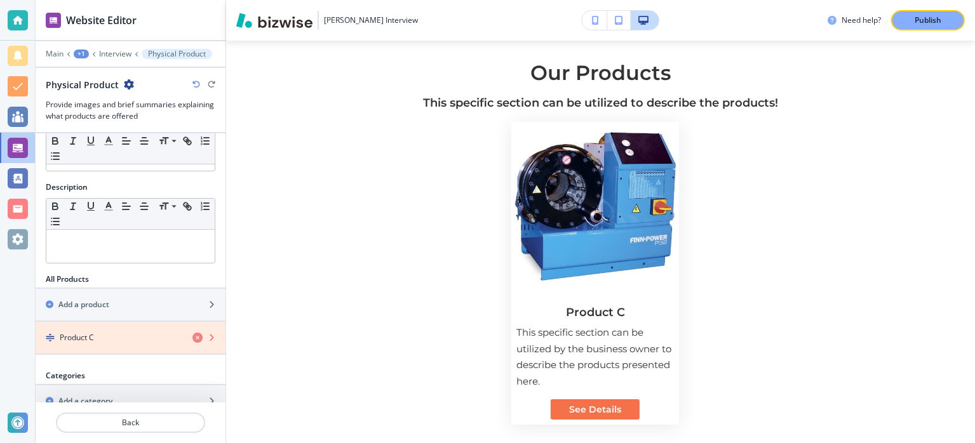
scroll to position [90, 0]
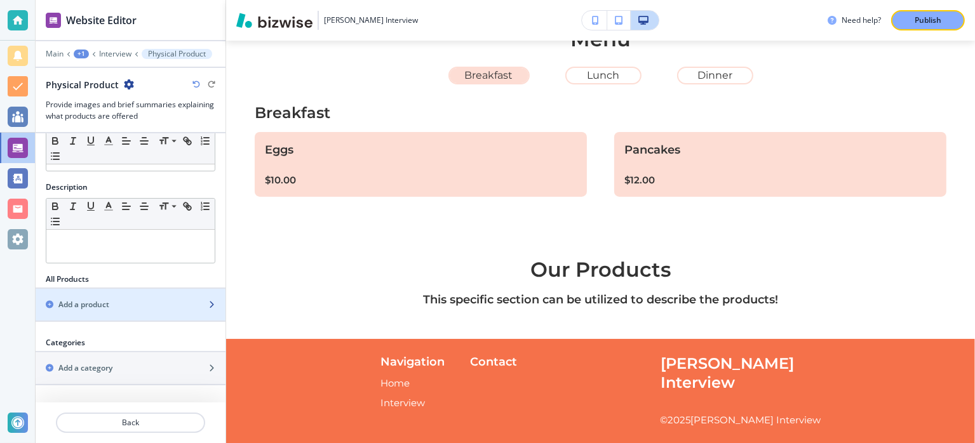
click at [129, 303] on div "Add a product" at bounding box center [117, 304] width 162 height 11
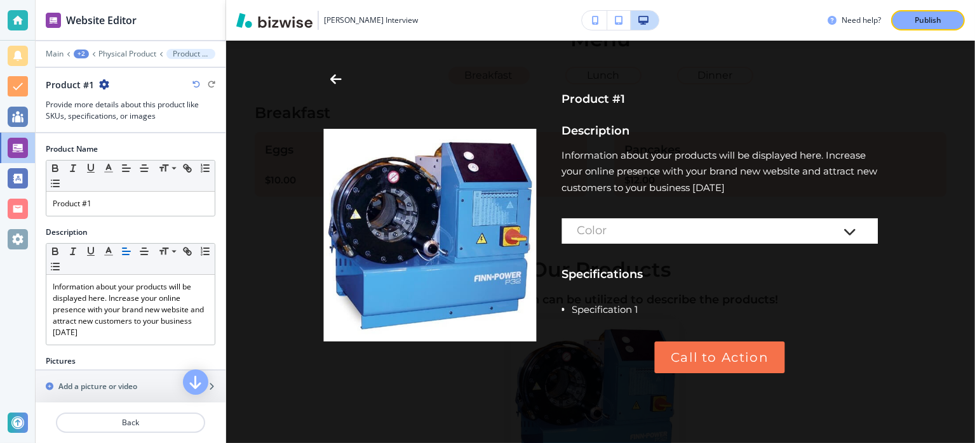
scroll to position [286, 0]
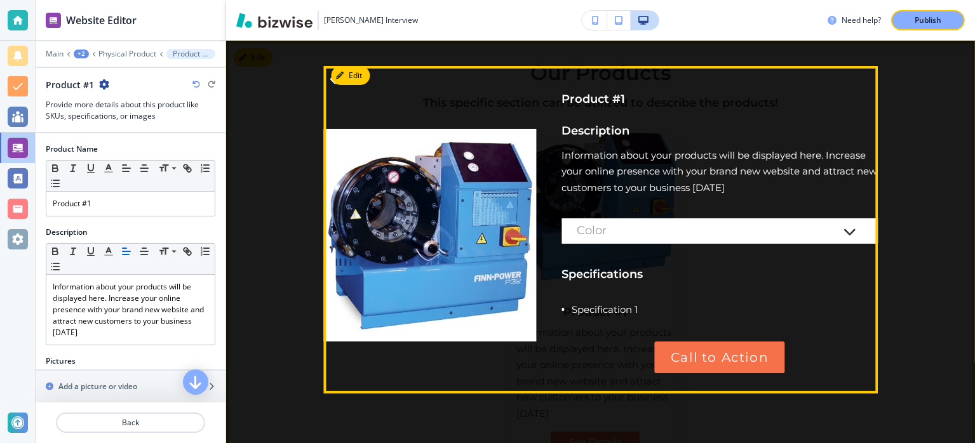
click at [608, 120] on div "Product #1 Description Information about your products will be displayed here. …" at bounding box center [600, 242] width 554 height 302
click at [614, 129] on h3 "Description" at bounding box center [719, 131] width 316 height 17
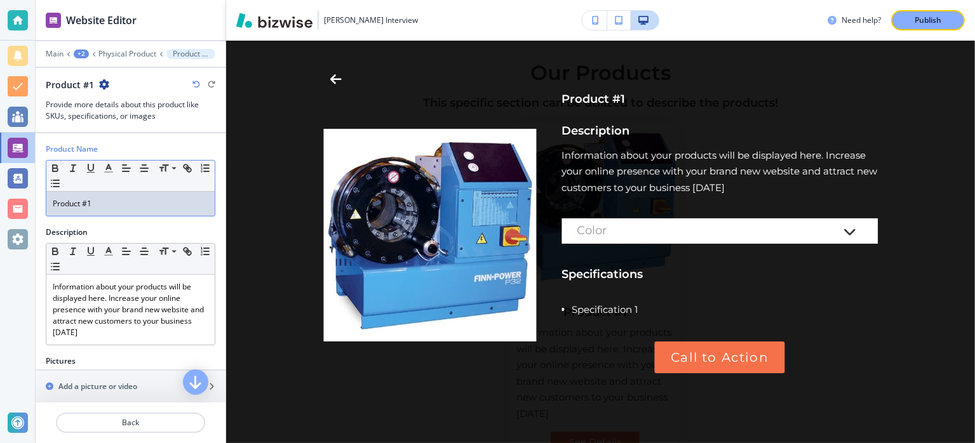
click at [102, 206] on p "Product #1" at bounding box center [131, 203] width 156 height 11
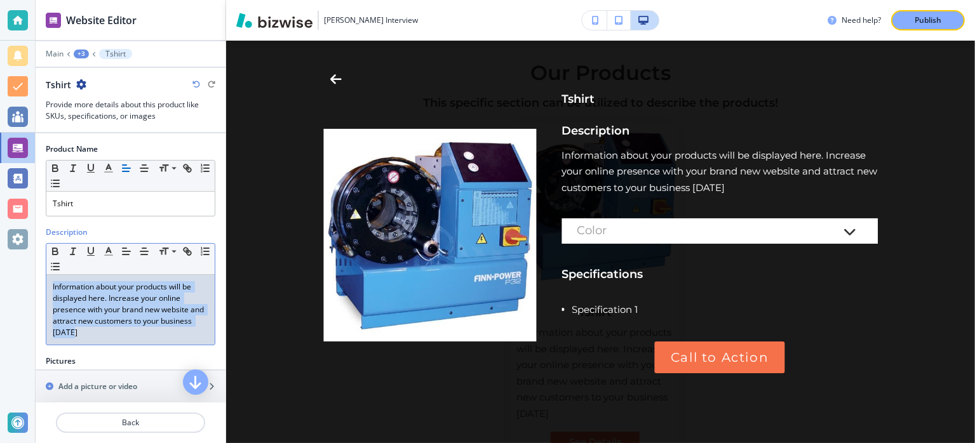
drag, startPoint x: 128, startPoint y: 334, endPoint x: 31, endPoint y: 281, distance: 110.9
click at [31, 281] on div "Website Editor Main +3 Tshirt Tshirt Provide more details about this product li…" at bounding box center [487, 221] width 975 height 443
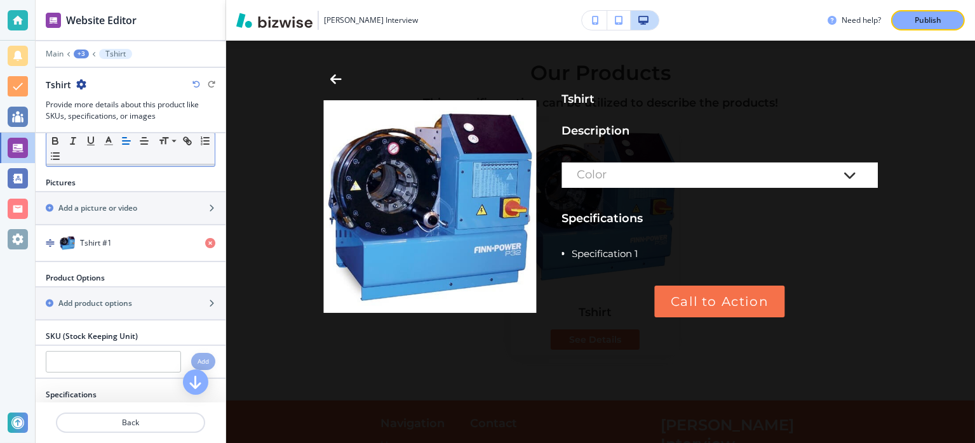
scroll to position [64, 0]
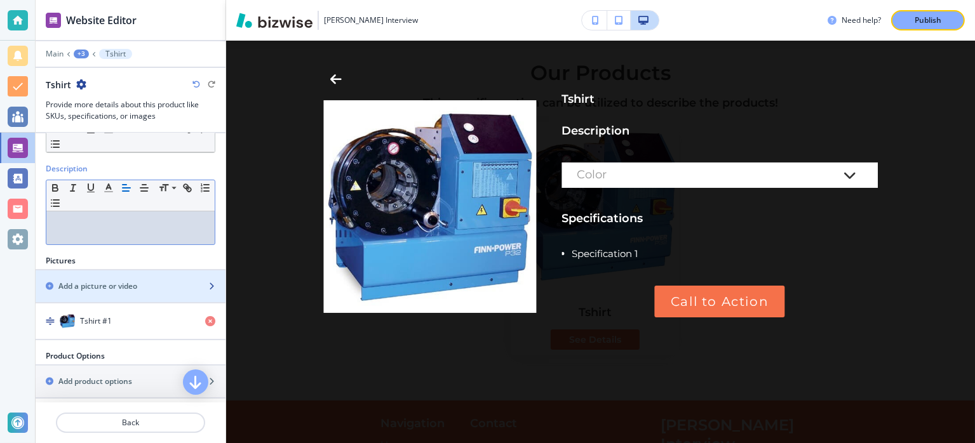
click at [145, 285] on div "Add a picture or video" at bounding box center [117, 286] width 162 height 11
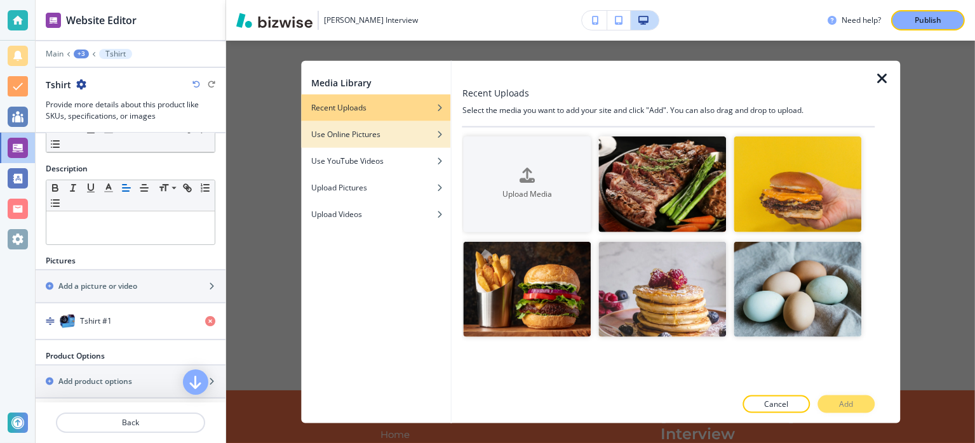
click at [396, 135] on div "Use Online Pictures" at bounding box center [376, 134] width 150 height 11
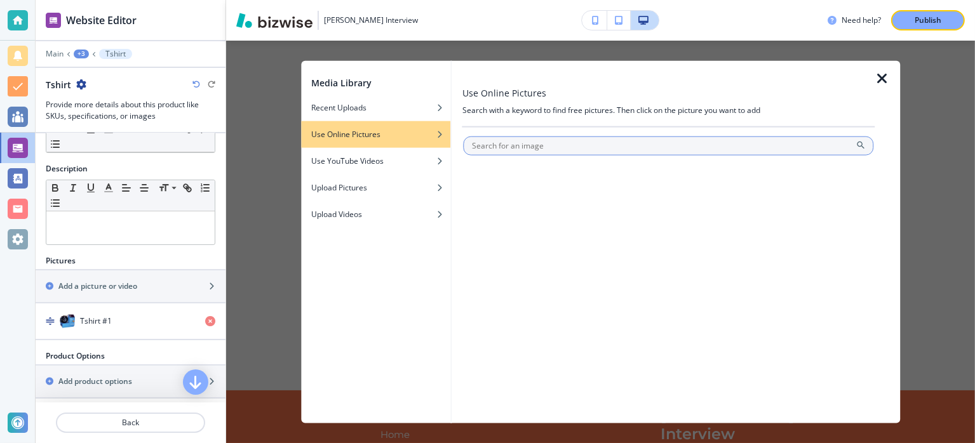
click at [603, 140] on input "text" at bounding box center [669, 146] width 410 height 19
type input "tshirt"
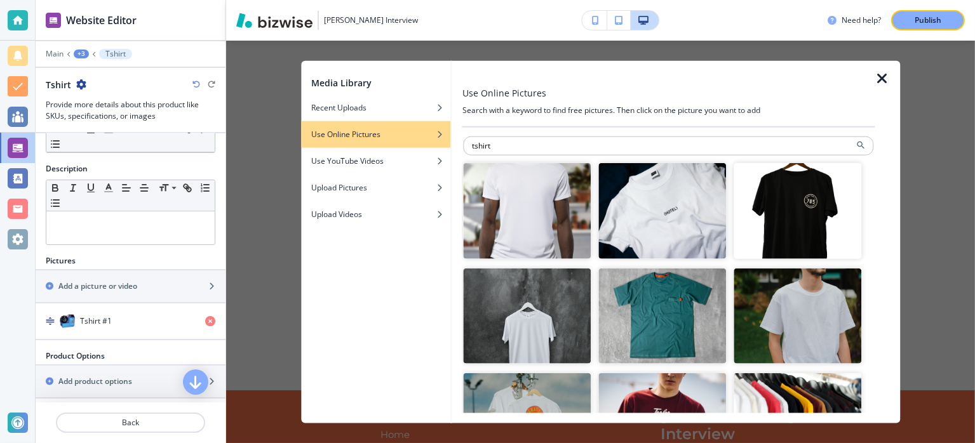
click at [696, 322] on img "button" at bounding box center [663, 316] width 128 height 96
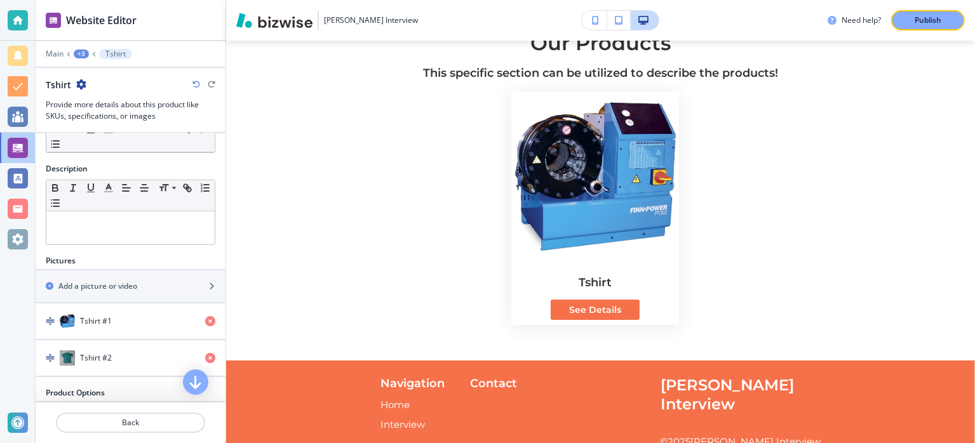
scroll to position [335, 0]
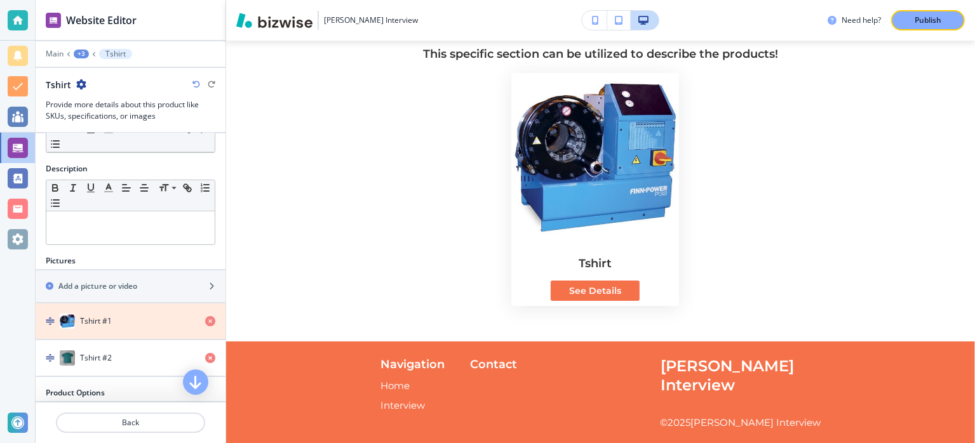
click at [205, 317] on icon "button" at bounding box center [210, 321] width 10 height 10
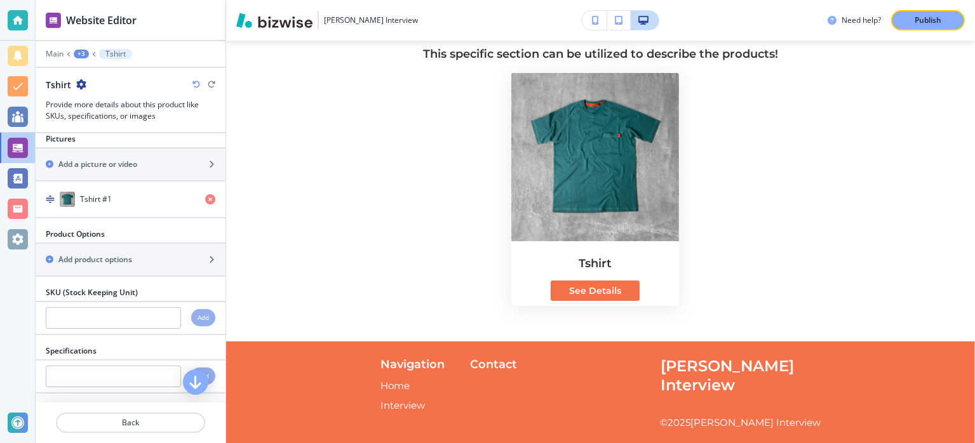
scroll to position [191, 0]
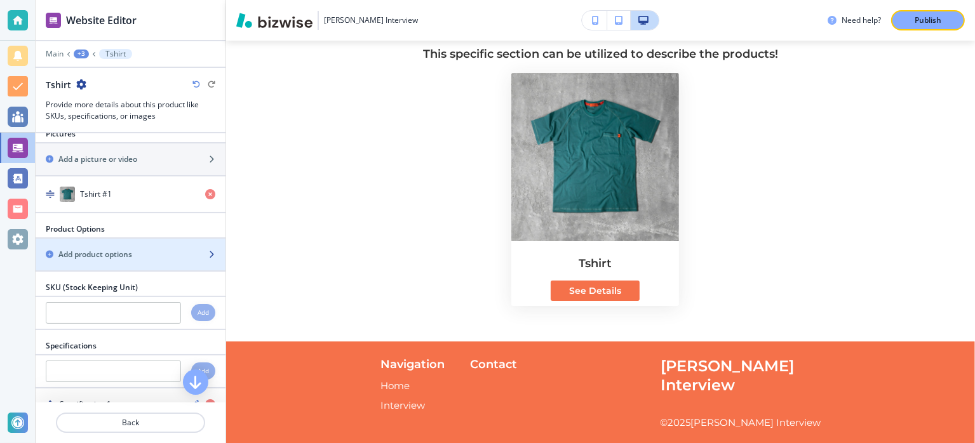
click at [122, 254] on h2 "Add product options" at bounding box center [95, 254] width 74 height 11
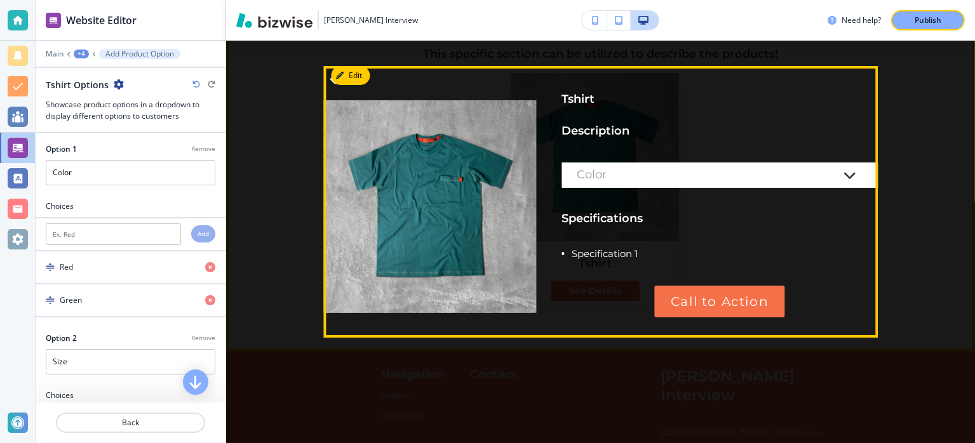
click at [747, 168] on div "Color" at bounding box center [719, 175] width 316 height 25
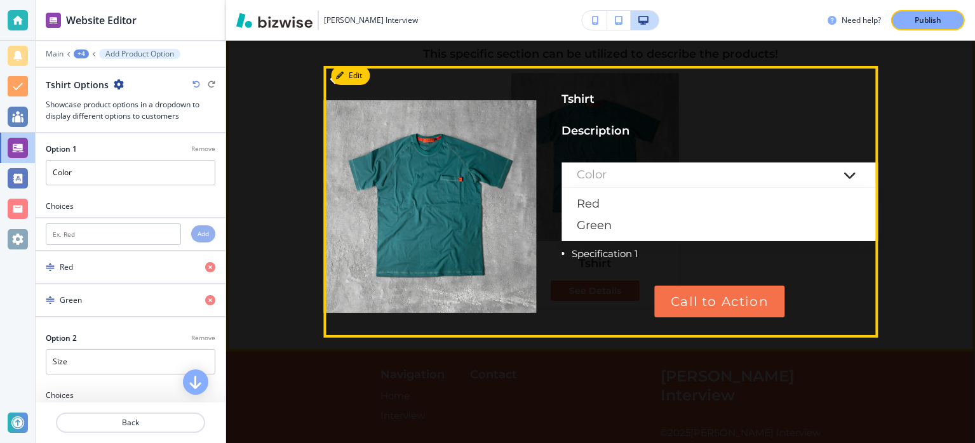
click at [581, 291] on div at bounding box center [600, 202] width 567 height 272
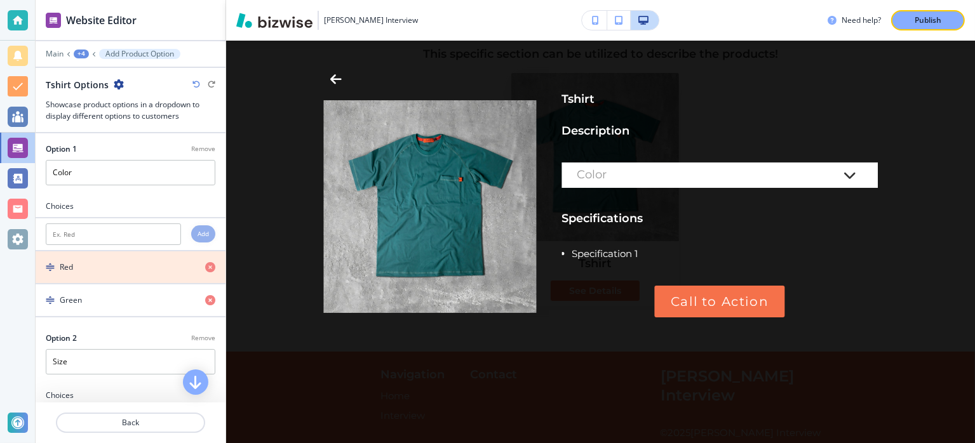
click at [205, 264] on icon "button" at bounding box center [210, 267] width 10 height 10
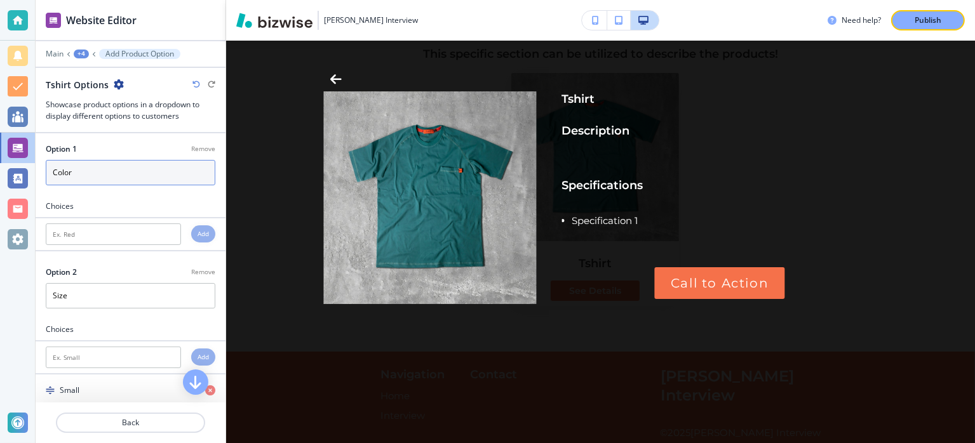
click at [130, 178] on input "Color" at bounding box center [131, 172] width 170 height 25
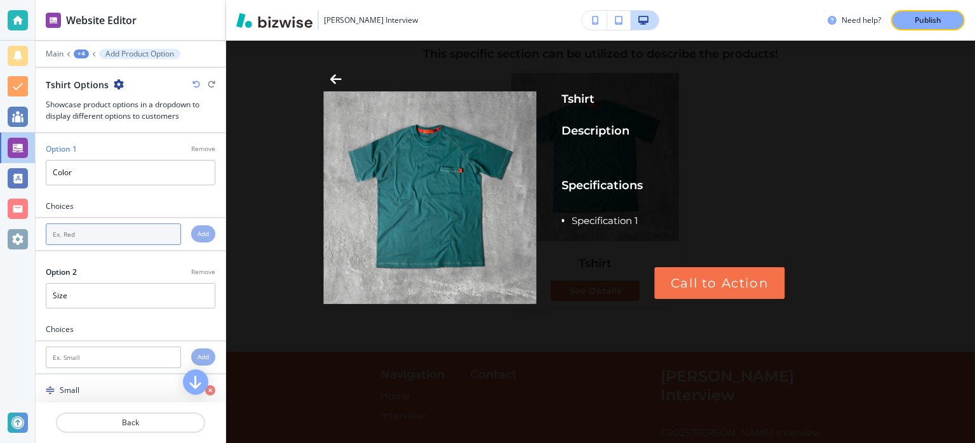
click at [132, 229] on input "text" at bounding box center [113, 235] width 135 height 22
type input "e"
type input "R"
type input "Black"
click at [198, 231] on h4 "Add" at bounding box center [203, 234] width 11 height 10
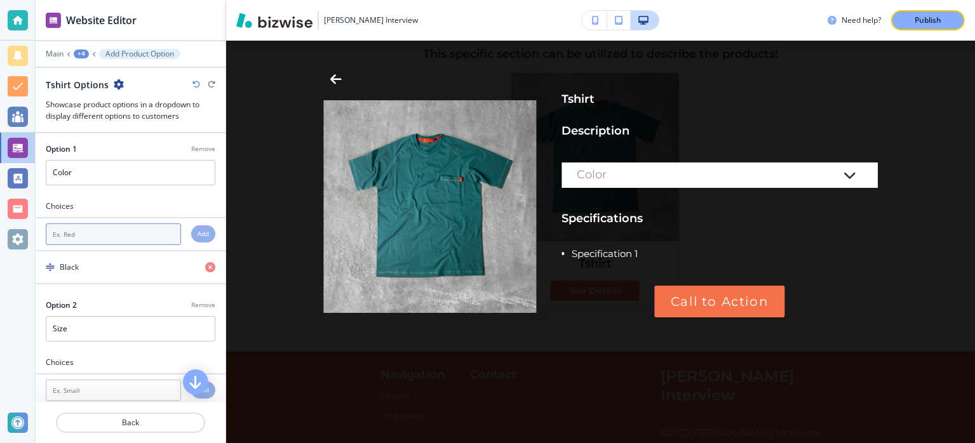
click at [127, 237] on input "text" at bounding box center [113, 235] width 135 height 22
type input "White"
click at [198, 232] on h4 "Add" at bounding box center [203, 234] width 11 height 10
click at [118, 236] on input "text" at bounding box center [113, 235] width 135 height 22
type input "Gray"
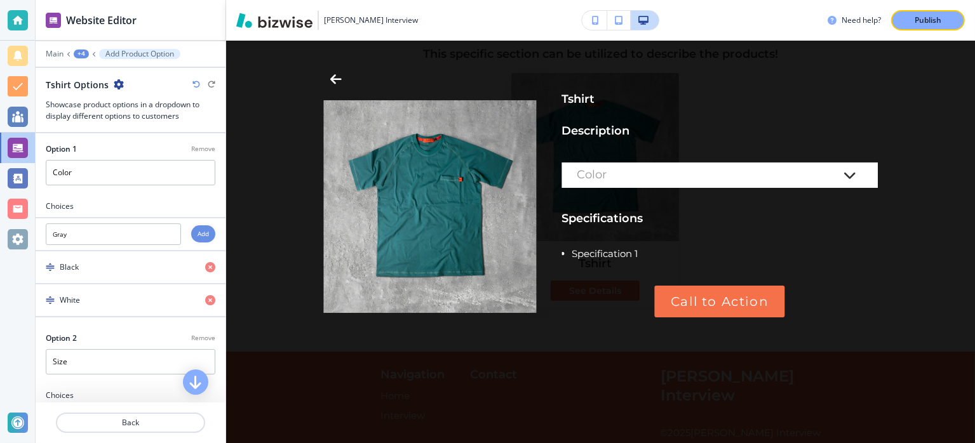
click at [198, 233] on h4 "Add" at bounding box center [203, 234] width 11 height 10
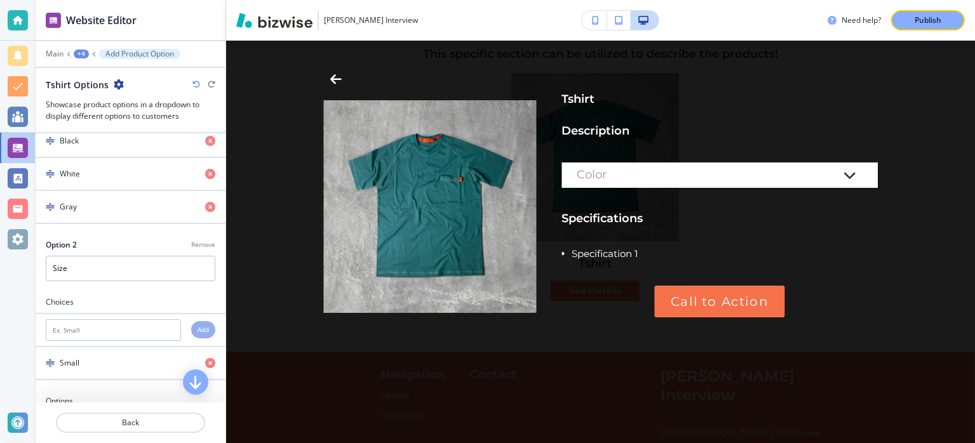
scroll to position [127, 0]
click at [109, 267] on input "Size" at bounding box center [131, 267] width 170 height 25
click at [83, 321] on input "text" at bounding box center [113, 330] width 135 height 22
type input "Medium"
click at [198, 325] on h4 "Add" at bounding box center [203, 330] width 11 height 10
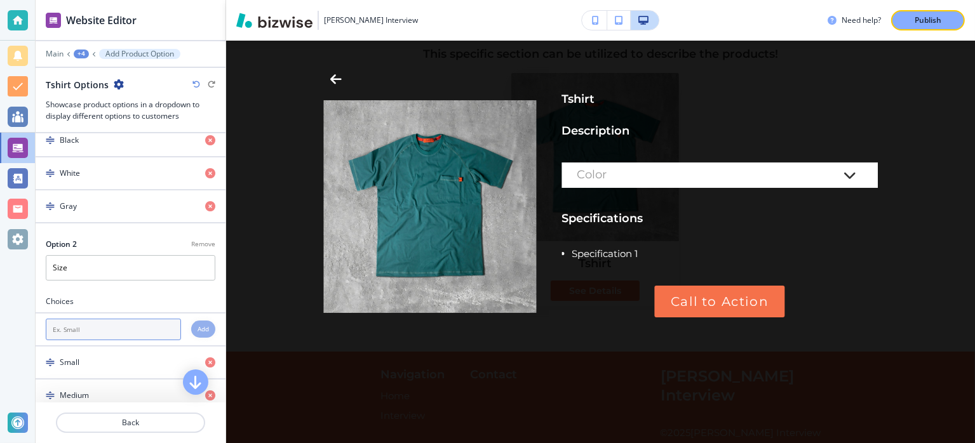
click at [133, 326] on input "text" at bounding box center [113, 330] width 135 height 22
type input "Large"
click at [201, 323] on div "Add" at bounding box center [203, 329] width 24 height 17
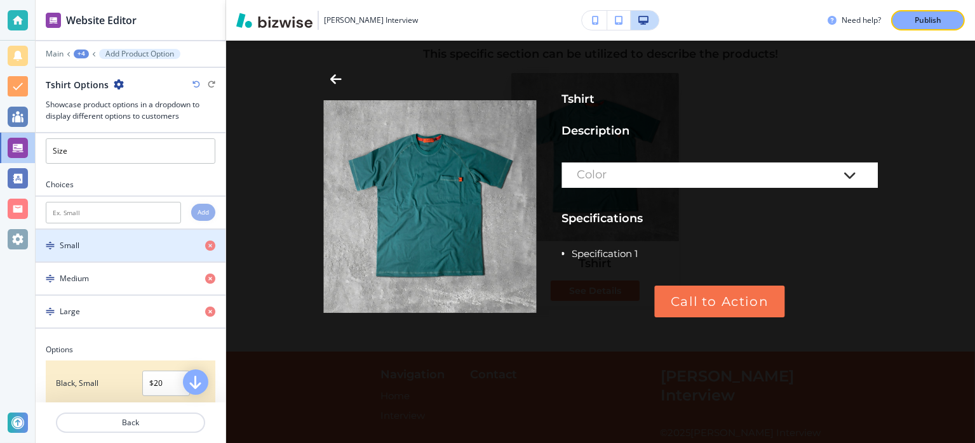
scroll to position [254, 0]
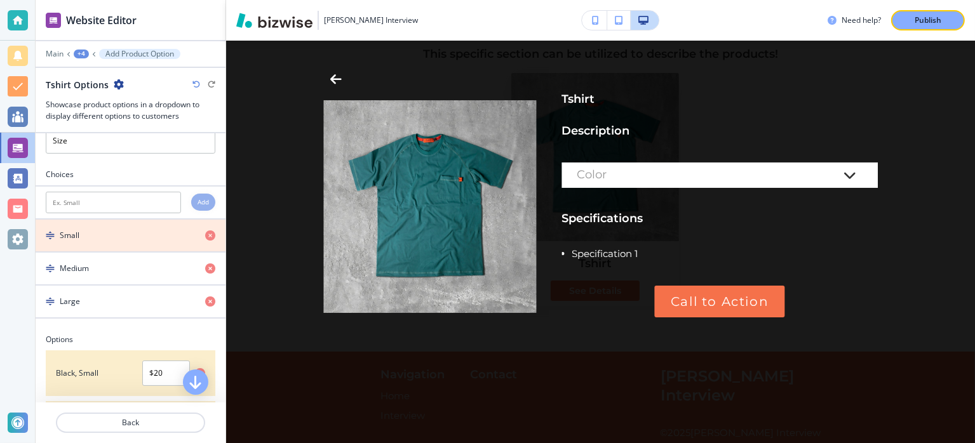
click at [205, 234] on icon "button" at bounding box center [210, 236] width 10 height 10
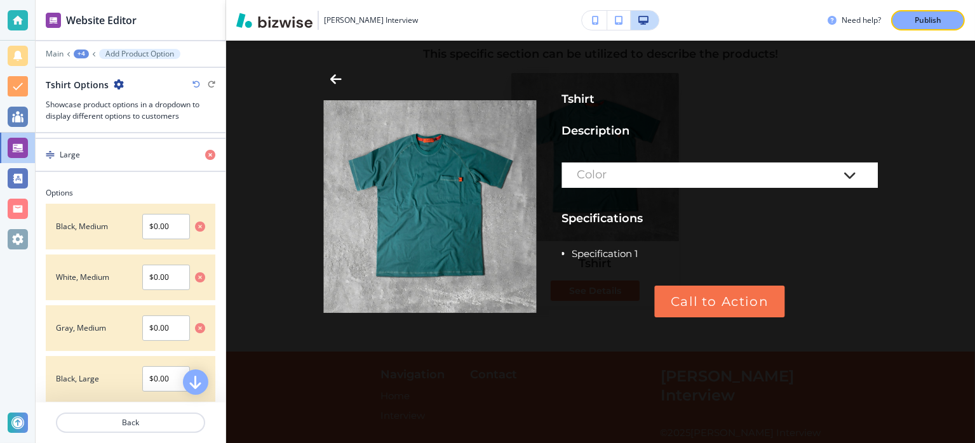
scroll to position [381, 0]
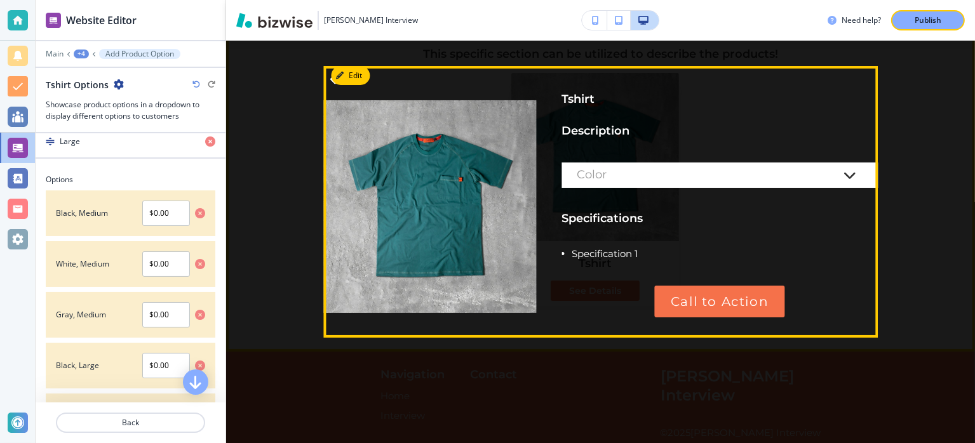
click at [656, 161] on div "Description Color Specifications Specification 1 Call to Action" at bounding box center [719, 230] width 316 height 215
click at [658, 171] on div "Color" at bounding box center [707, 175] width 260 height 13
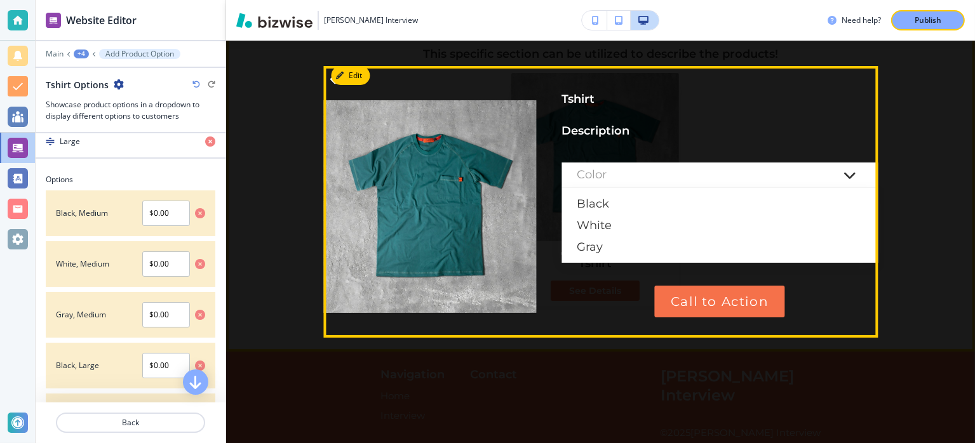
click at [576, 309] on div at bounding box center [600, 202] width 567 height 272
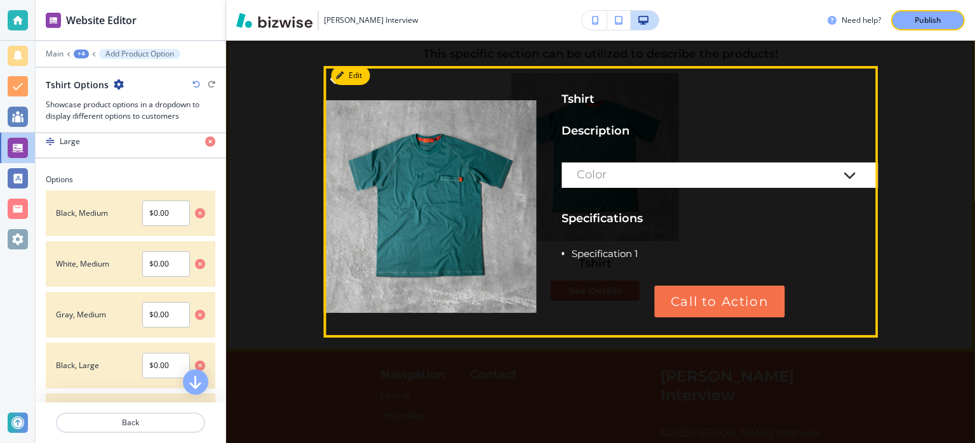
click at [630, 178] on div "Color" at bounding box center [707, 175] width 260 height 13
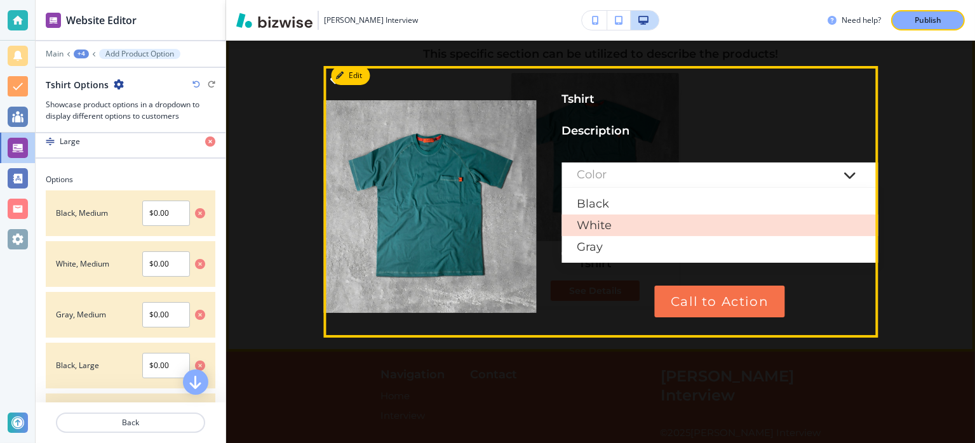
click at [607, 227] on div "White" at bounding box center [719, 226] width 316 height 22
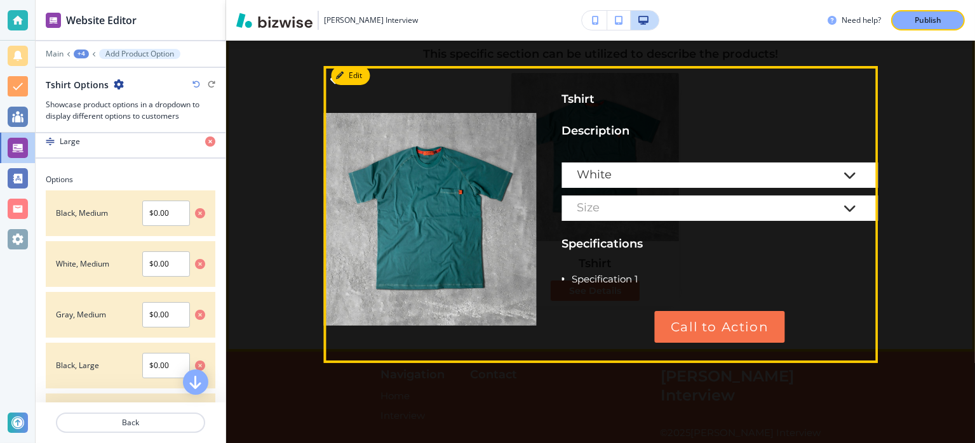
click at [617, 208] on div "Size" at bounding box center [707, 208] width 260 height 13
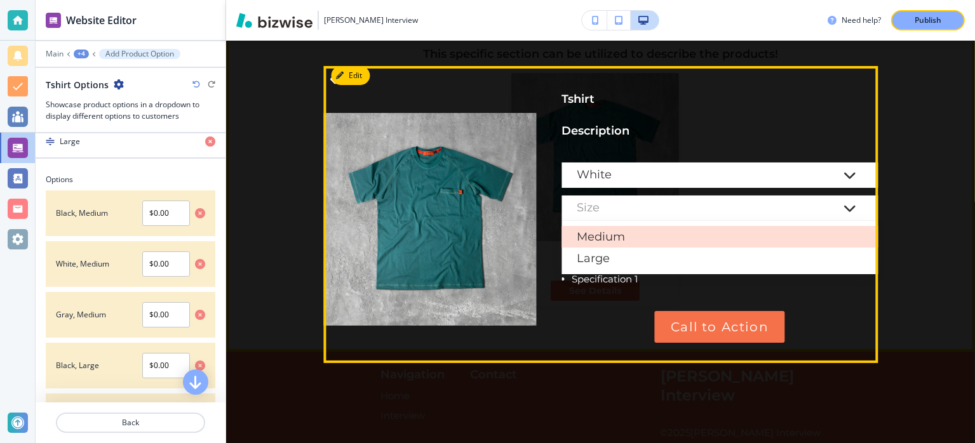
click at [610, 238] on div "Medium" at bounding box center [719, 237] width 316 height 22
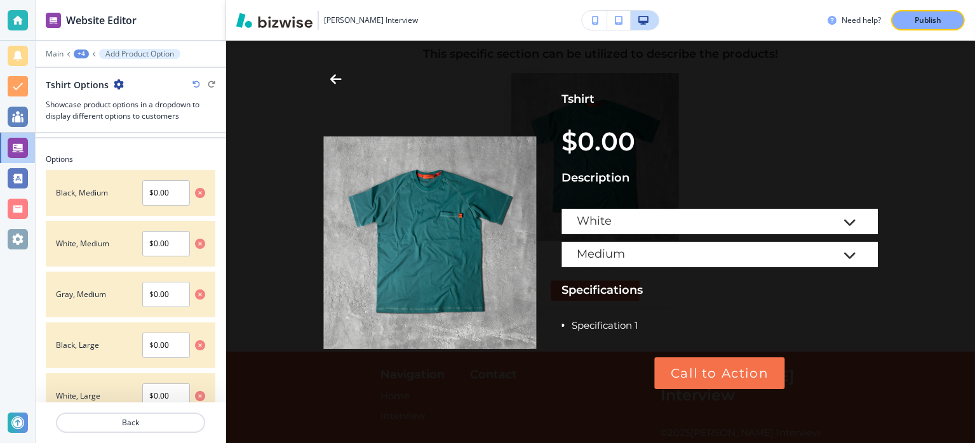
scroll to position [468, 0]
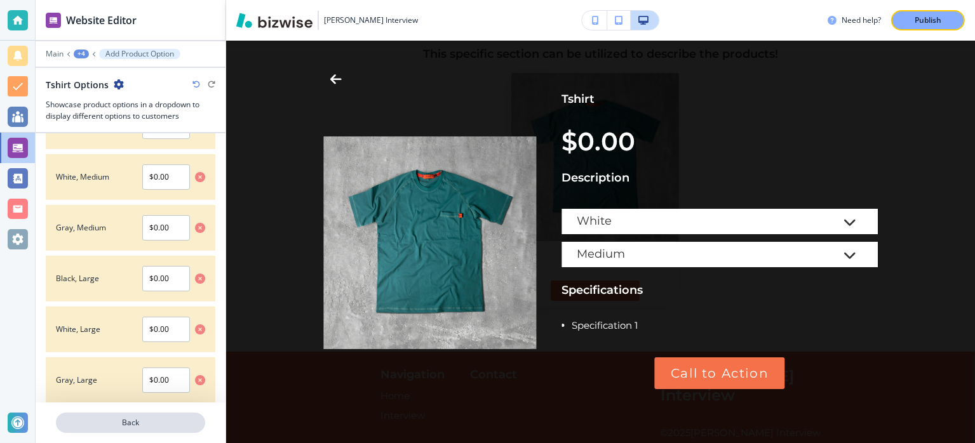
click at [124, 424] on p "Back" at bounding box center [130, 422] width 147 height 11
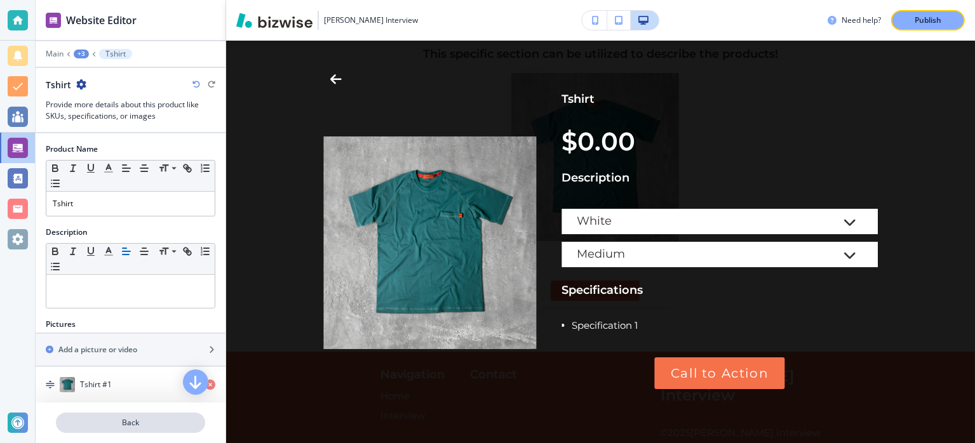
click at [127, 424] on p "Back" at bounding box center [130, 422] width 147 height 11
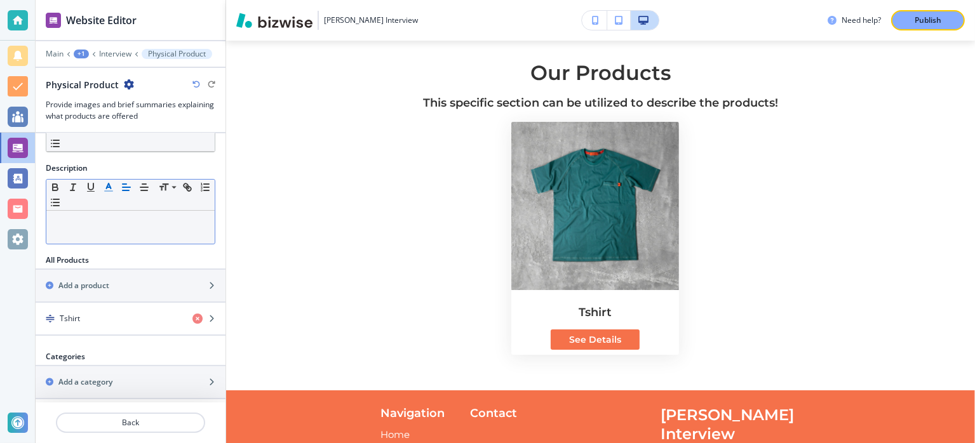
scroll to position [173, 0]
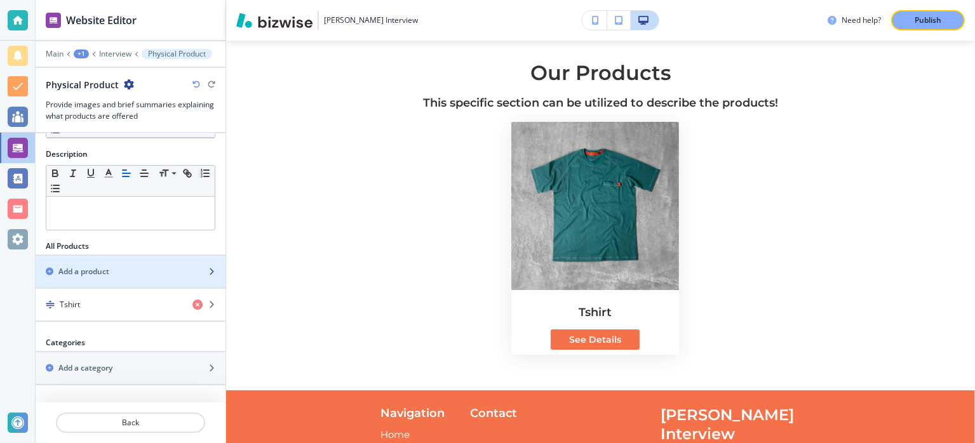
click at [135, 271] on div "Add a product" at bounding box center [117, 271] width 162 height 11
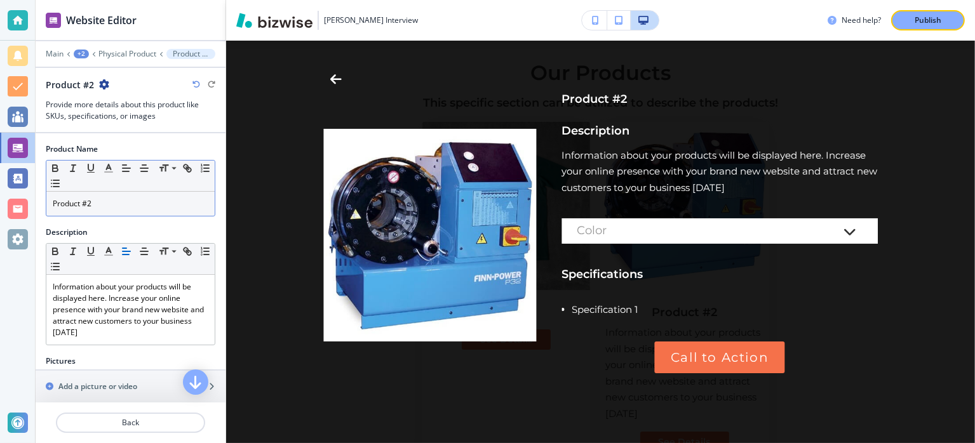
click at [119, 201] on p "Product #2" at bounding box center [131, 203] width 156 height 11
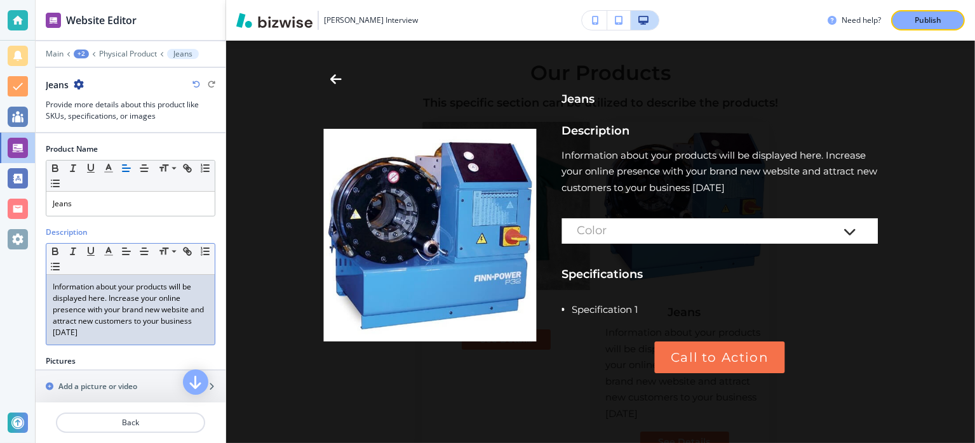
click at [111, 303] on p "Information about your products will be displayed here. Increase your online pr…" at bounding box center [131, 309] width 156 height 57
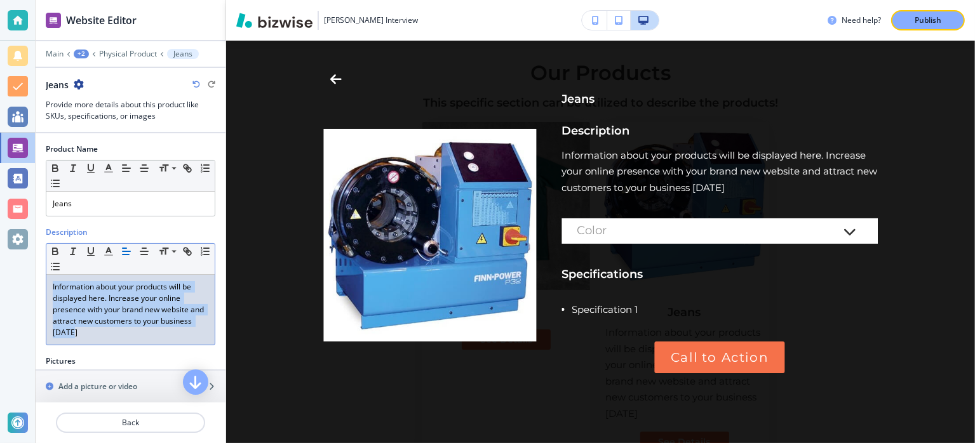
click at [111, 303] on p "Information about your products will be displayed here. Increase your online pr…" at bounding box center [131, 309] width 156 height 57
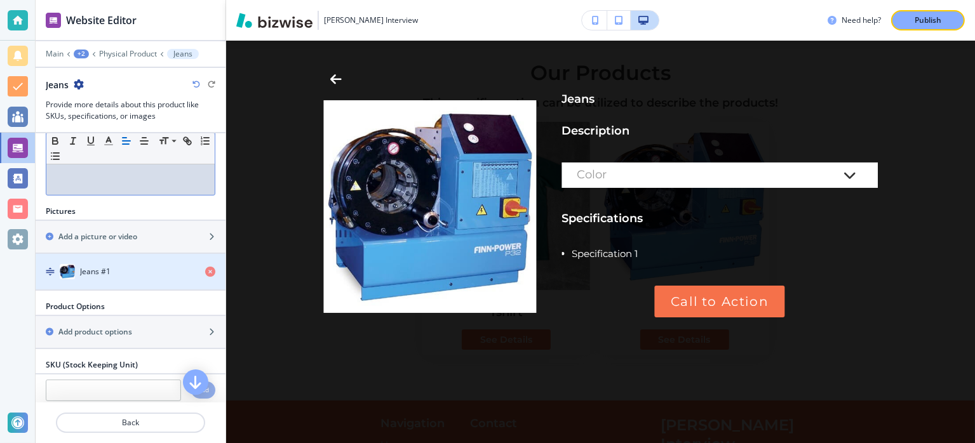
scroll to position [127, 0]
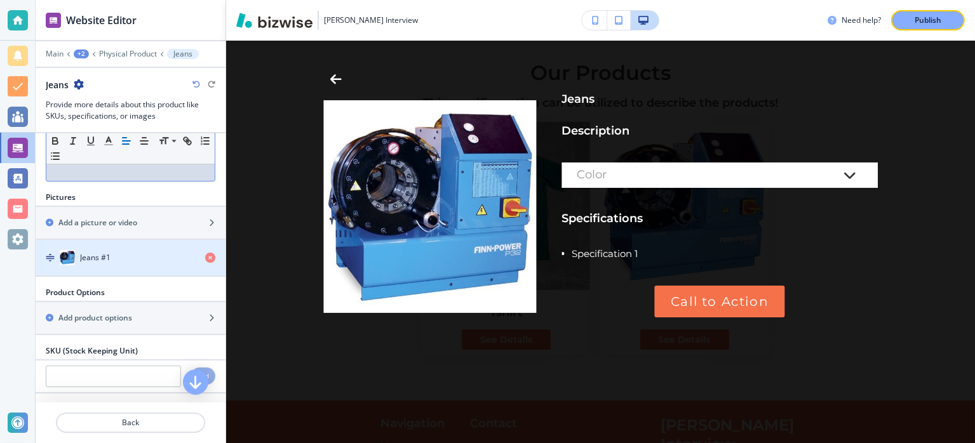
click at [109, 261] on h4 "Jeans #1" at bounding box center [95, 257] width 30 height 11
click at [119, 257] on div "Jeans #1" at bounding box center [115, 257] width 159 height 15
click at [138, 255] on div "Jeans #1" at bounding box center [115, 257] width 159 height 15
click at [144, 260] on div "Jeans #1" at bounding box center [115, 257] width 159 height 15
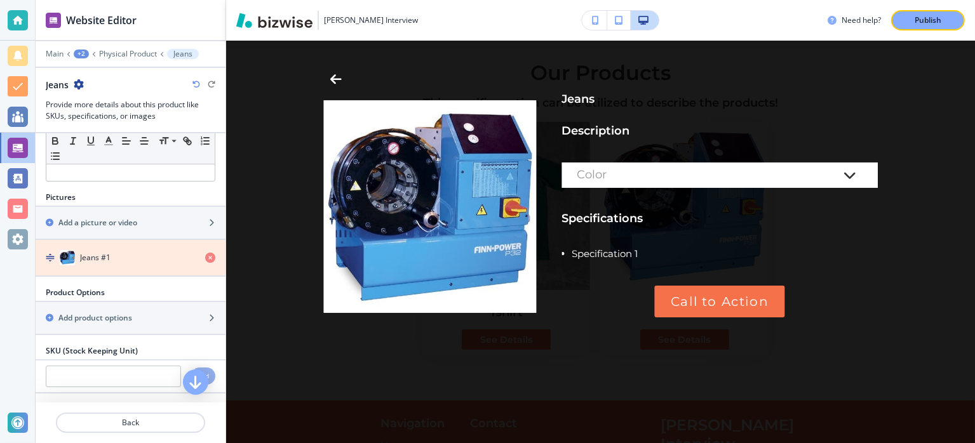
click at [205, 253] on icon "button" at bounding box center [210, 258] width 10 height 10
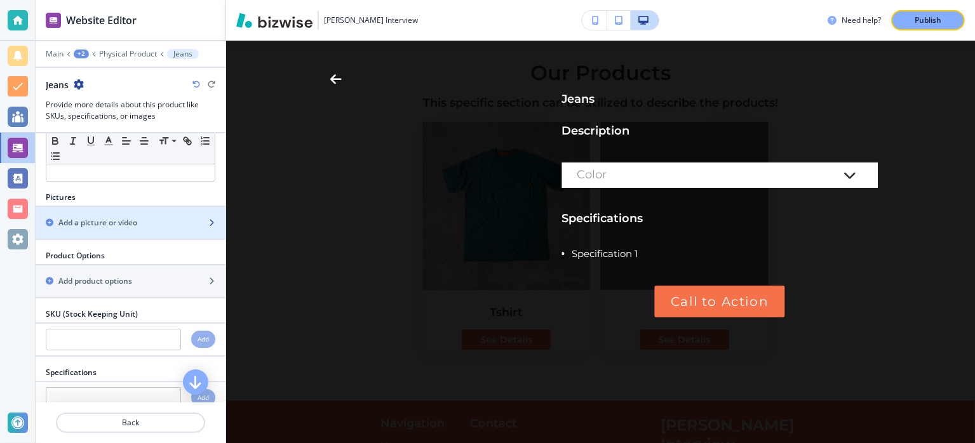
click at [155, 229] on div "button" at bounding box center [131, 234] width 190 height 10
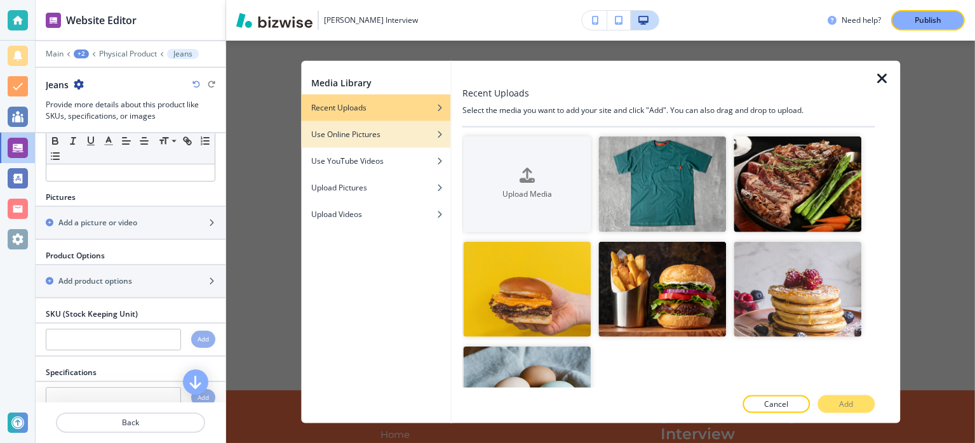
click at [365, 135] on h4 "Use Online Pictures" at bounding box center [345, 134] width 69 height 11
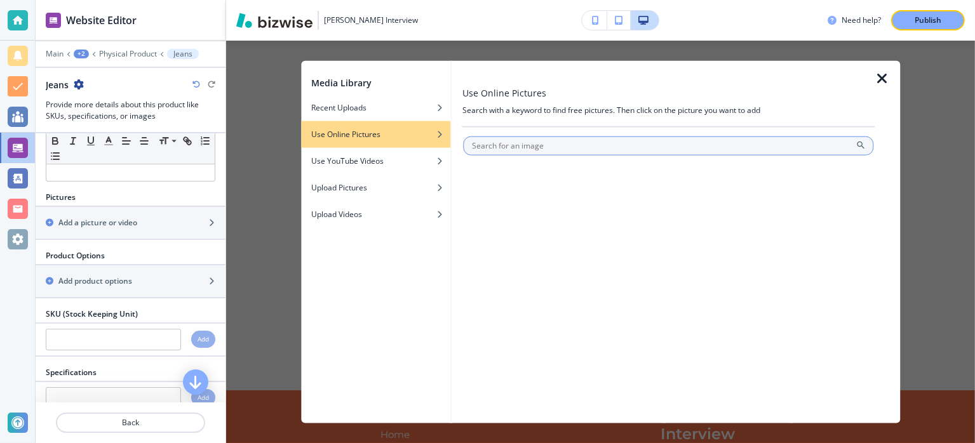
click at [601, 138] on input "text" at bounding box center [669, 146] width 410 height 19
click at [601, 141] on input "text" at bounding box center [669, 146] width 410 height 19
type input "jeans"
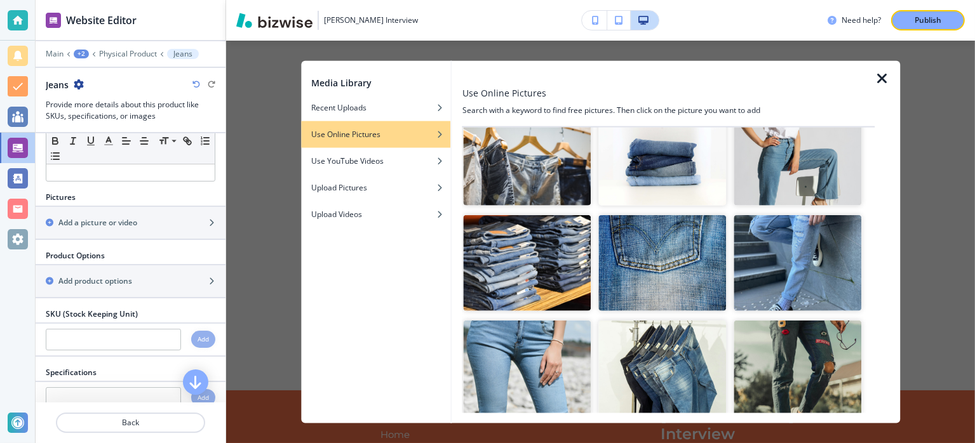
scroll to position [191, 0]
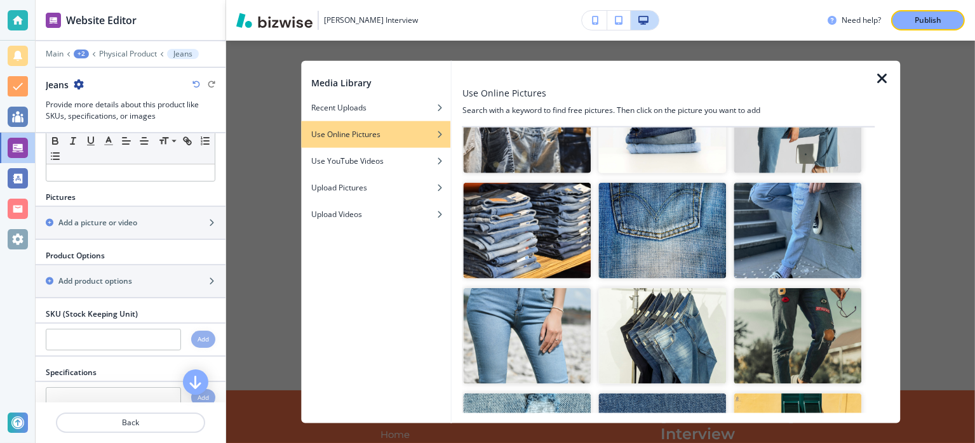
click at [802, 257] on img "button" at bounding box center [798, 231] width 128 height 96
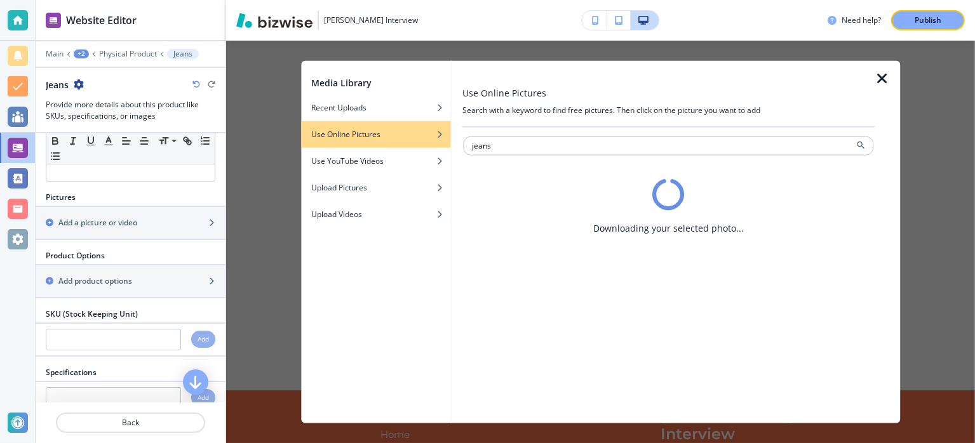
scroll to position [0, 0]
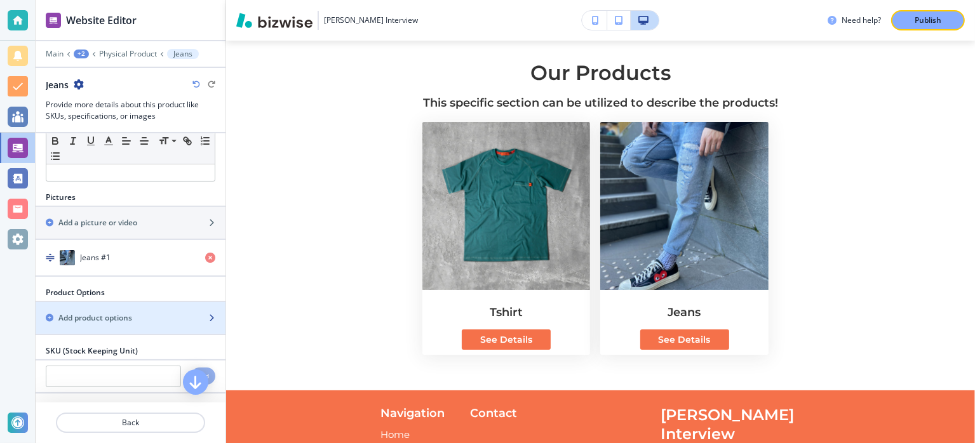
click at [114, 314] on h2 "Add product options" at bounding box center [95, 317] width 74 height 11
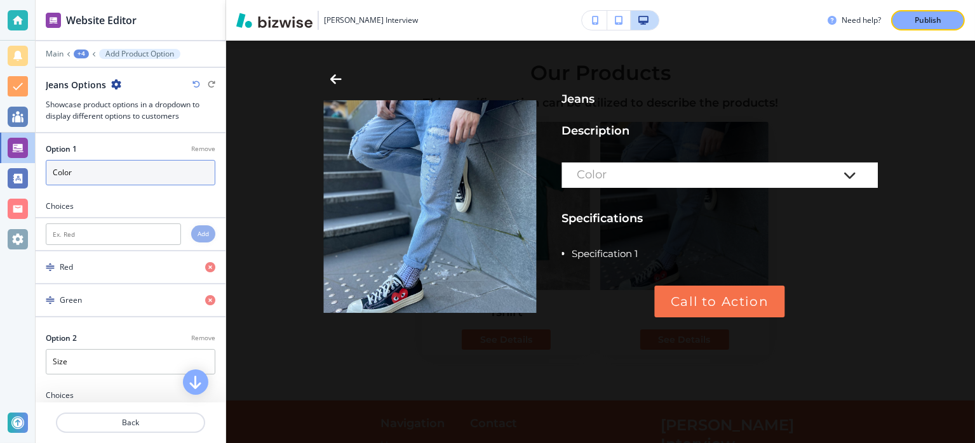
click at [100, 176] on input "Color" at bounding box center [131, 172] width 170 height 25
type input "C"
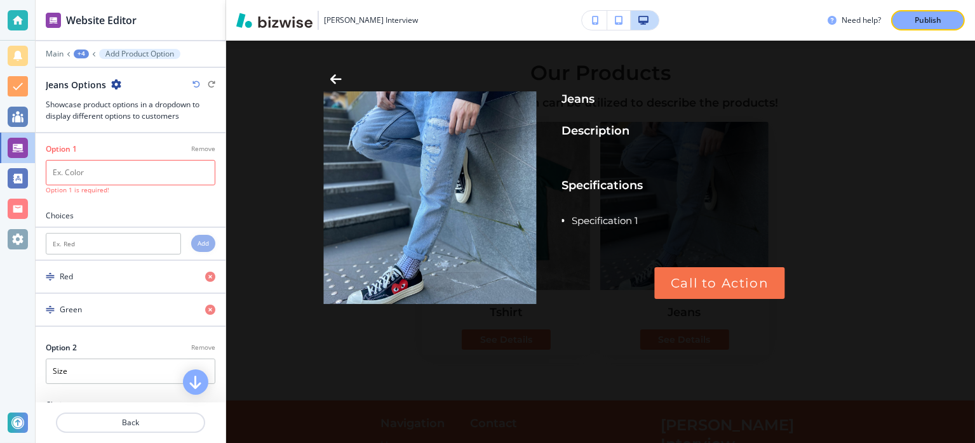
click at [105, 203] on div at bounding box center [131, 202] width 190 height 15
click at [100, 237] on input "text" at bounding box center [113, 244] width 135 height 22
click at [96, 237] on input "text" at bounding box center [113, 244] width 135 height 22
click at [85, 175] on input "text" at bounding box center [131, 172] width 170 height 25
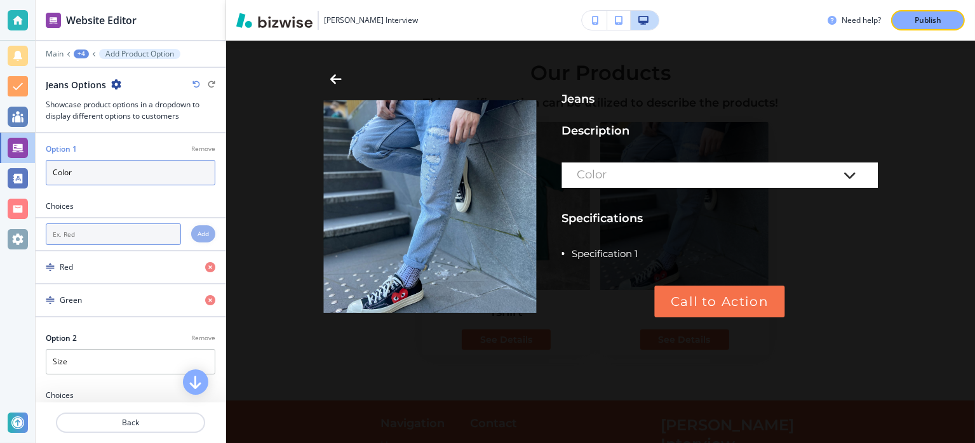
type input "Color"
click at [94, 229] on input "text" at bounding box center [113, 235] width 135 height 22
type input "Black"
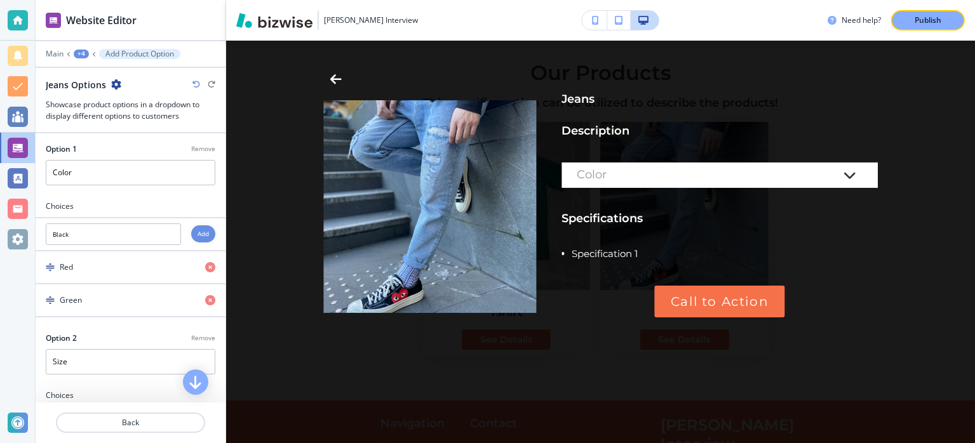
click at [198, 232] on h4 "Add" at bounding box center [203, 234] width 11 height 10
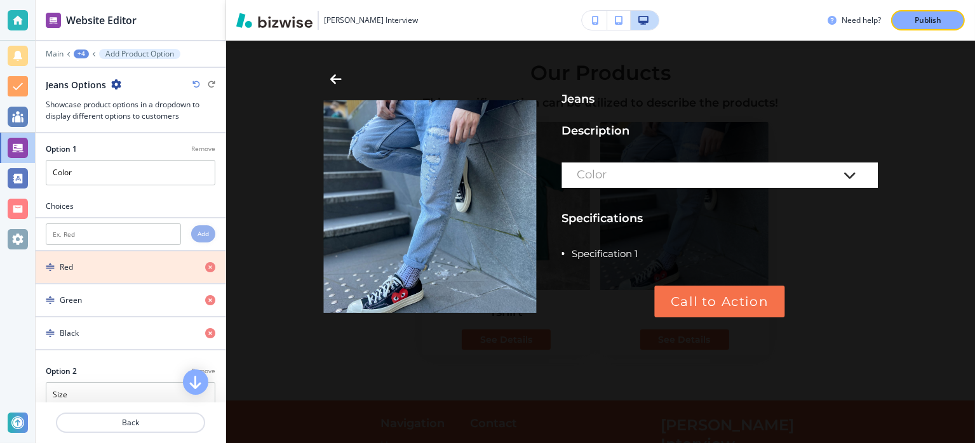
click at [205, 262] on icon "button" at bounding box center [210, 267] width 10 height 10
click at [205, 265] on icon "button" at bounding box center [210, 267] width 10 height 10
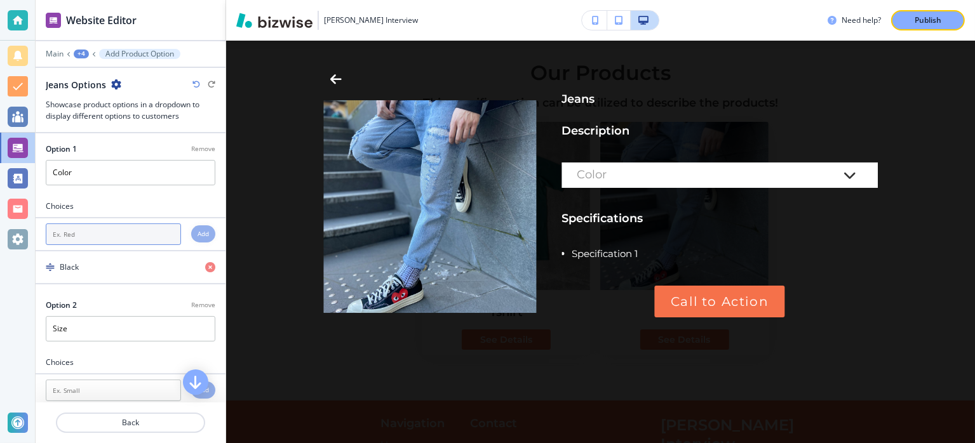
click at [90, 225] on input "text" at bounding box center [113, 235] width 135 height 22
type input "White"
click at [198, 234] on h4 "Add" at bounding box center [203, 234] width 11 height 10
click at [81, 241] on input "text" at bounding box center [113, 235] width 135 height 22
type input "Blue"
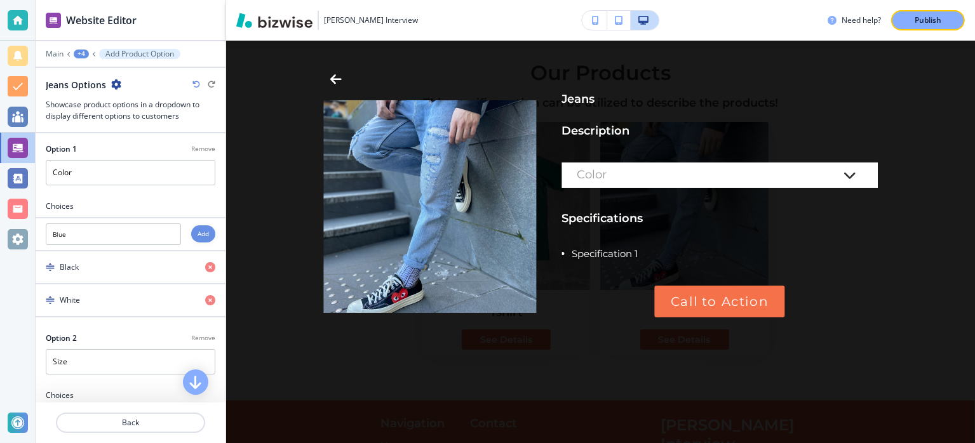
click at [200, 234] on div "Add" at bounding box center [203, 233] width 24 height 17
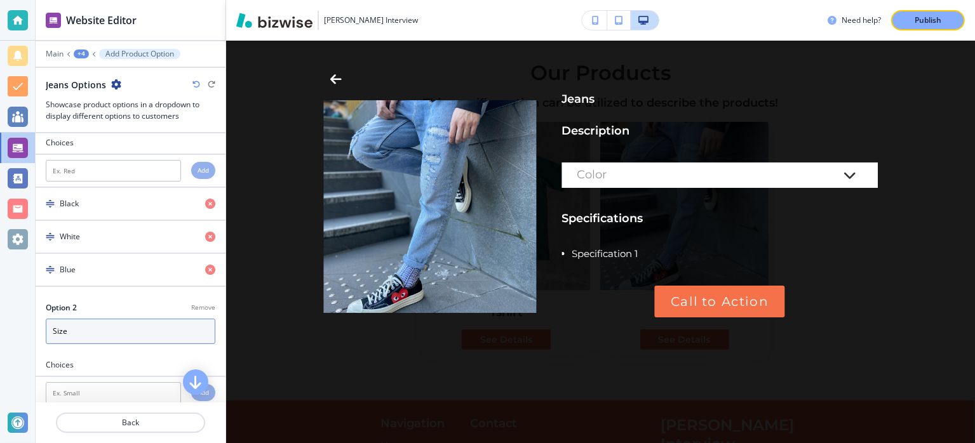
scroll to position [127, 0]
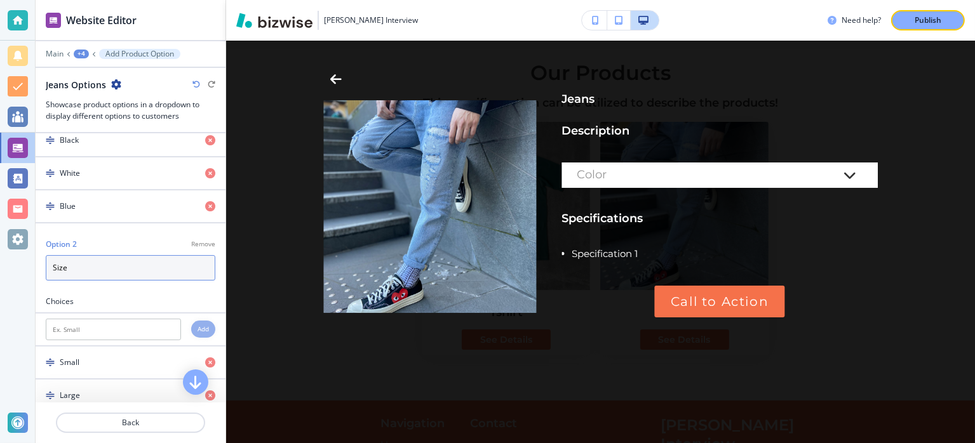
click at [94, 266] on input "Size" at bounding box center [131, 267] width 170 height 25
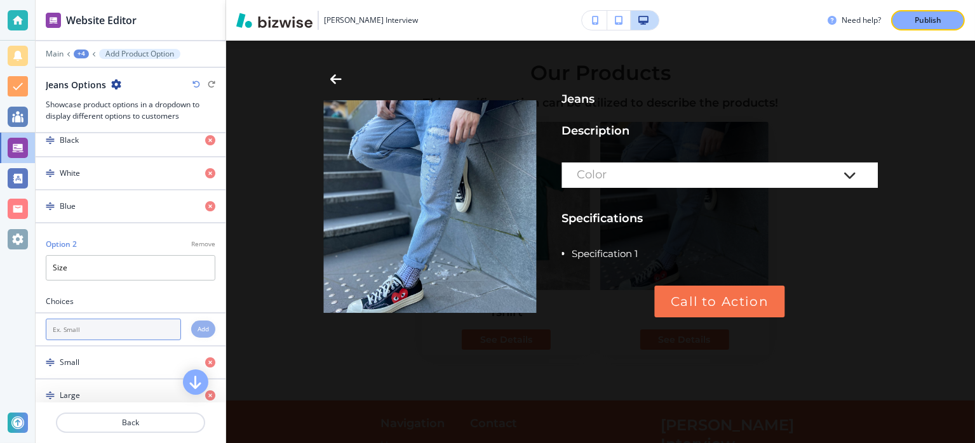
click at [115, 330] on input "text" at bounding box center [113, 330] width 135 height 22
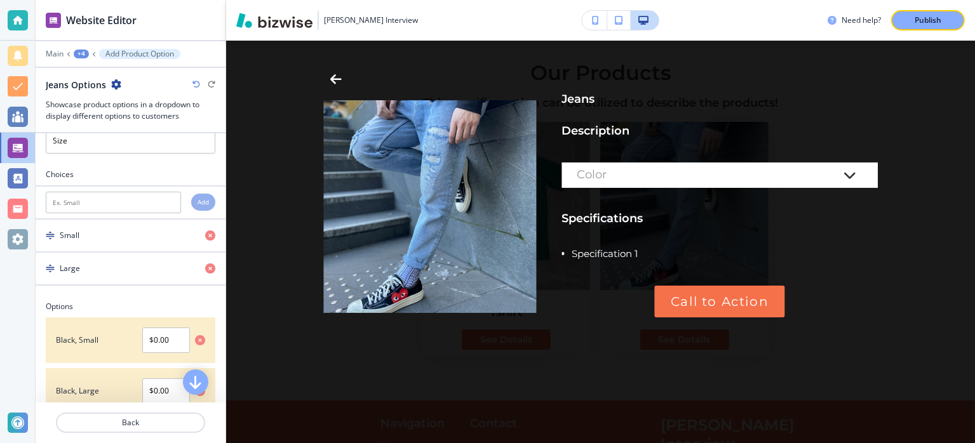
click at [191, 203] on div "Add" at bounding box center [203, 202] width 24 height 17
click at [104, 198] on input "text" at bounding box center [113, 203] width 135 height 22
type input "Medium"
click at [196, 194] on div "Add" at bounding box center [203, 202] width 24 height 17
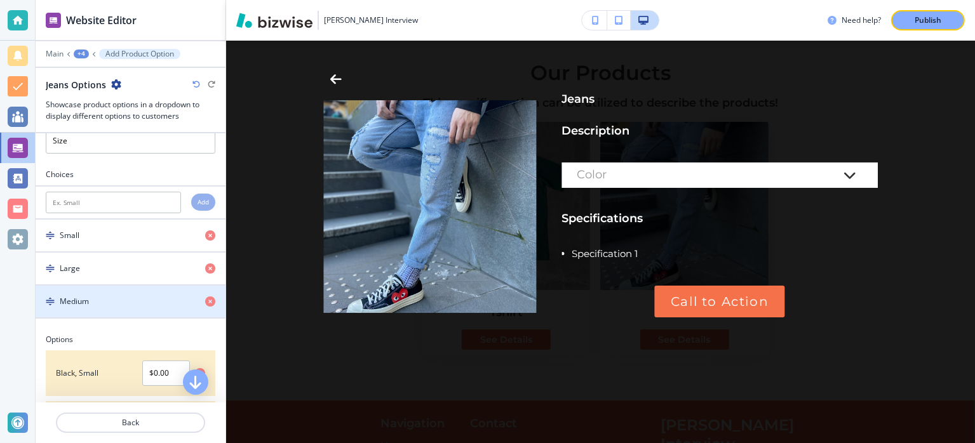
scroll to position [318, 0]
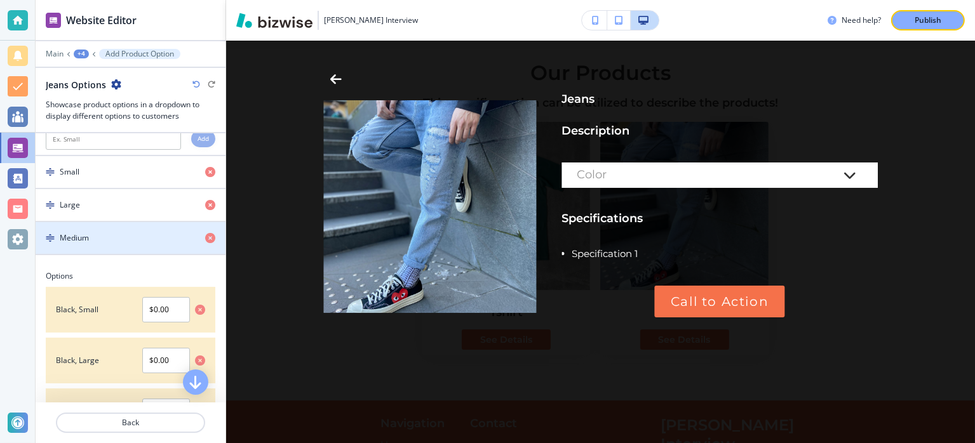
click at [48, 235] on img "button" at bounding box center [50, 238] width 9 height 9
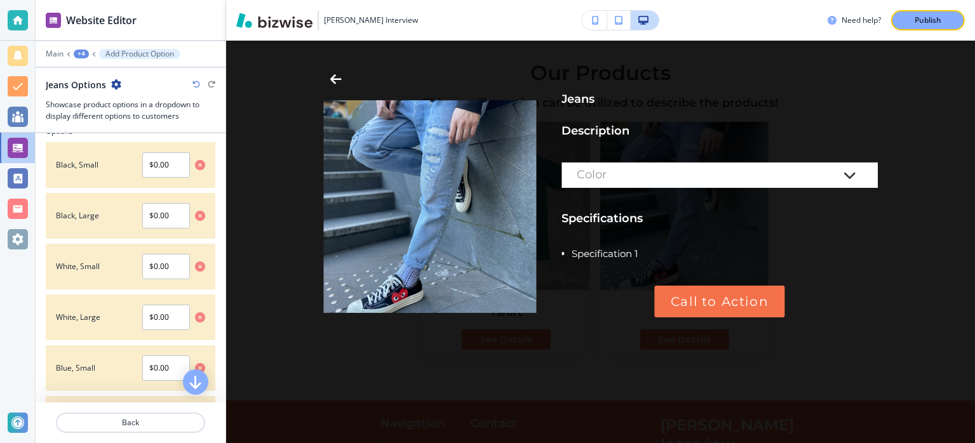
scroll to position [462, 0]
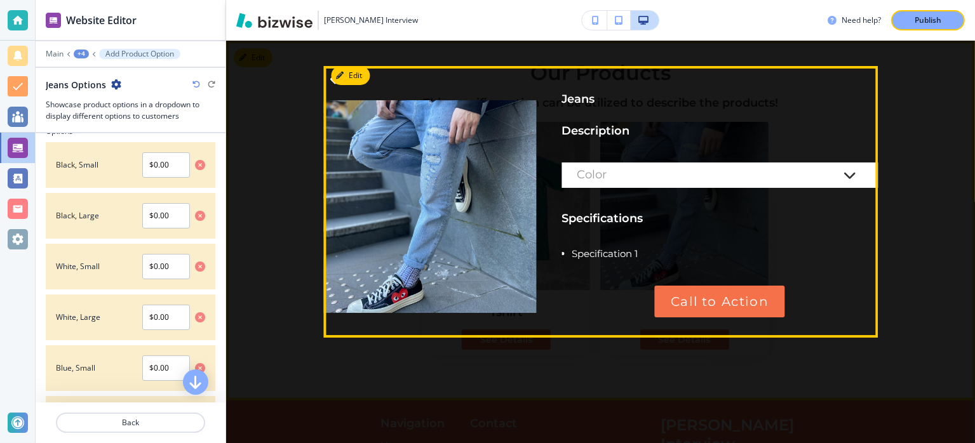
click at [634, 172] on div "Color" at bounding box center [707, 175] width 260 height 13
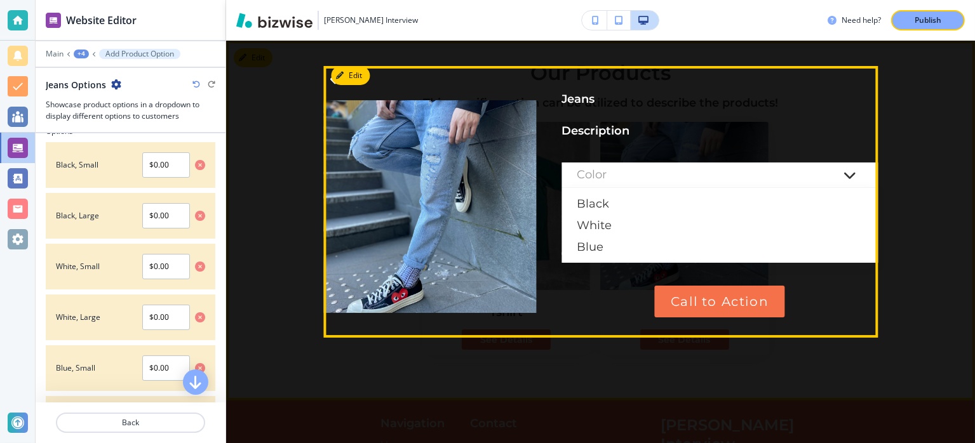
click at [607, 296] on div at bounding box center [600, 202] width 567 height 272
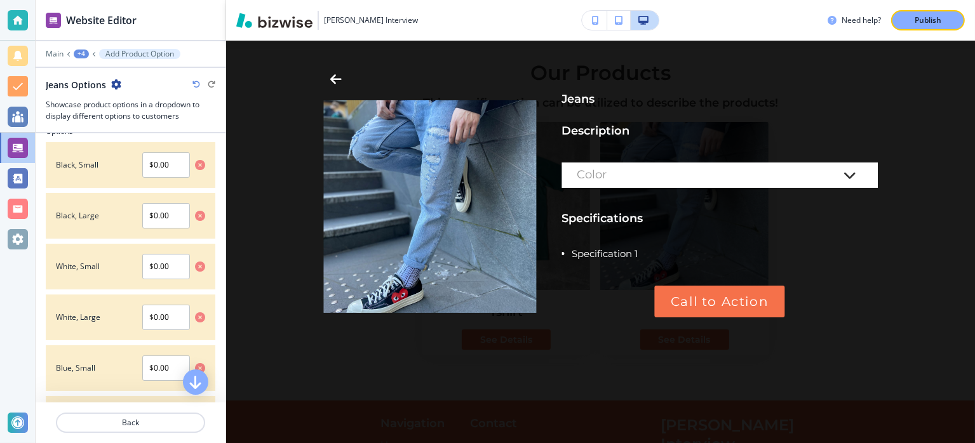
click at [612, 171] on div "Color" at bounding box center [707, 175] width 260 height 13
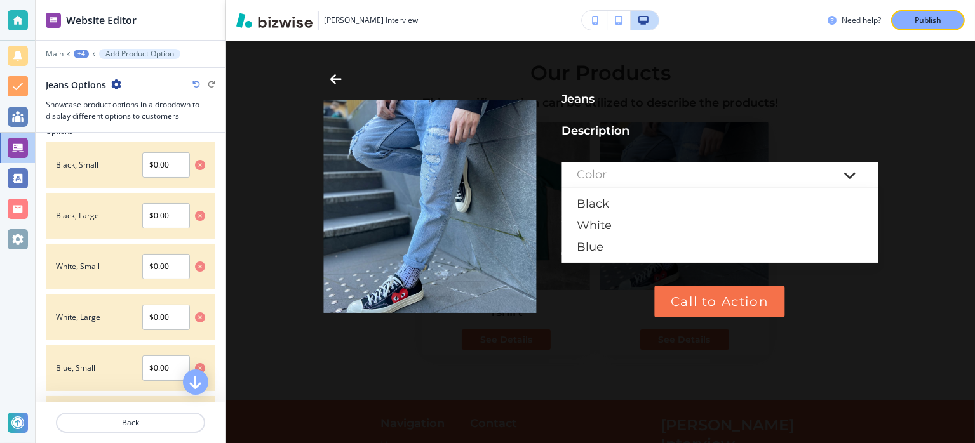
drag, startPoint x: 603, startPoint y: 298, endPoint x: 623, endPoint y: 198, distance: 101.8
click at [603, 299] on div at bounding box center [600, 202] width 567 height 272
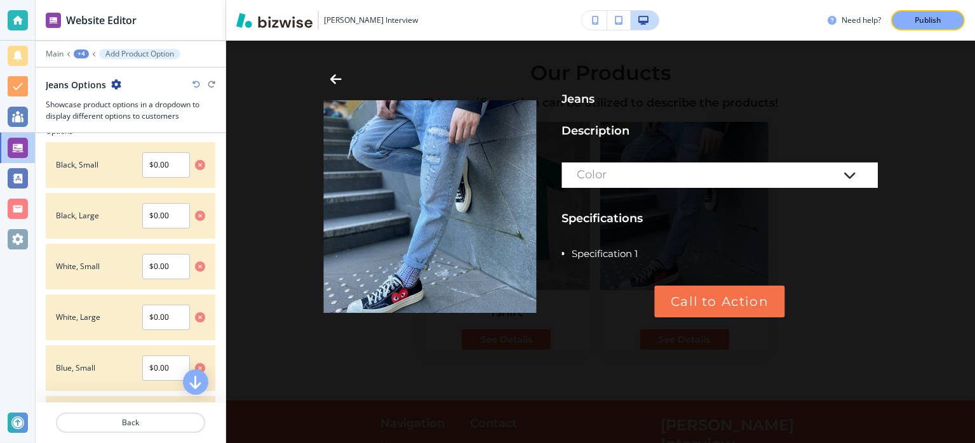
click at [628, 175] on div "Color" at bounding box center [707, 175] width 260 height 13
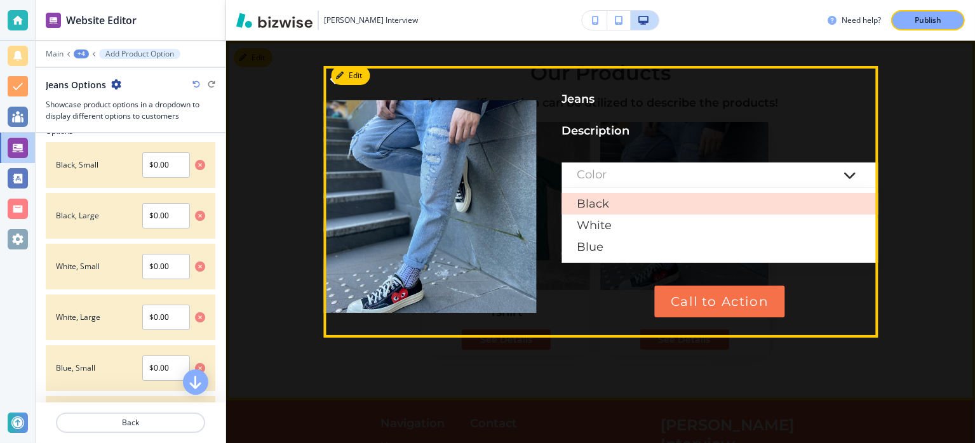
click at [617, 205] on div "Black" at bounding box center [719, 204] width 316 height 22
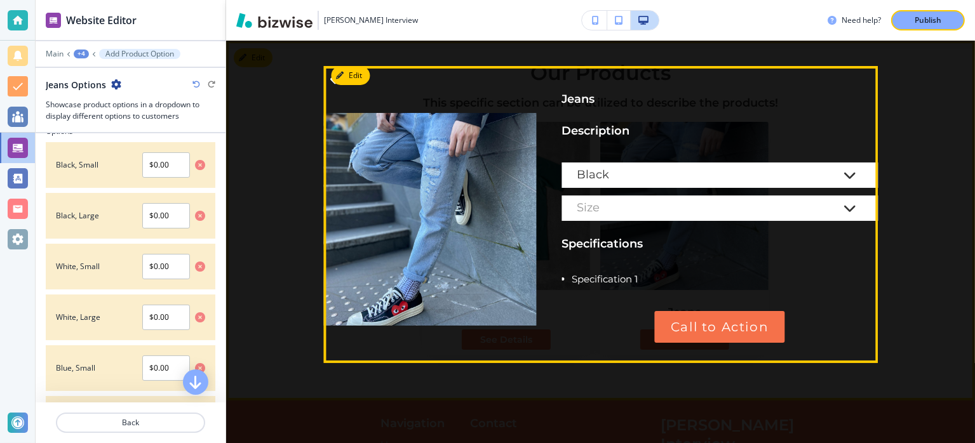
click at [614, 211] on div "Size" at bounding box center [707, 208] width 260 height 13
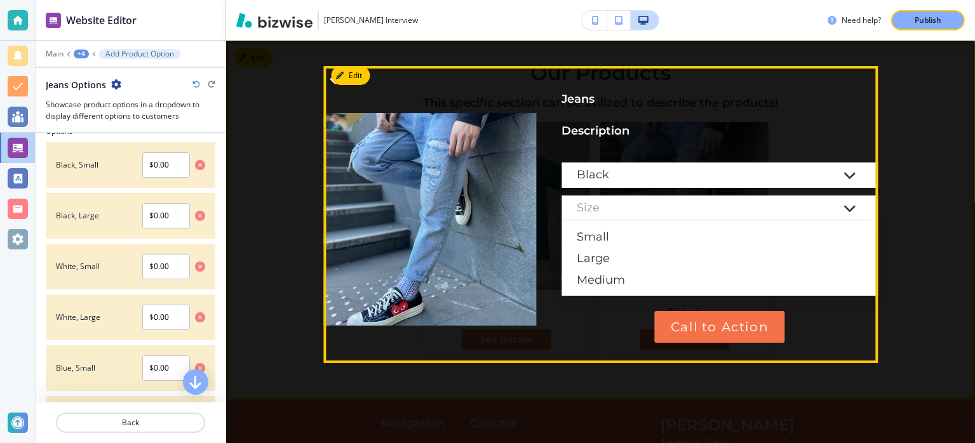
click at [607, 341] on div at bounding box center [600, 214] width 567 height 297
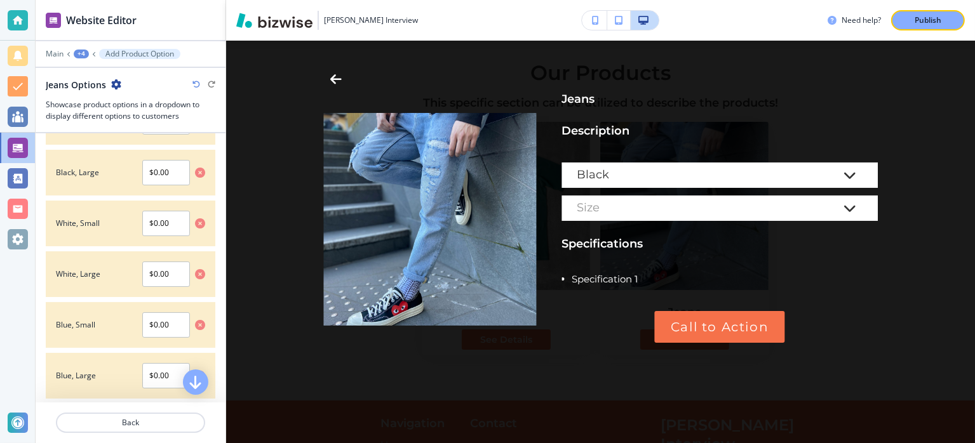
scroll to position [653, 0]
